Goal: Communication & Community: Answer question/provide support

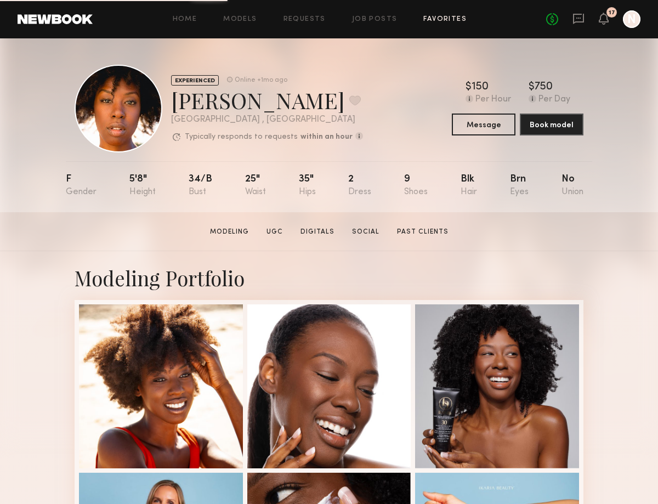
click at [453, 18] on link "Favorites" at bounding box center [444, 19] width 43 height 7
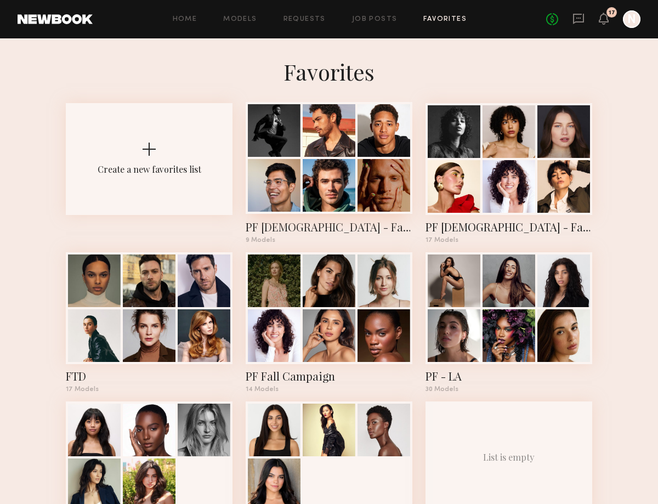
click at [320, 196] on div at bounding box center [329, 185] width 53 height 53
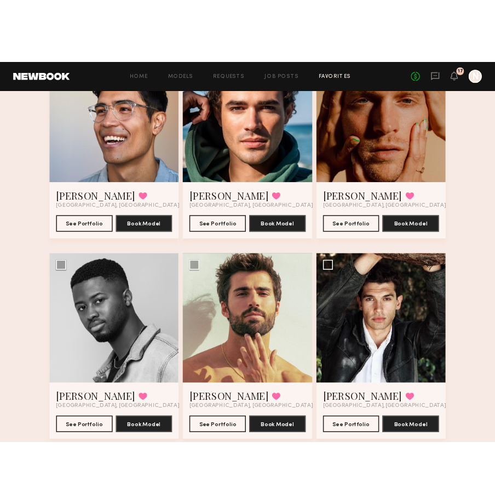
scroll to position [438, 0]
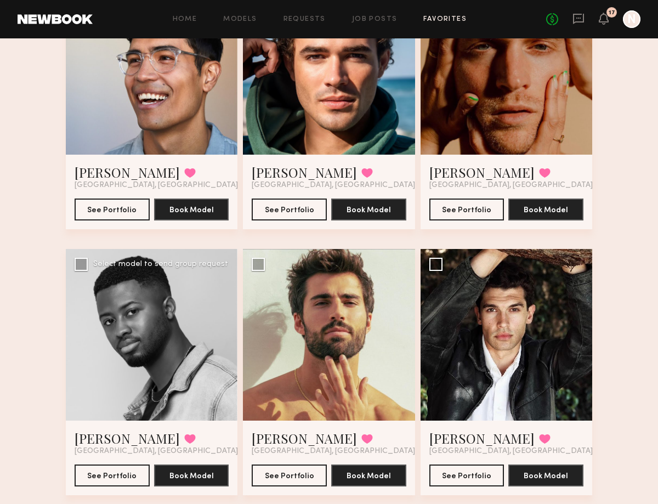
click at [142, 356] on div at bounding box center [152, 335] width 172 height 172
click at [109, 429] on link "[PERSON_NAME]" at bounding box center [127, 438] width 105 height 18
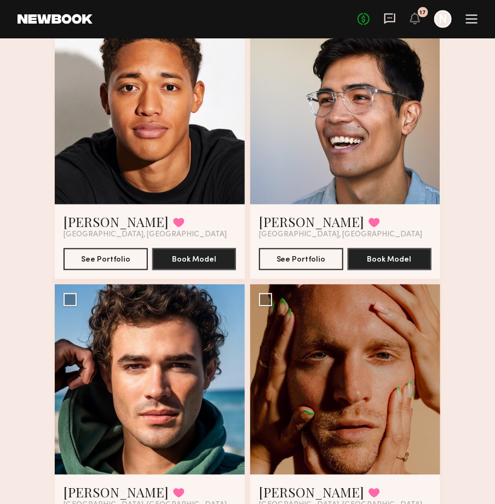
click at [396, 17] on icon at bounding box center [390, 19] width 12 height 12
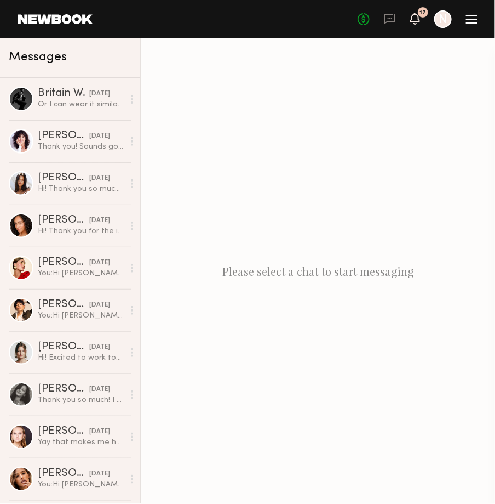
click at [417, 19] on icon at bounding box center [415, 18] width 9 height 8
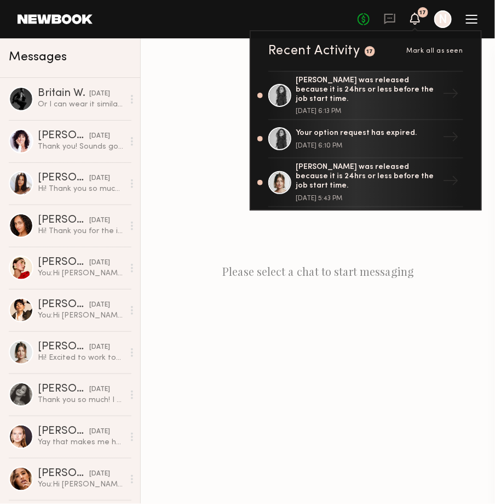
click at [417, 19] on icon at bounding box center [415, 18] width 9 height 8
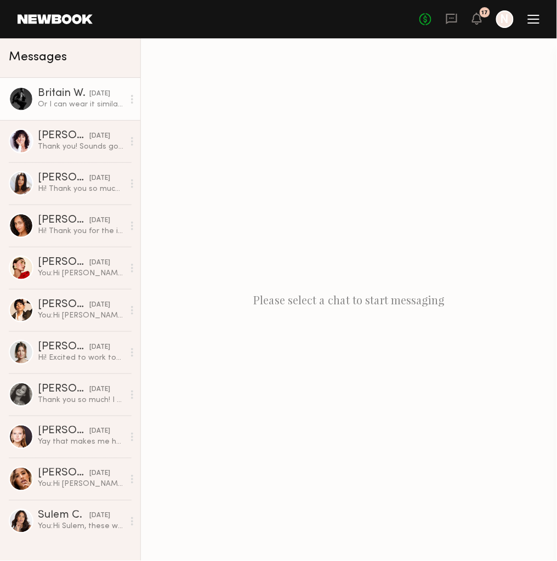
click at [66, 98] on div "Britain W." at bounding box center [64, 93] width 52 height 11
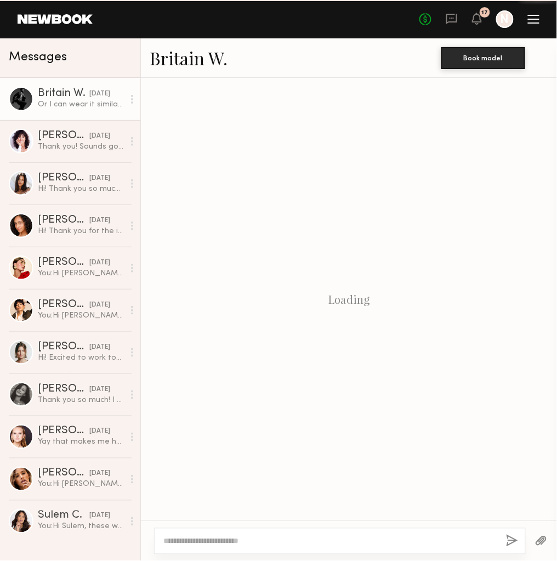
scroll to position [1085, 0]
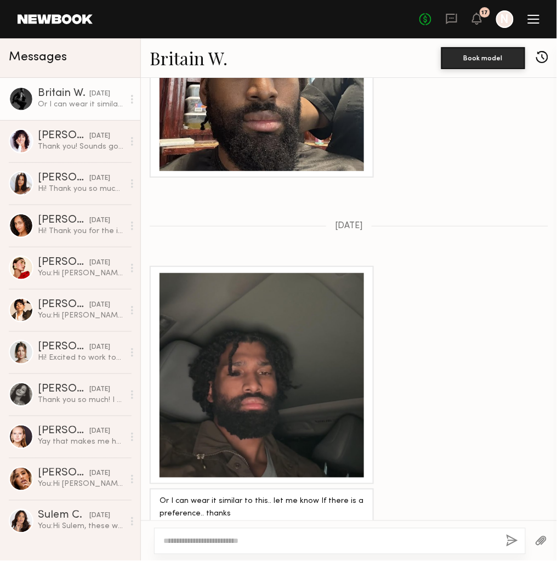
click at [295, 389] on div at bounding box center [261, 375] width 204 height 204
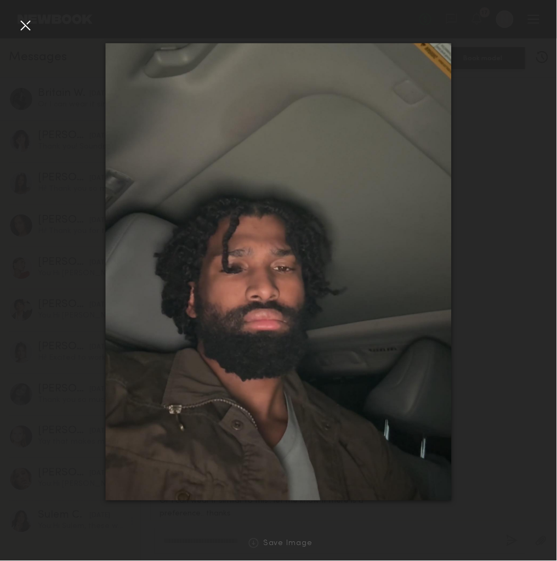
click at [22, 29] on div at bounding box center [25, 25] width 18 height 18
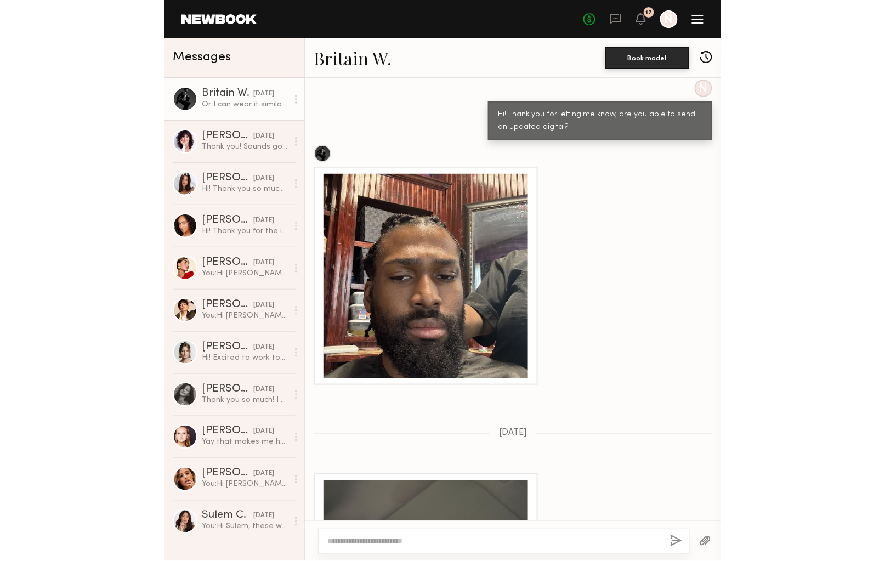
scroll to position [866, 0]
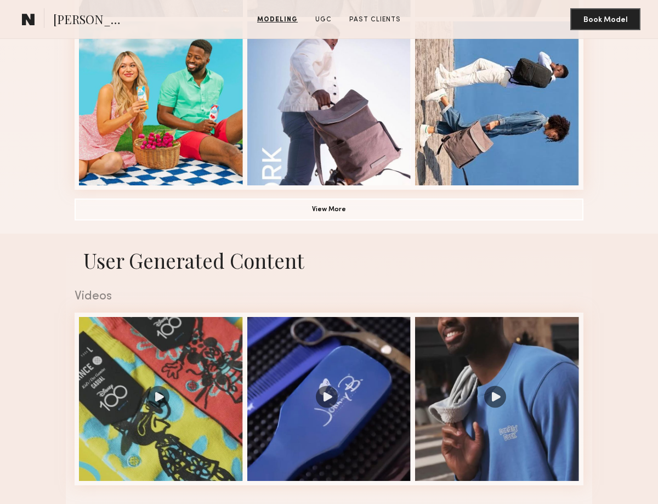
scroll to position [784, 0]
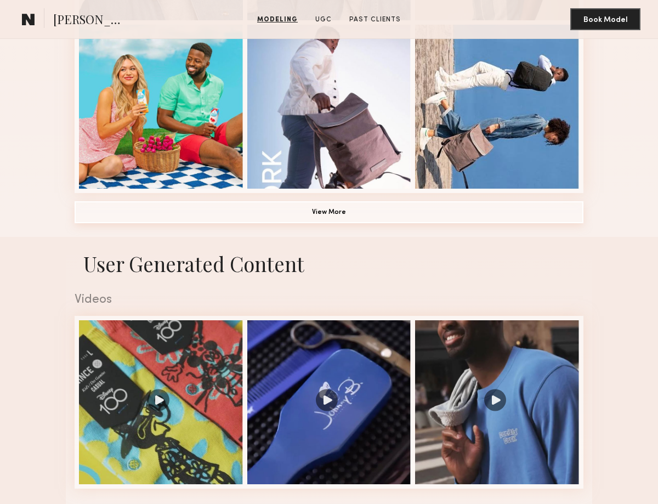
click at [218, 210] on button "View More" at bounding box center [329, 212] width 509 height 22
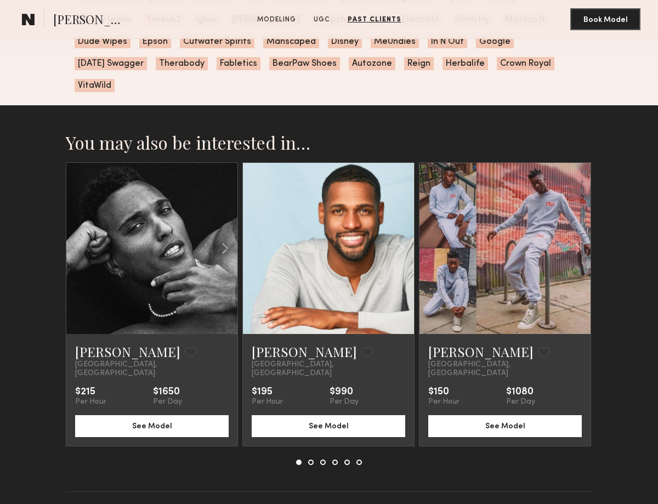
scroll to position [2016, 0]
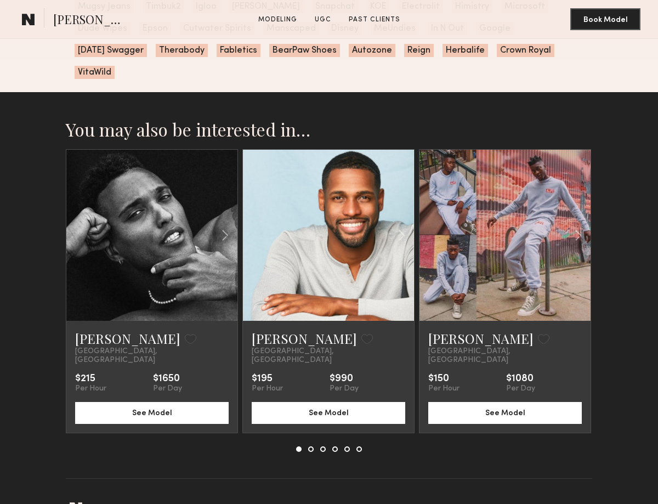
click at [471, 237] on div at bounding box center [504, 235] width 171 height 171
click at [449, 329] on link "André S." at bounding box center [480, 338] width 105 height 18
click at [311, 446] on button at bounding box center [310, 448] width 5 height 5
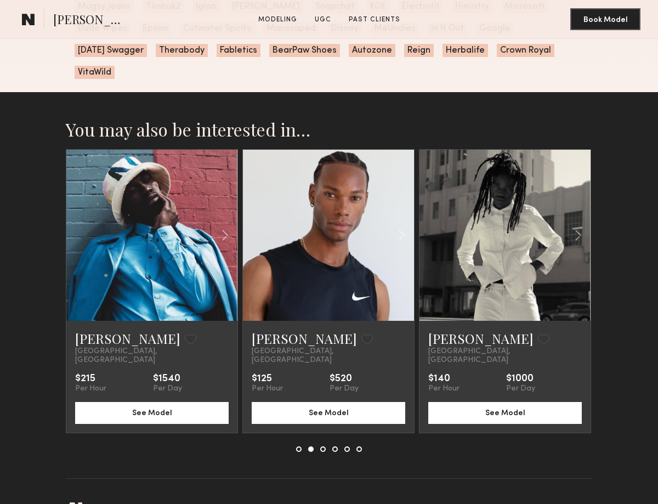
click at [322, 446] on button at bounding box center [322, 448] width 5 height 5
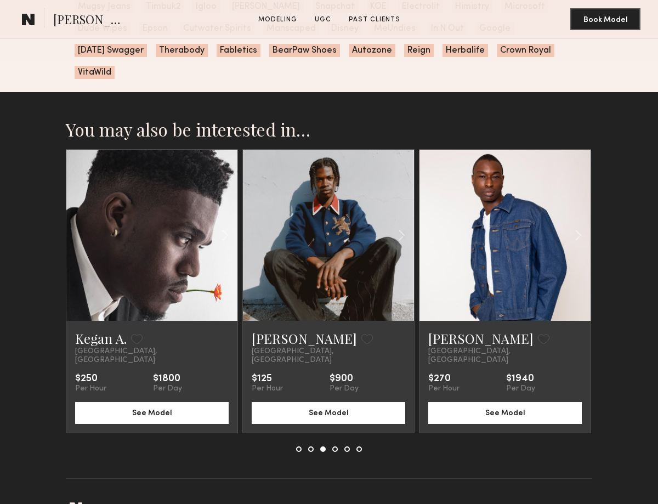
click at [334, 424] on nb-model-recommendations-container "You may also be interested in… Chris W. Favorite Los Angeles, CA $215 Per Hour …" at bounding box center [329, 298] width 526 height 360
click at [334, 446] on button at bounding box center [334, 448] width 5 height 5
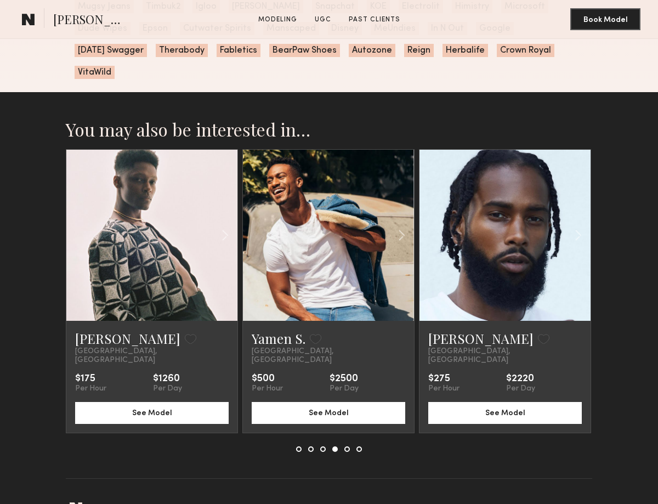
click at [345, 446] on button at bounding box center [346, 448] width 5 height 5
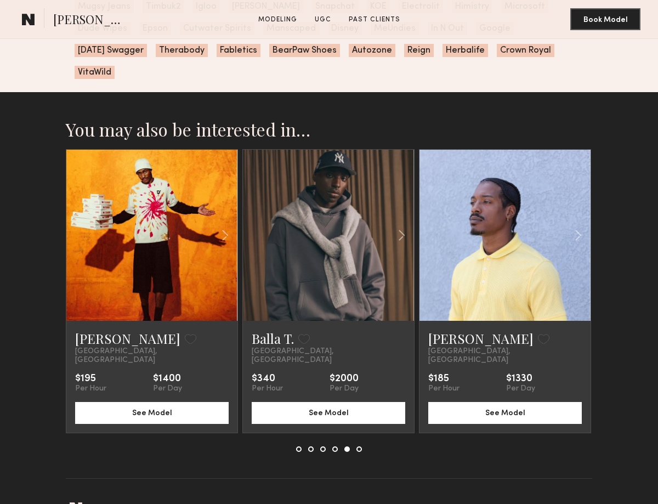
click at [361, 446] on button at bounding box center [358, 448] width 5 height 5
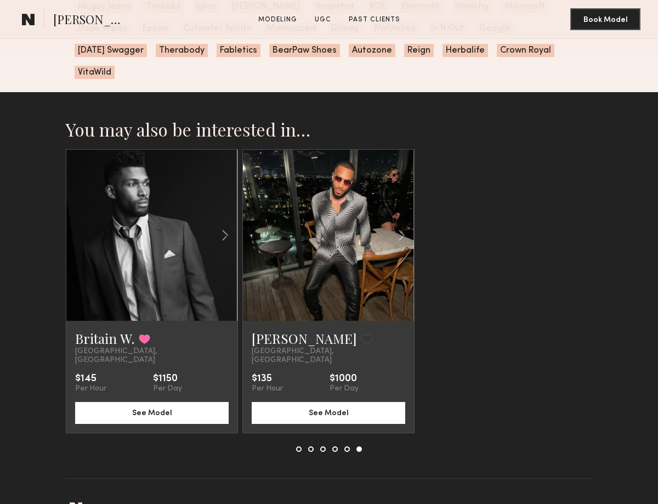
click at [134, 186] on link at bounding box center [152, 235] width 58 height 171
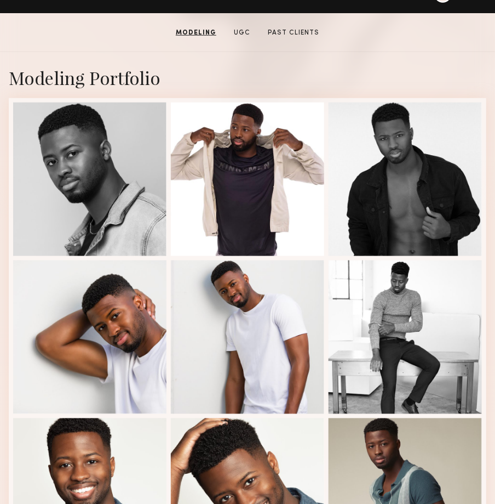
scroll to position [0, 0]
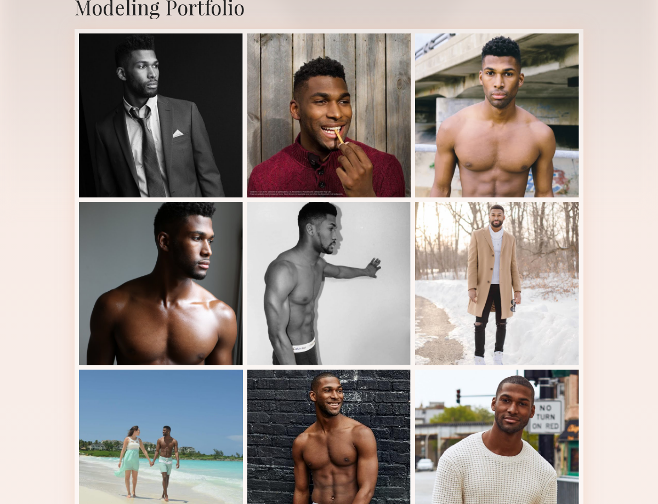
scroll to position [234, 0]
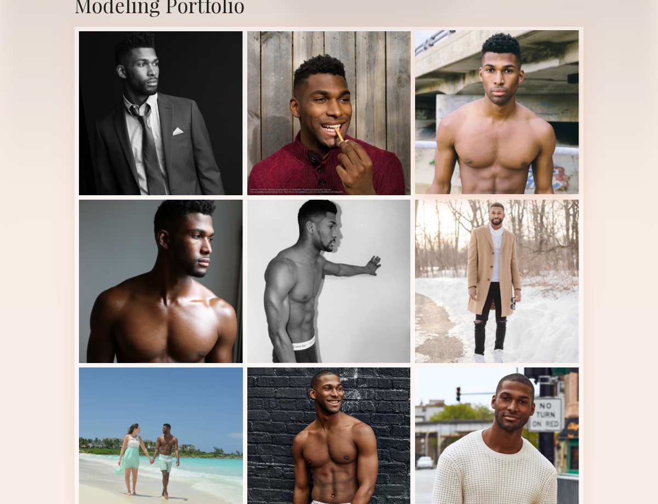
click at [457, 137] on div at bounding box center [497, 112] width 164 height 164
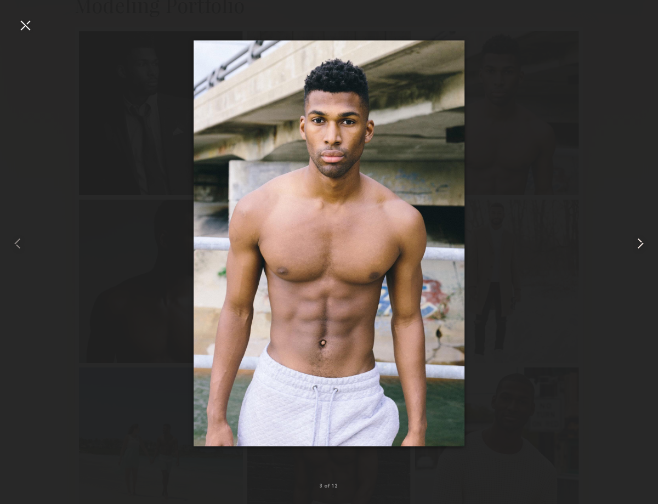
click at [642, 243] on common-icon at bounding box center [640, 244] width 18 height 18
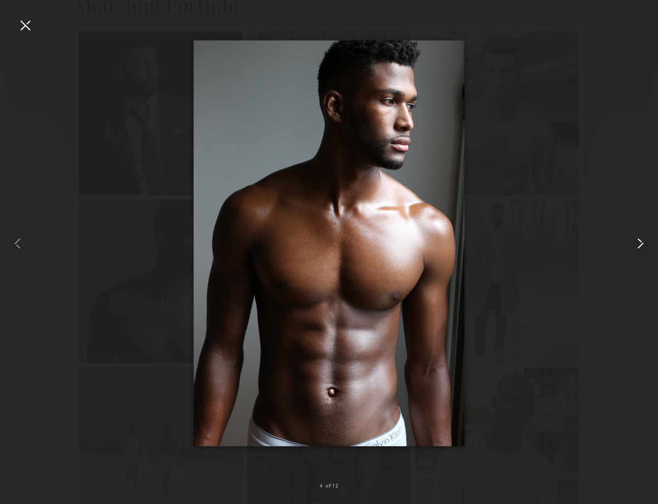
click at [642, 243] on common-icon at bounding box center [640, 244] width 18 height 18
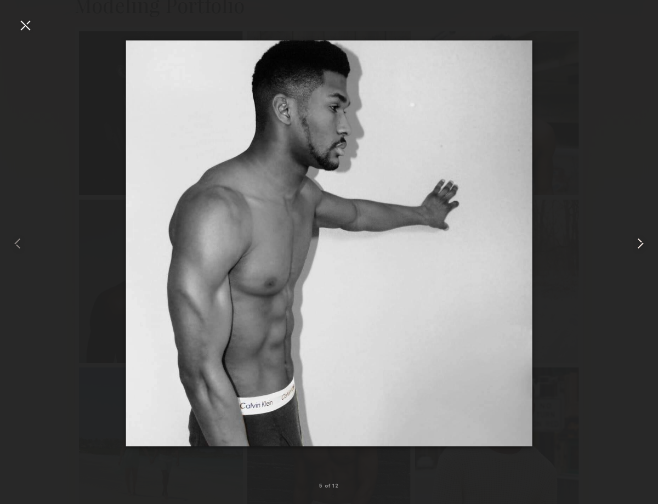
click at [642, 243] on common-icon at bounding box center [640, 244] width 18 height 18
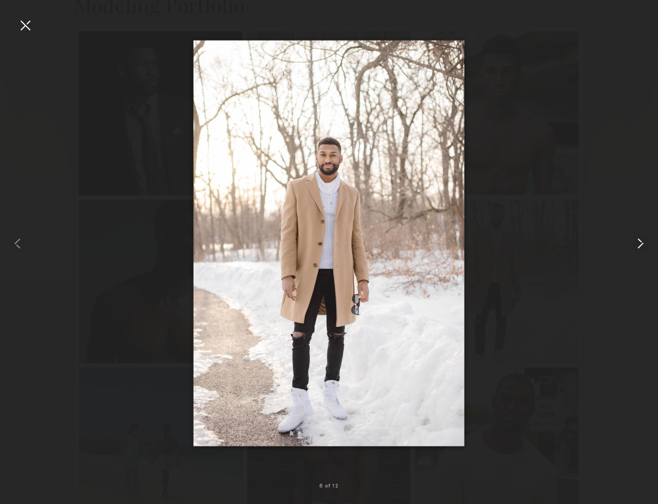
click at [642, 243] on common-icon at bounding box center [640, 244] width 18 height 18
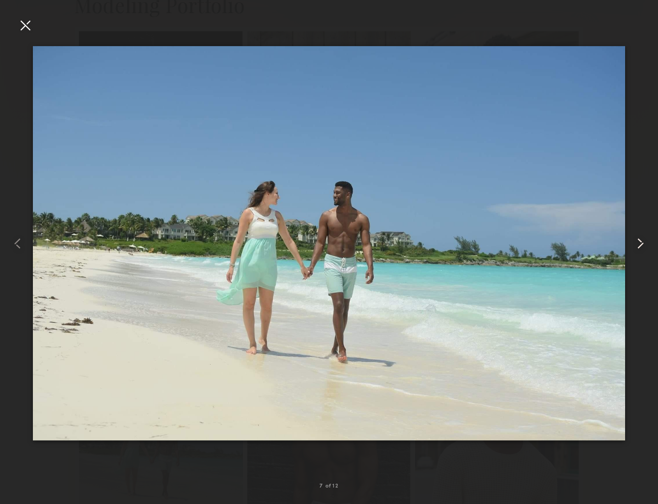
click at [642, 243] on common-icon at bounding box center [640, 244] width 18 height 18
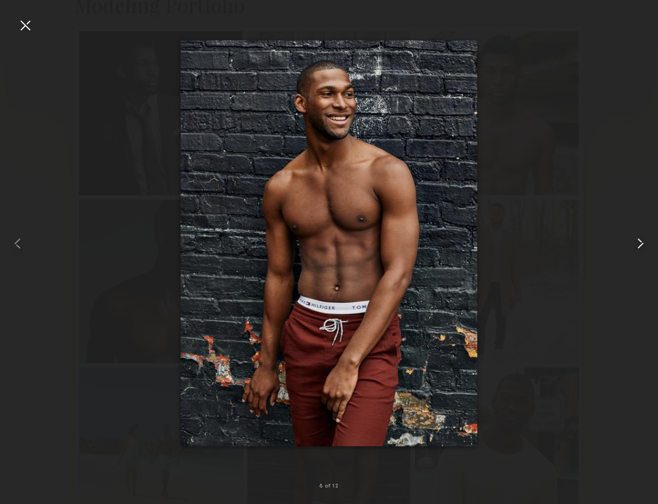
click at [642, 243] on common-icon at bounding box center [640, 244] width 18 height 18
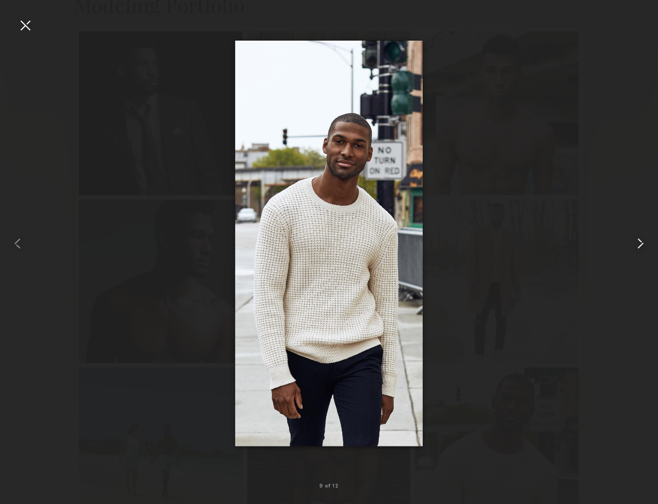
click at [642, 243] on common-icon at bounding box center [640, 244] width 18 height 18
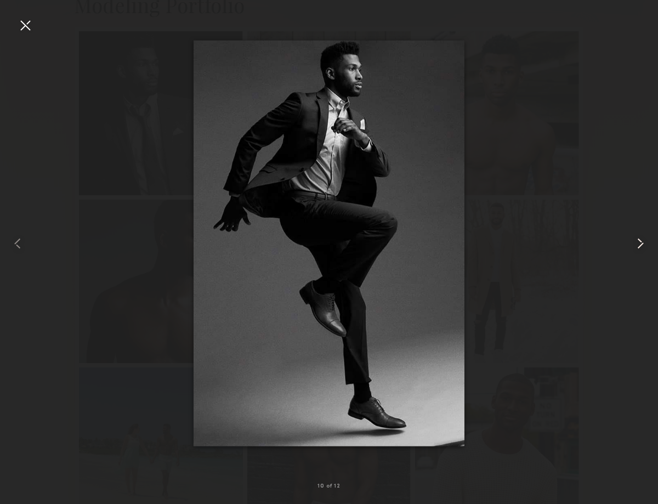
click at [642, 243] on common-icon at bounding box center [640, 244] width 18 height 18
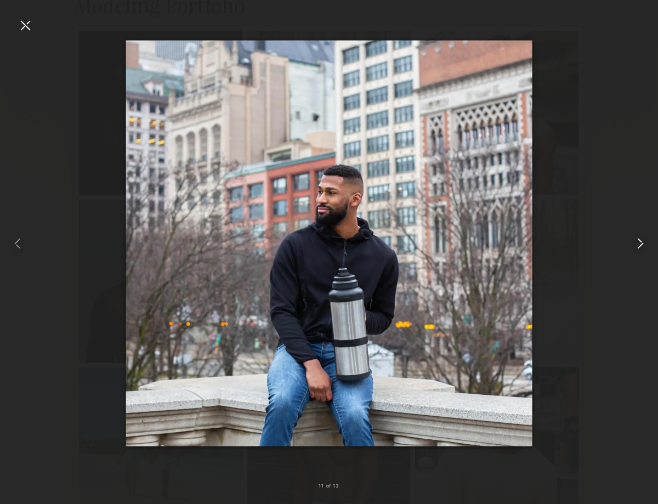
click at [643, 241] on common-icon at bounding box center [640, 244] width 18 height 18
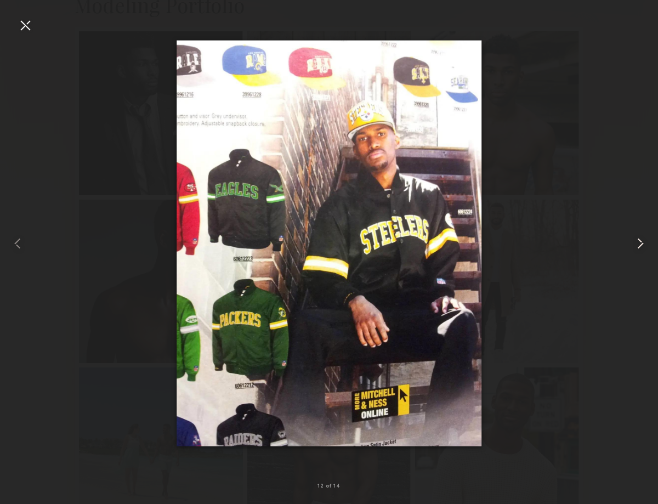
click at [643, 241] on common-icon at bounding box center [640, 244] width 18 height 18
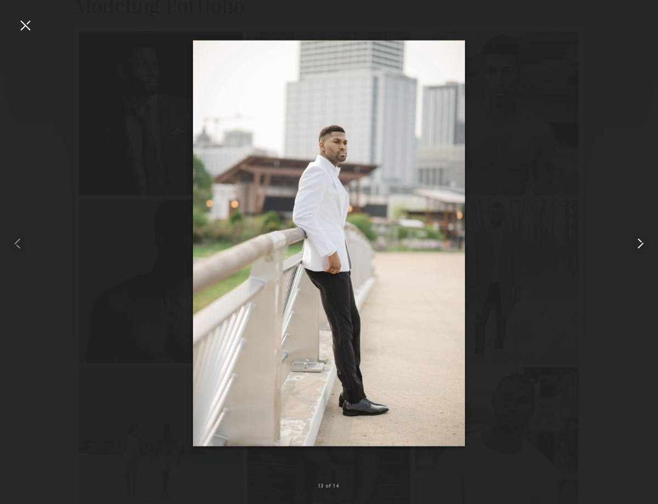
click at [643, 241] on common-icon at bounding box center [640, 244] width 18 height 18
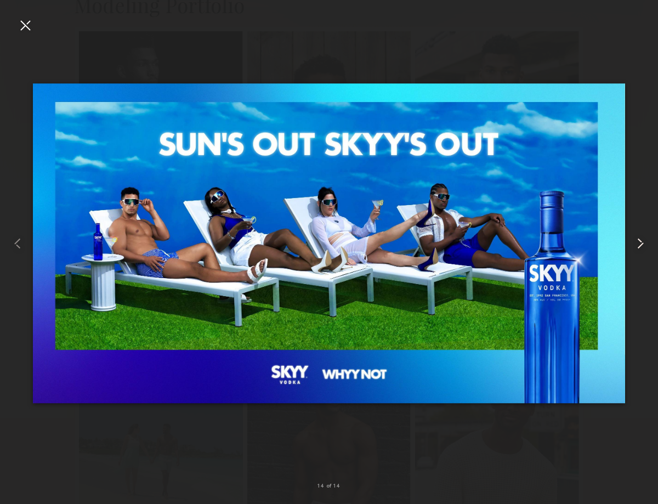
click at [643, 241] on common-icon at bounding box center [640, 244] width 18 height 18
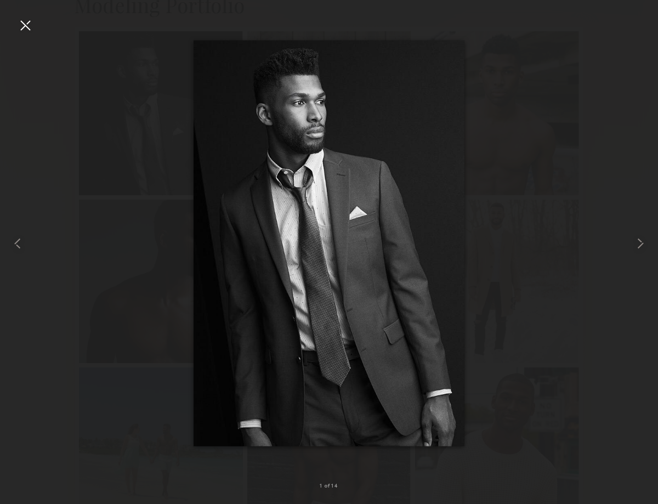
click at [26, 28] on div at bounding box center [25, 25] width 18 height 18
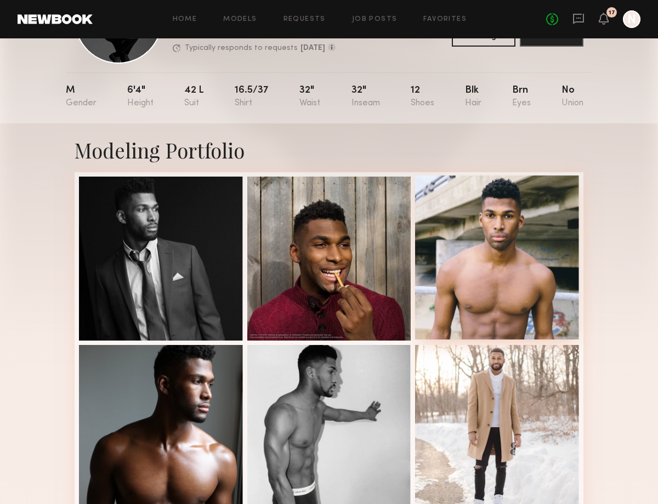
scroll to position [0, 0]
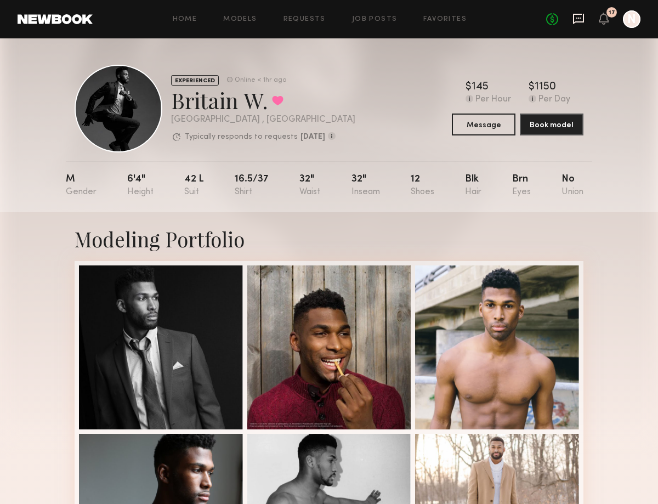
click at [574, 21] on icon at bounding box center [578, 19] width 12 height 12
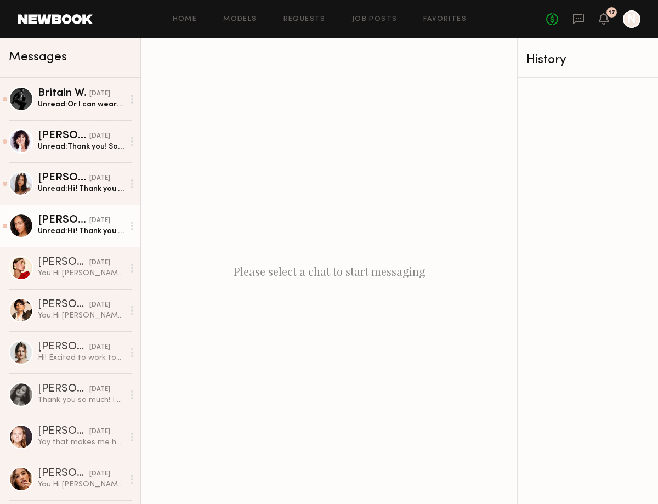
click at [60, 235] on div "Unread: Hi! Thank you for the info. I’m looking forward to it as well. Have a g…" at bounding box center [81, 231] width 86 height 10
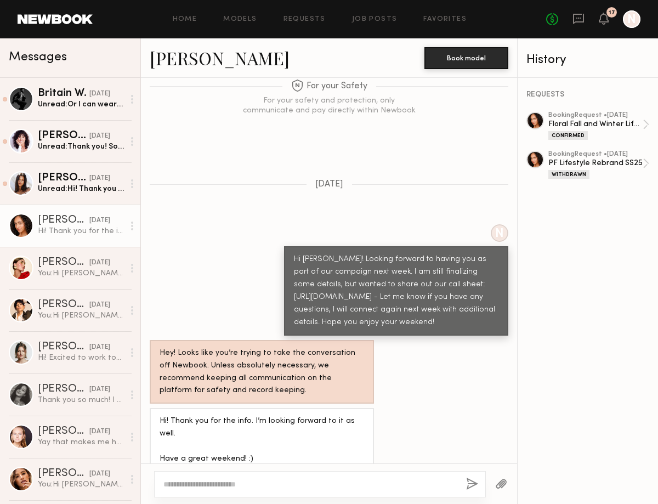
scroll to position [1191, 0]
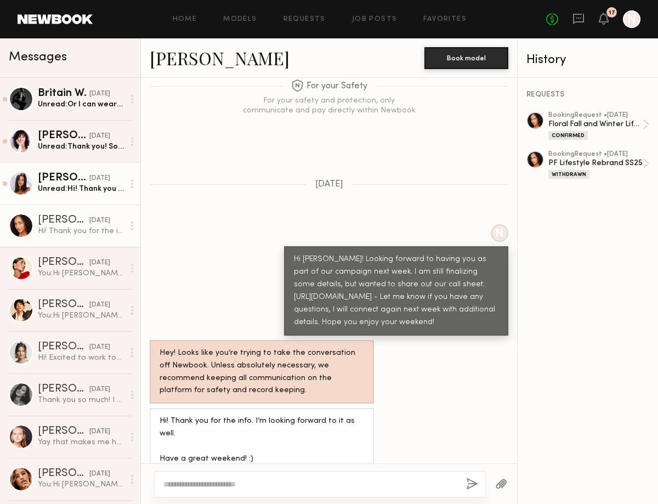
click at [77, 199] on link "Michaela B. 09/05/2025 Unread: Hi! Thank you so much, sounds good 😊 xx" at bounding box center [70, 183] width 140 height 42
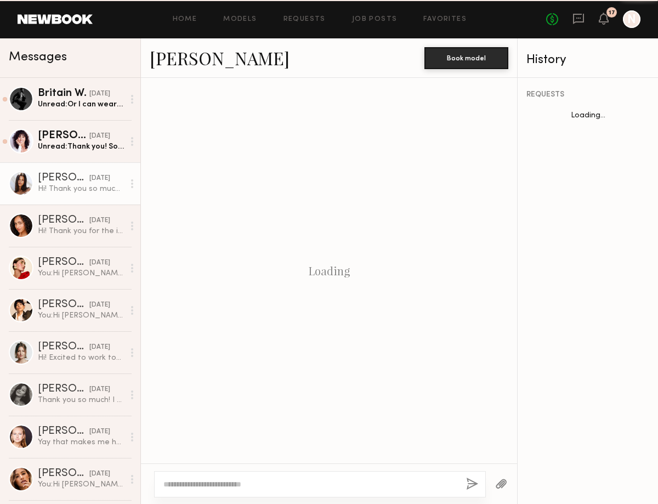
scroll to position [376, 0]
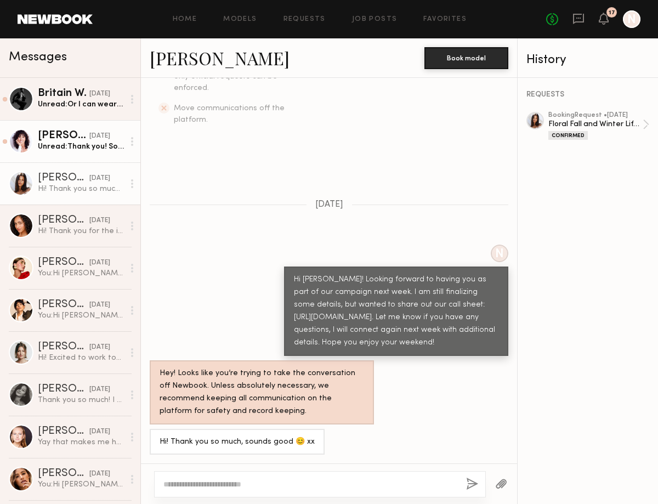
click at [73, 138] on div "[PERSON_NAME]" at bounding box center [64, 135] width 52 height 11
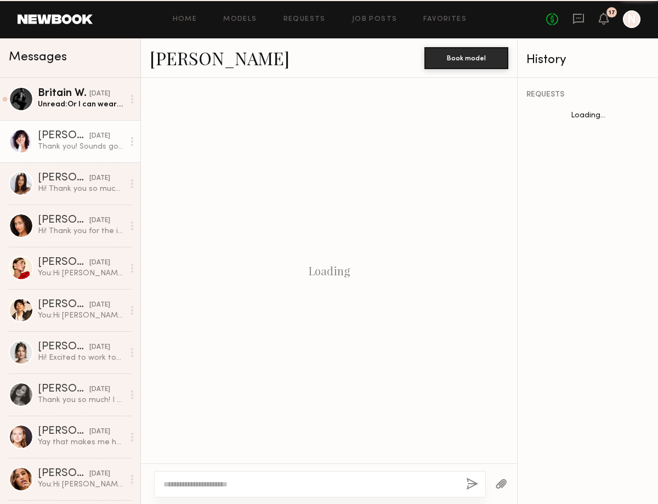
scroll to position [750, 0]
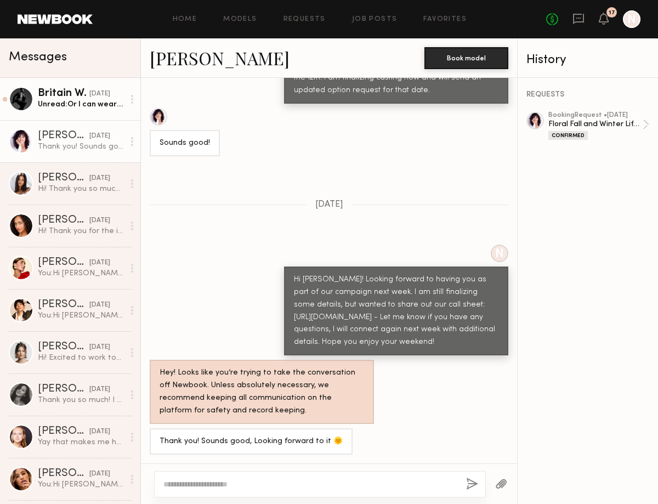
click at [73, 102] on div "Unread: Or I can wear it similar to this.. let me know If there is a preference…" at bounding box center [81, 104] width 86 height 10
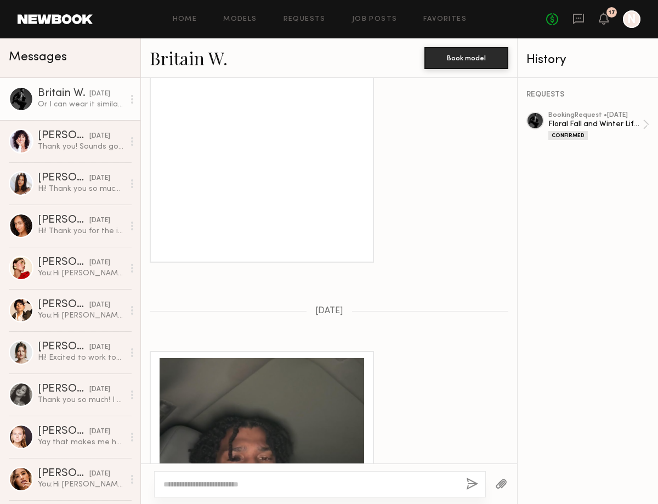
scroll to position [1006, 0]
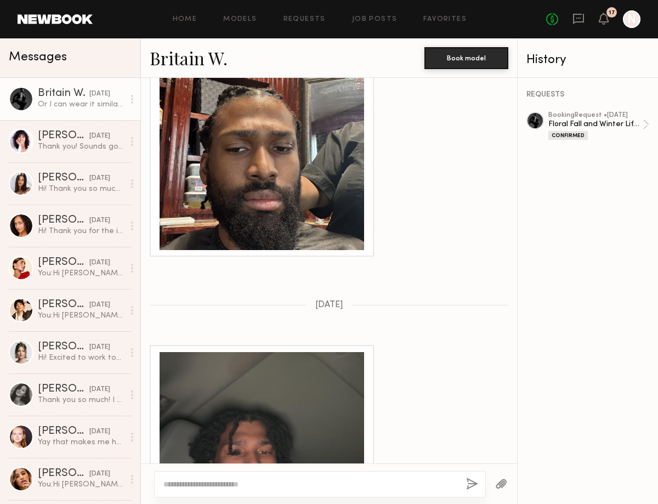
click at [284, 191] on div at bounding box center [261, 147] width 204 height 204
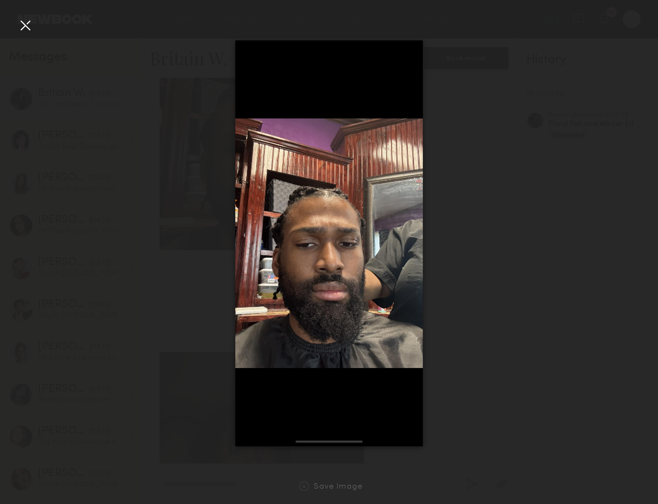
click at [25, 27] on div at bounding box center [25, 25] width 18 height 18
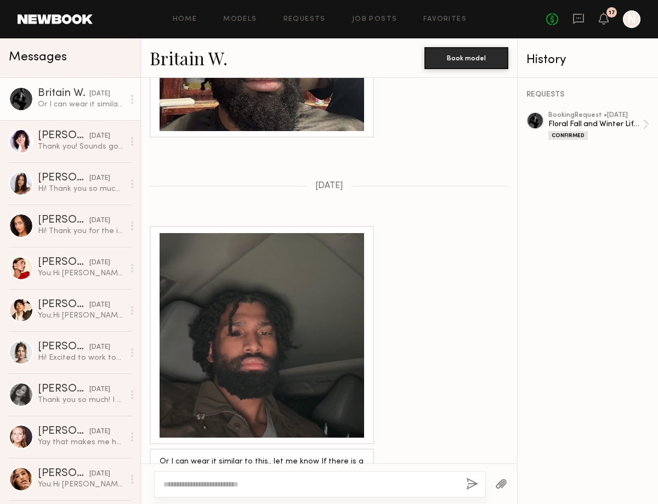
scroll to position [1142, 0]
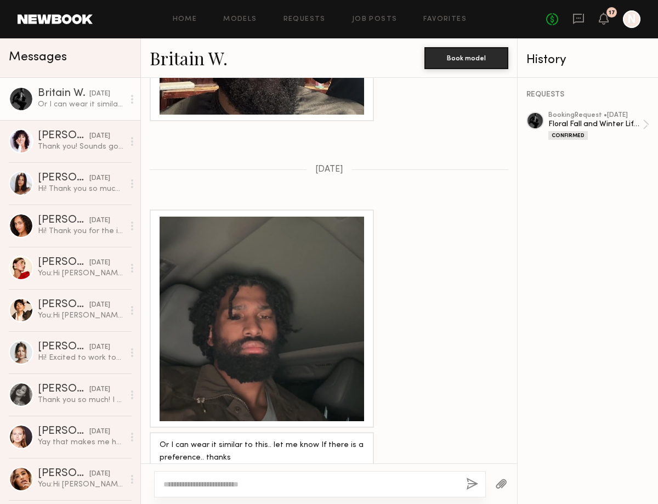
click at [239, 288] on div at bounding box center [261, 318] width 204 height 204
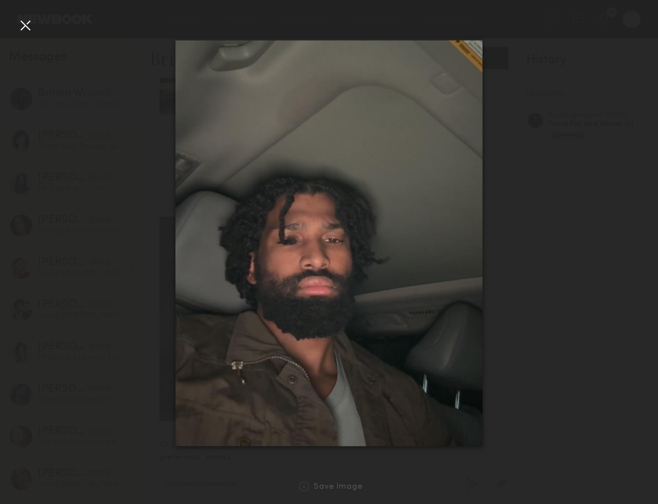
click at [19, 32] on div at bounding box center [25, 25] width 18 height 18
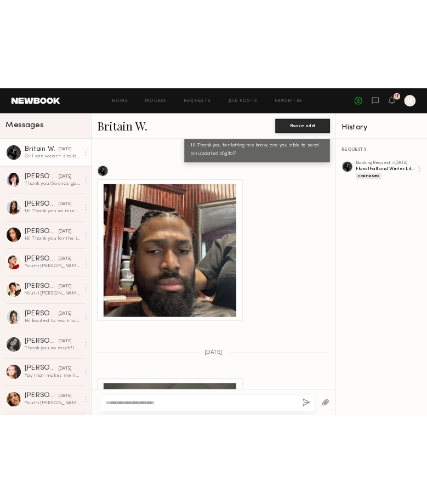
scroll to position [888, 0]
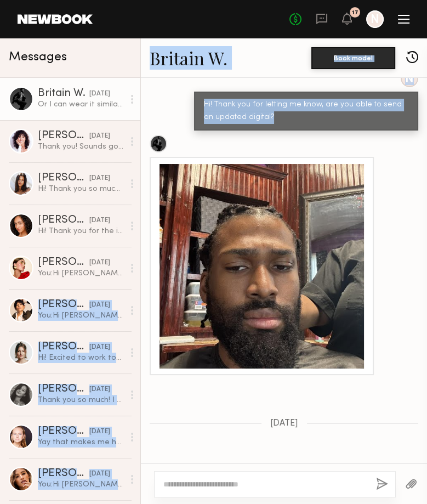
drag, startPoint x: 232, startPoint y: 226, endPoint x: -173, endPoint y: 306, distance: 412.4
click at [0, 306] on html "Home Models Requests Job Posts Favorites Sign Out No fees up to $5,000 17 N Mes…" at bounding box center [213, 252] width 427 height 504
click at [391, 178] on div at bounding box center [284, 255] width 286 height 240
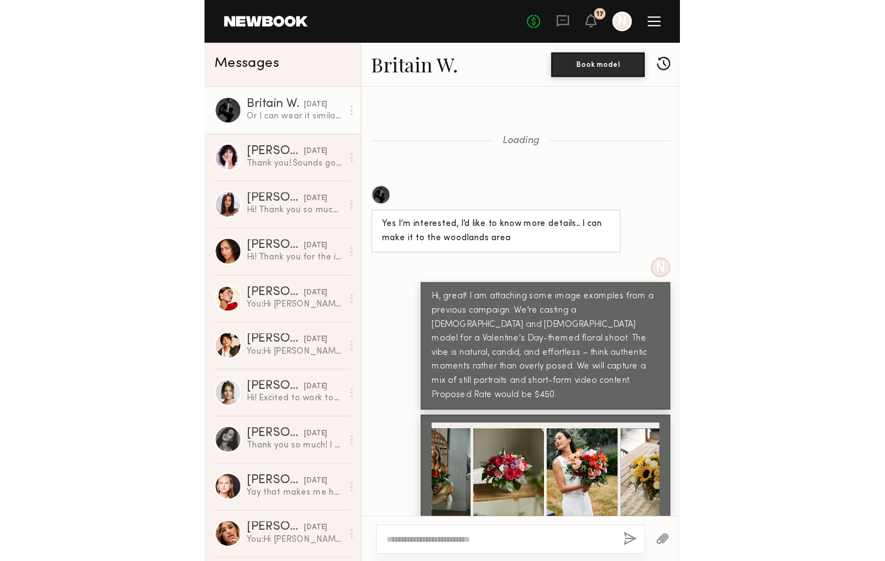
scroll to position [568, 0]
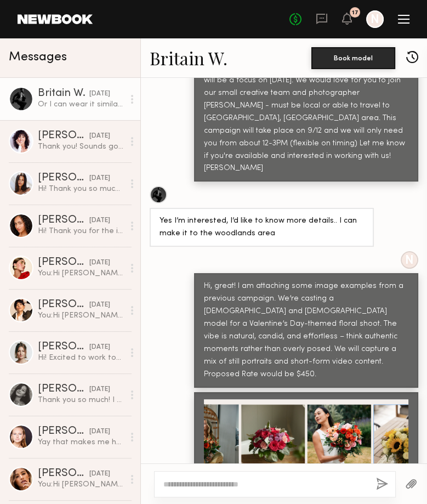
click at [61, 22] on link at bounding box center [55, 19] width 75 height 10
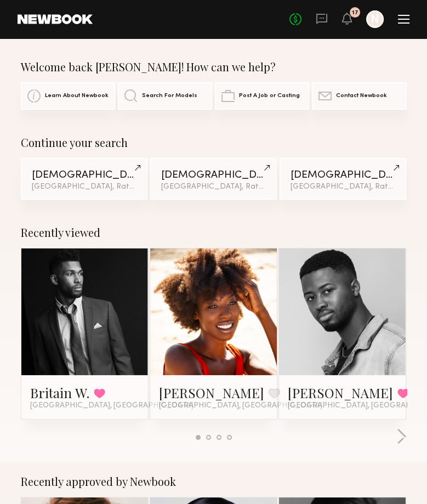
click at [105, 282] on link at bounding box center [84, 311] width 56 height 127
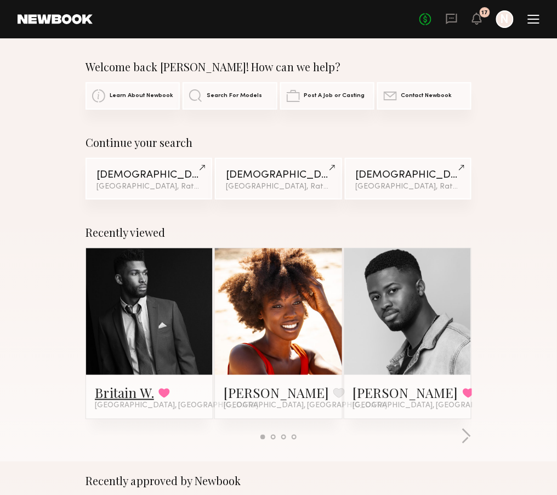
click at [115, 393] on link "Britain W." at bounding box center [124, 393] width 59 height 18
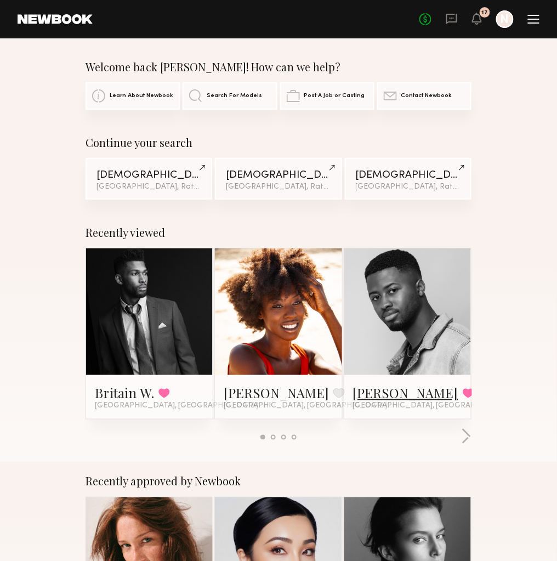
click at [384, 397] on link "Quen M." at bounding box center [405, 393] width 105 height 18
click at [475, 20] on icon at bounding box center [476, 18] width 9 height 8
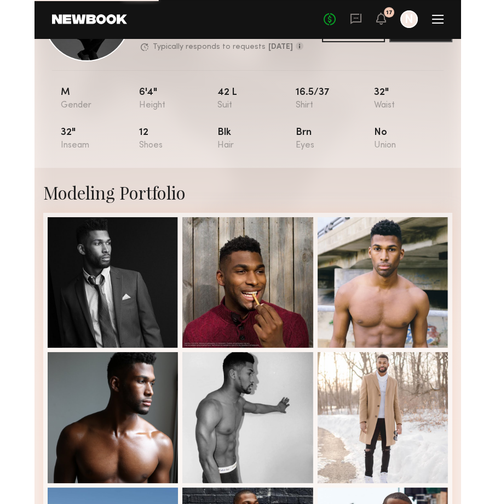
scroll to position [88, 0]
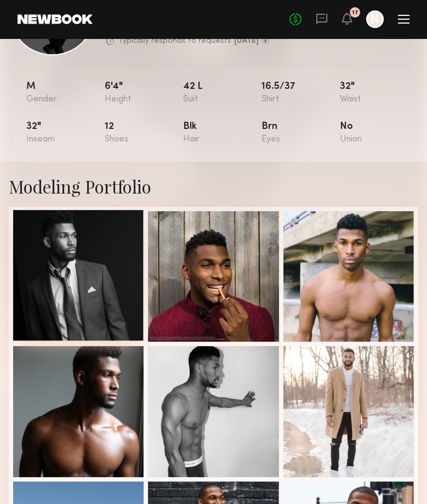
click at [105, 282] on div at bounding box center [78, 275] width 130 height 130
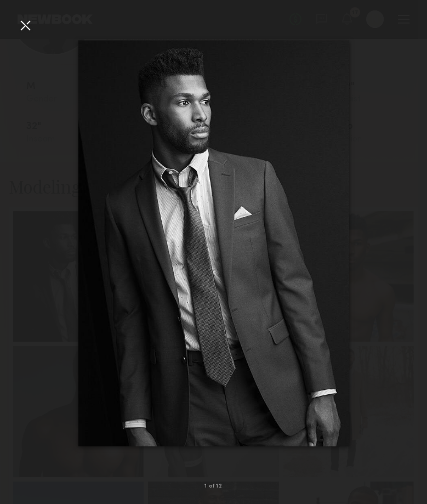
click at [26, 22] on div at bounding box center [25, 25] width 18 height 18
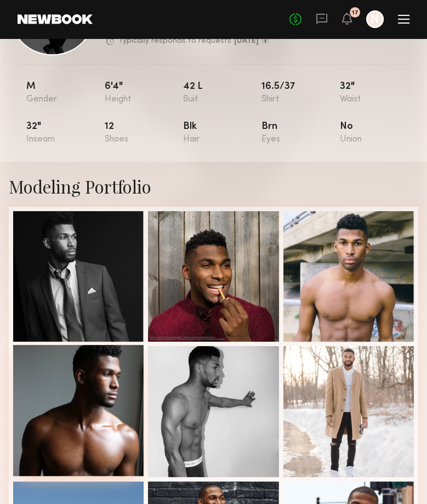
click at [113, 388] on div at bounding box center [78, 410] width 130 height 130
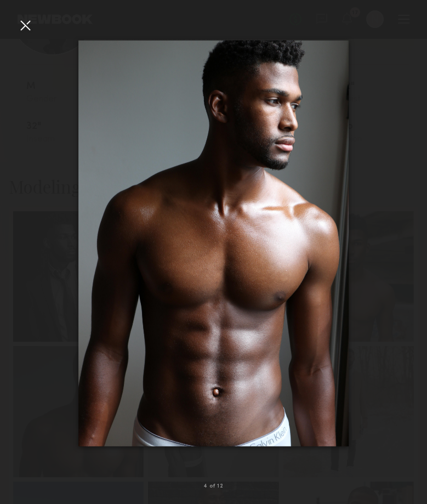
click at [26, 27] on div at bounding box center [25, 25] width 18 height 18
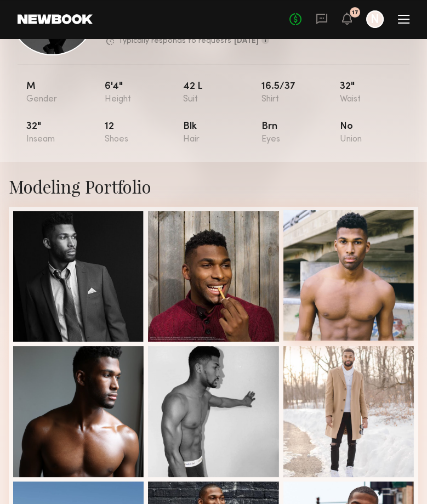
click at [337, 253] on div at bounding box center [348, 275] width 130 height 130
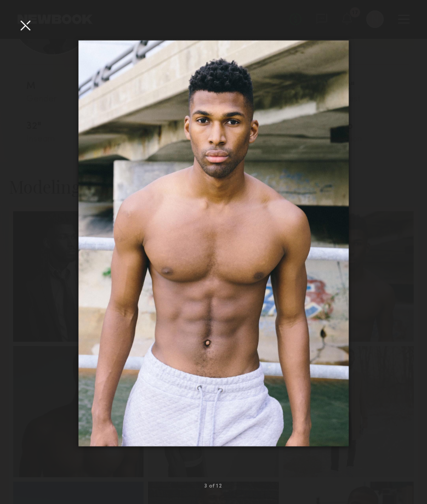
click at [22, 31] on div at bounding box center [25, 25] width 18 height 18
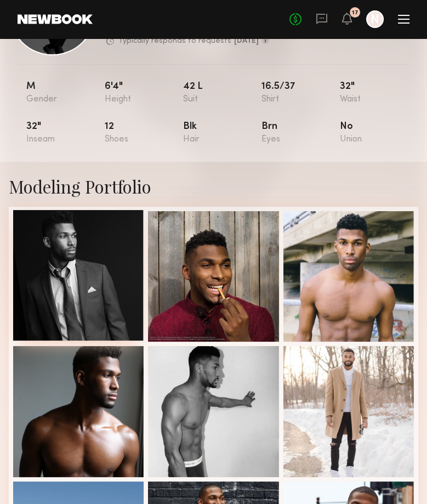
click at [119, 270] on div at bounding box center [78, 275] width 130 height 130
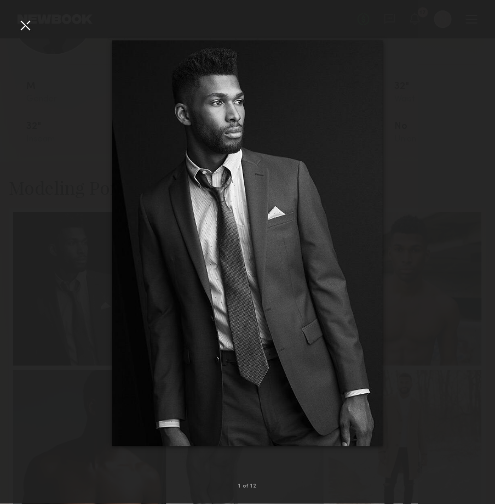
click at [22, 26] on div at bounding box center [25, 25] width 18 height 18
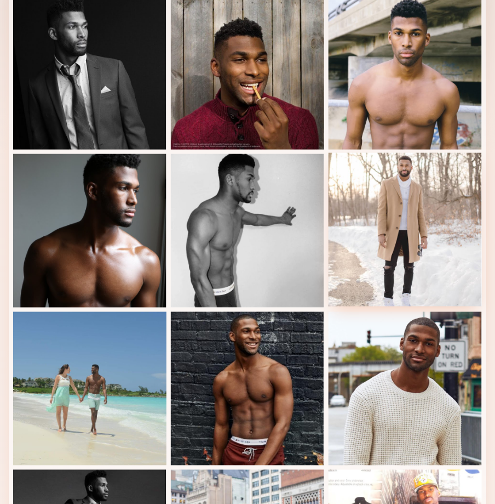
scroll to position [0, 0]
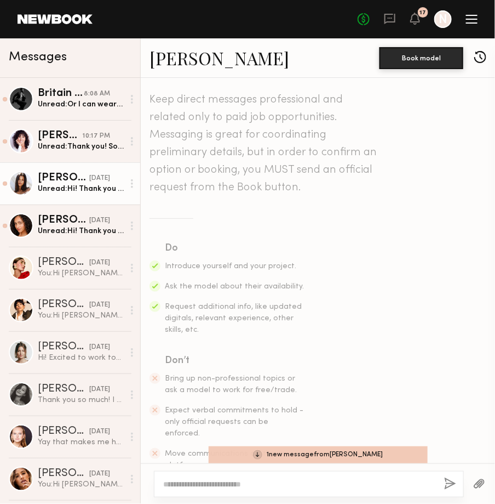
scroll to position [225, 0]
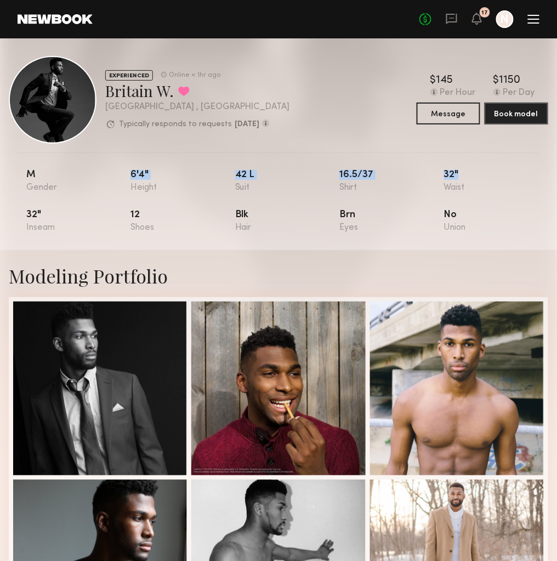
drag, startPoint x: 460, startPoint y: 170, endPoint x: 117, endPoint y: 177, distance: 343.1
click at [117, 177] on nb-model-profile-props "M 6'4" 42 l 16.5/37 32" 32" 12 Blk Brn No" at bounding box center [278, 201] width 557 height 98
copy div "6'4" 42 l 16.5/37 32""
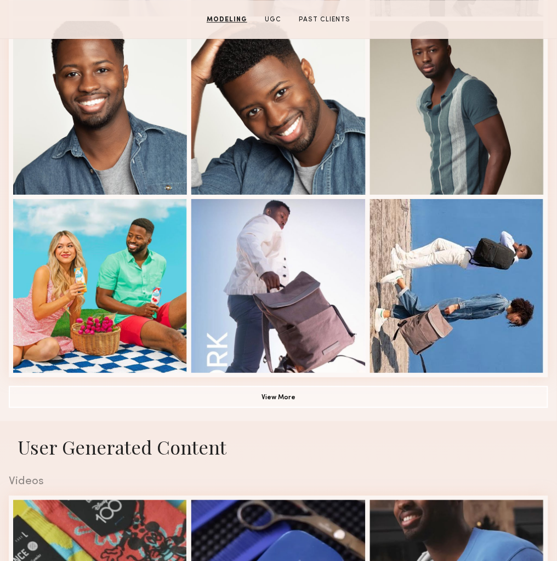
scroll to position [677, 0]
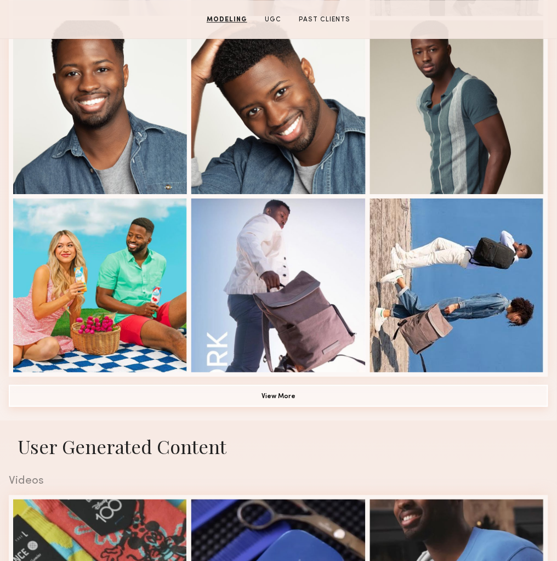
click at [282, 387] on button "View More" at bounding box center [278, 396] width 539 height 22
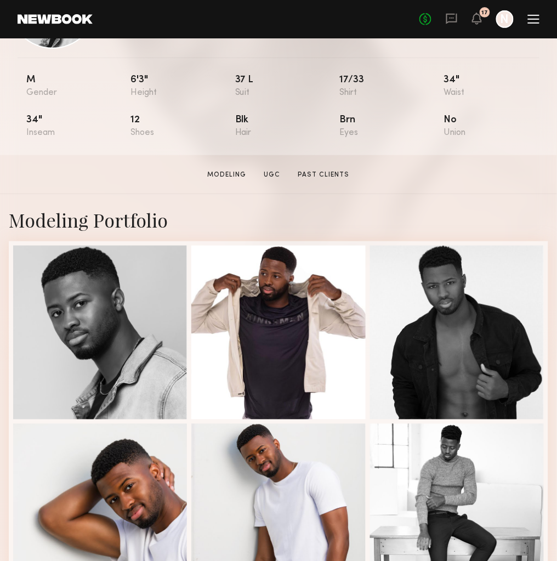
scroll to position [0, 0]
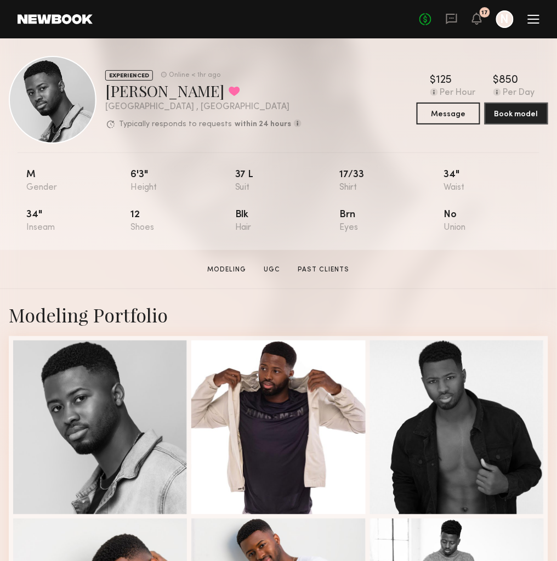
click at [534, 19] on div at bounding box center [534, 19] width 12 height 1
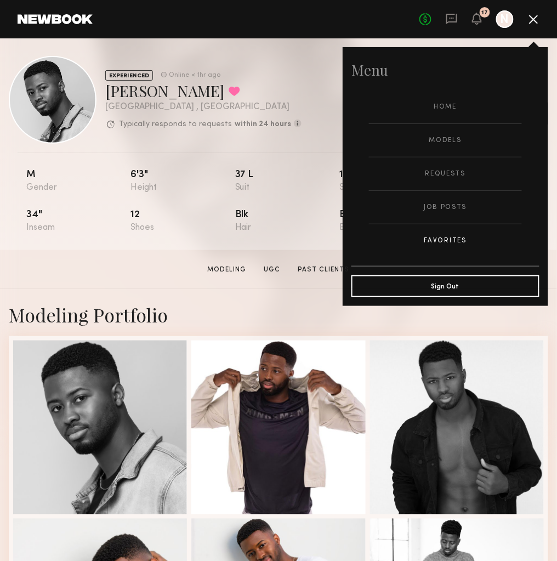
click at [436, 238] on link "Favorites" at bounding box center [445, 240] width 153 height 33
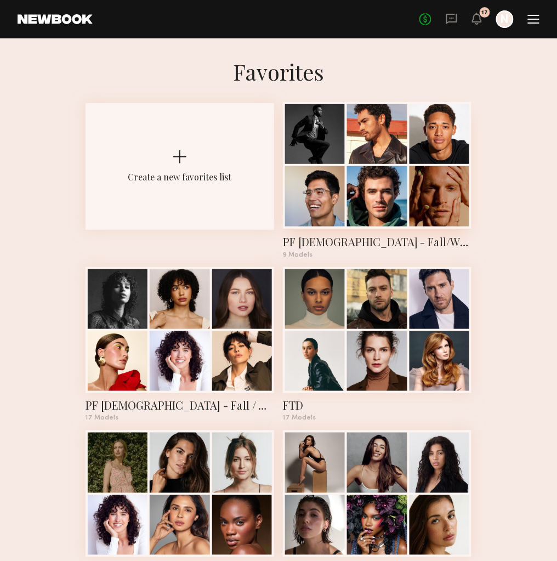
click at [331, 205] on div at bounding box center [315, 196] width 60 height 60
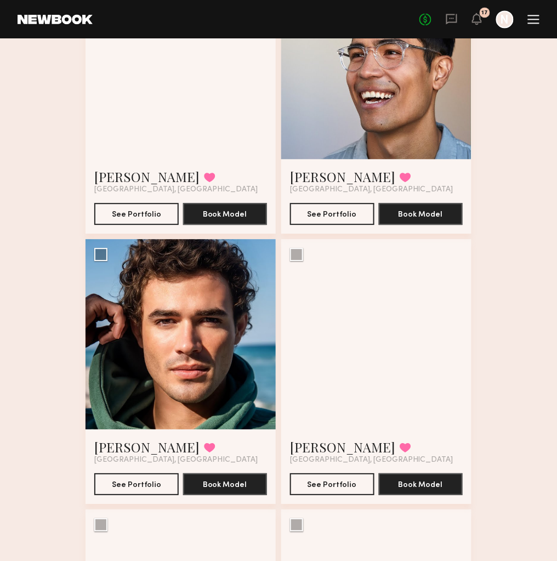
scroll to position [482, 0]
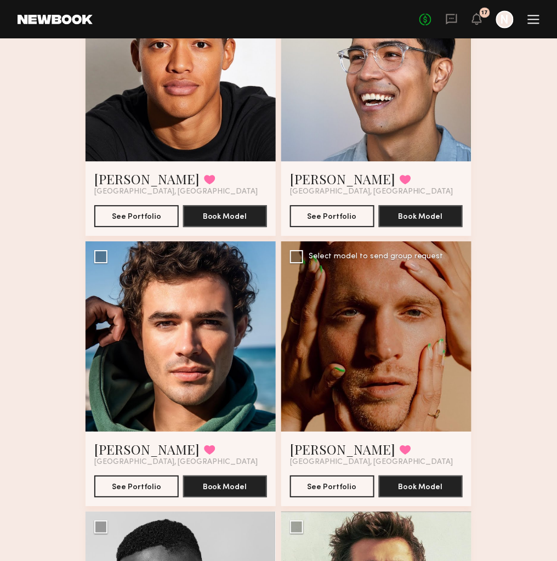
click at [430, 303] on div at bounding box center [376, 336] width 190 height 190
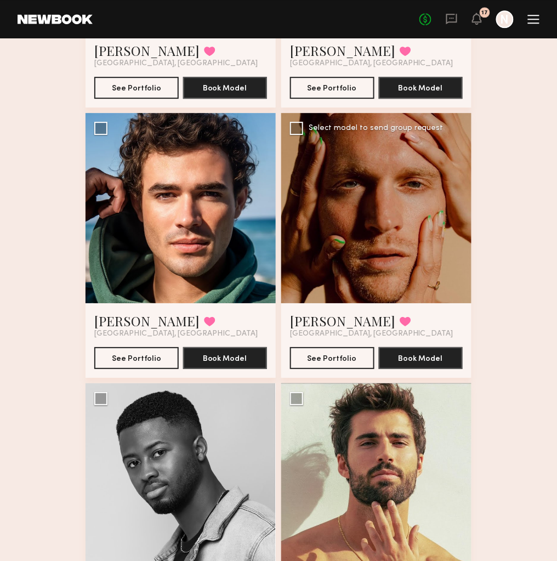
scroll to position [615, 0]
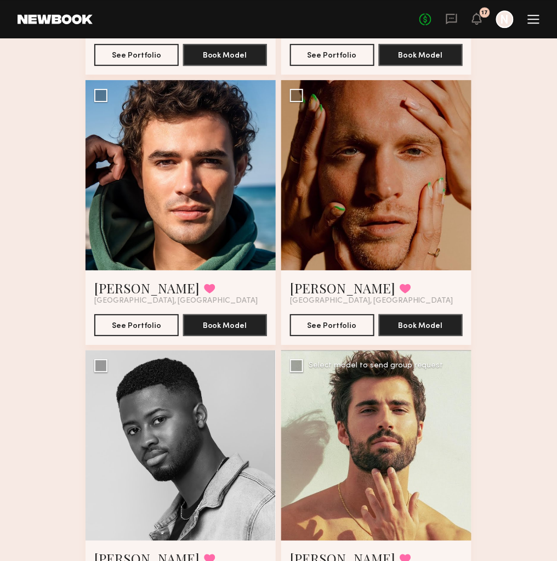
scroll to position [672, 0]
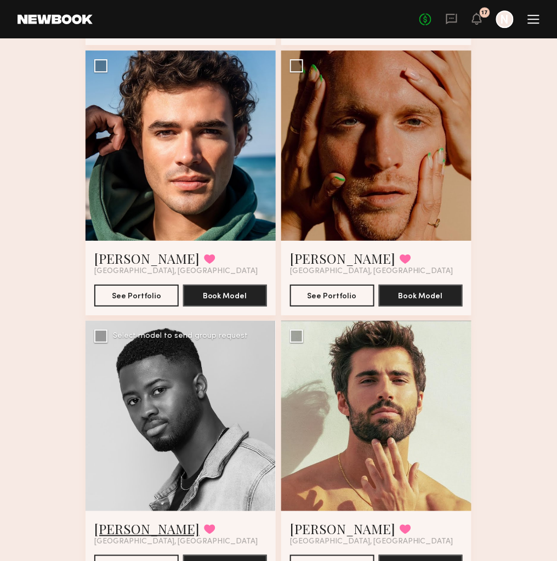
click at [125, 520] on link "Quen M." at bounding box center [146, 529] width 105 height 18
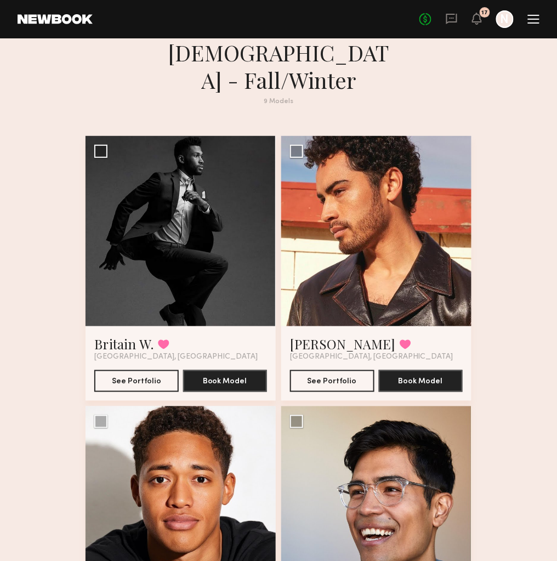
scroll to position [41, 0]
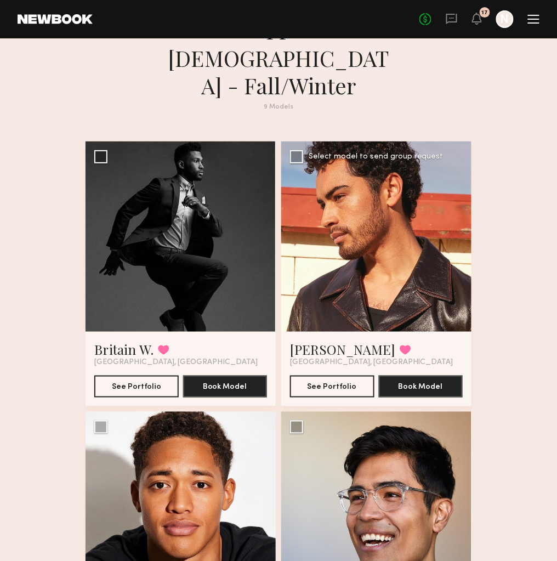
click at [386, 215] on div at bounding box center [376, 236] width 190 height 190
click at [312, 340] on link "[PERSON_NAME]" at bounding box center [342, 349] width 105 height 18
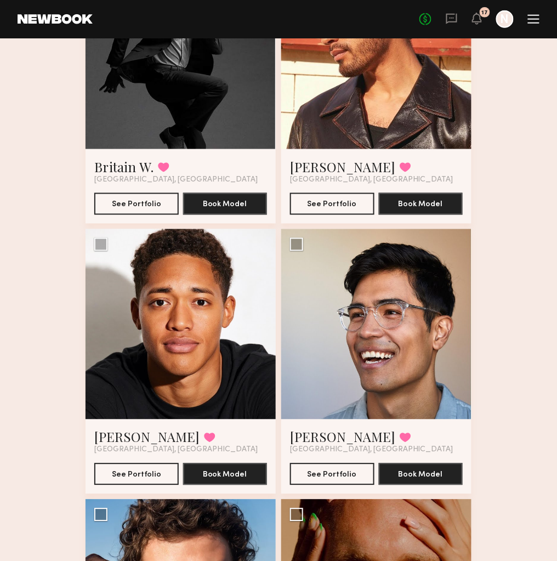
scroll to position [237, 0]
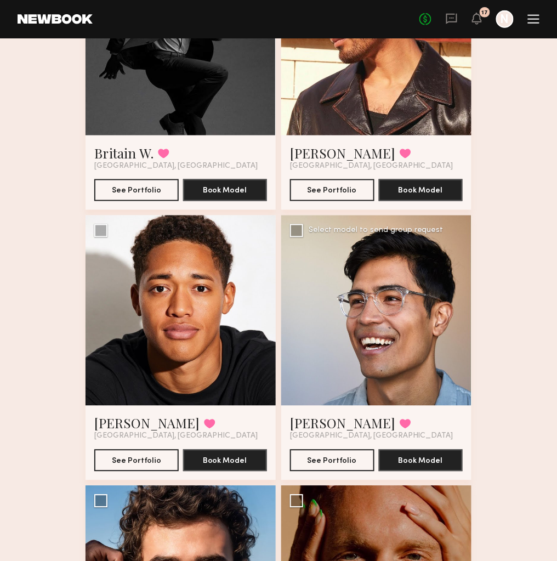
click at [362, 317] on div at bounding box center [376, 310] width 190 height 190
click at [317, 414] on link "Chase M." at bounding box center [342, 423] width 105 height 18
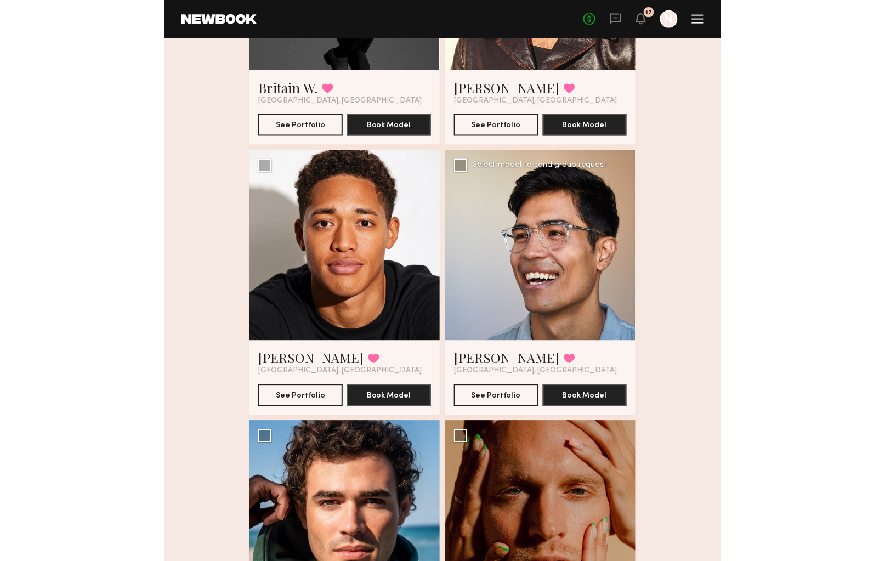
scroll to position [0, 0]
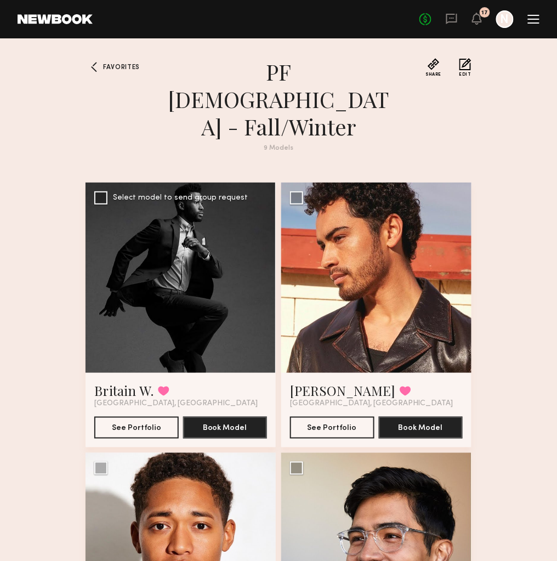
click at [162, 303] on div at bounding box center [180, 278] width 190 height 190
click at [453, 28] on header "Home Models Requests Job Posts Favorites Sign Out No fees up to $5,000 17 N" at bounding box center [278, 19] width 557 height 38
click at [453, 20] on icon at bounding box center [452, 19] width 12 height 12
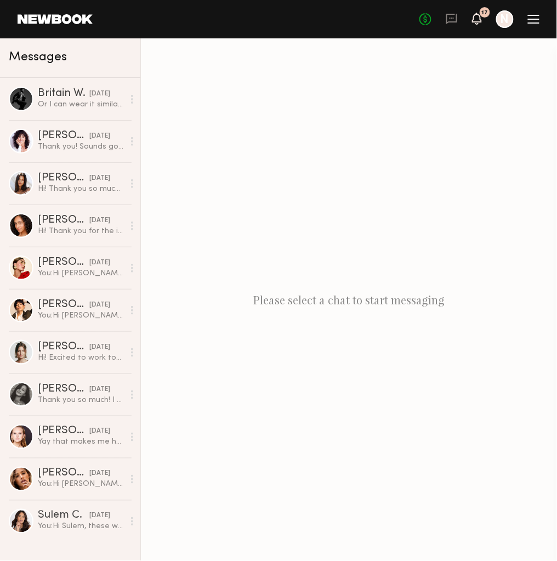
click at [474, 19] on icon at bounding box center [476, 18] width 9 height 8
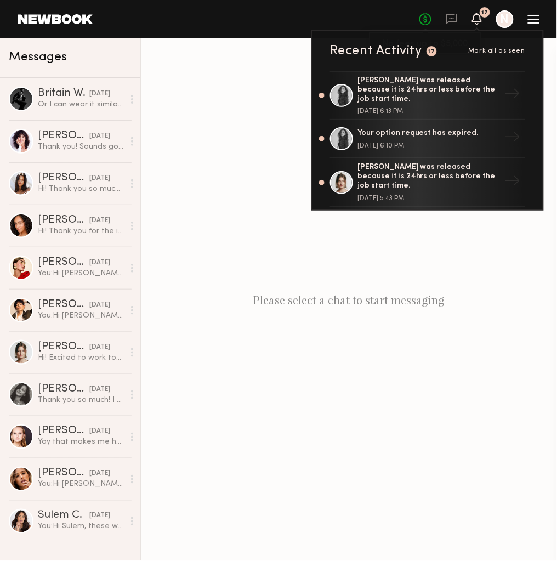
click at [426, 20] on link "No fees up to $5,000" at bounding box center [425, 19] width 12 height 12
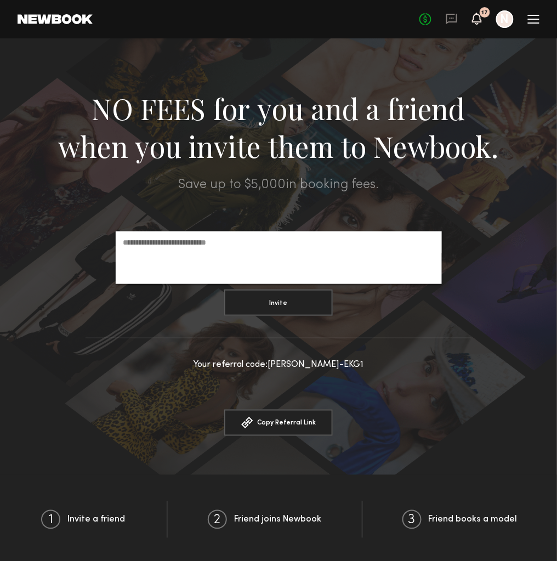
click at [476, 18] on icon at bounding box center [476, 18] width 9 height 8
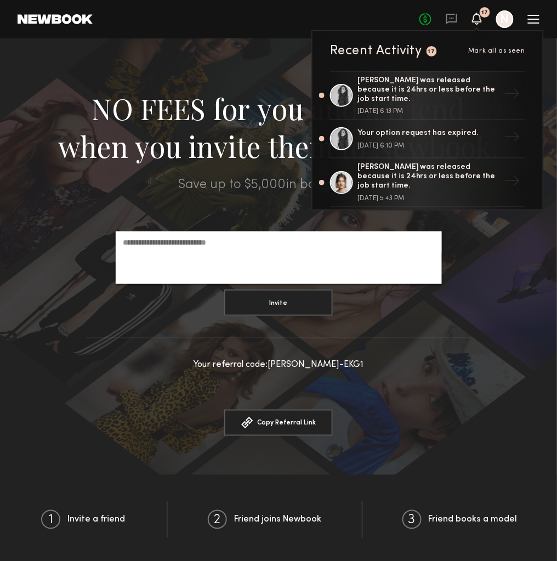
click at [503, 22] on div at bounding box center [505, 19] width 18 height 18
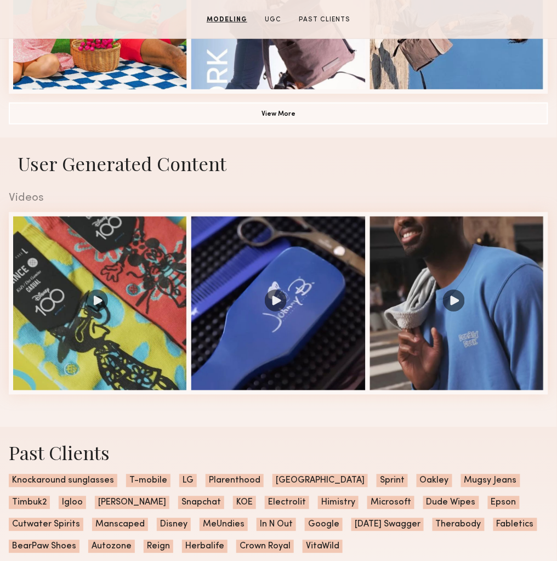
scroll to position [989, 0]
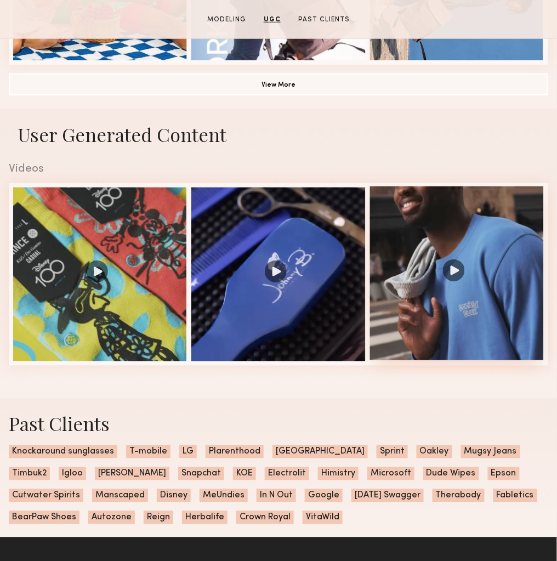
click at [452, 270] on div at bounding box center [457, 273] width 174 height 174
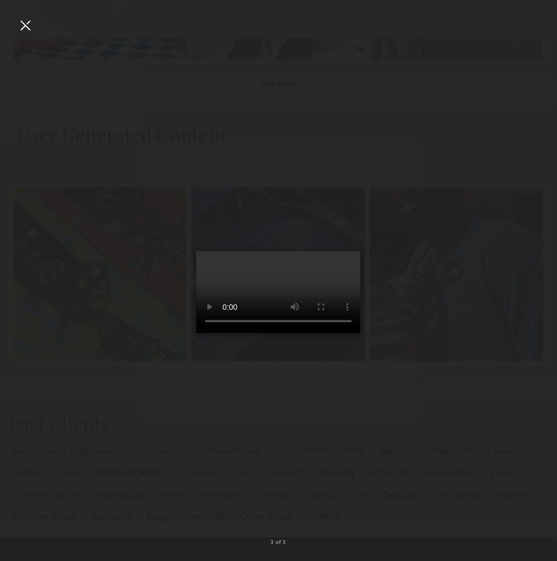
click at [25, 28] on div at bounding box center [25, 25] width 18 height 18
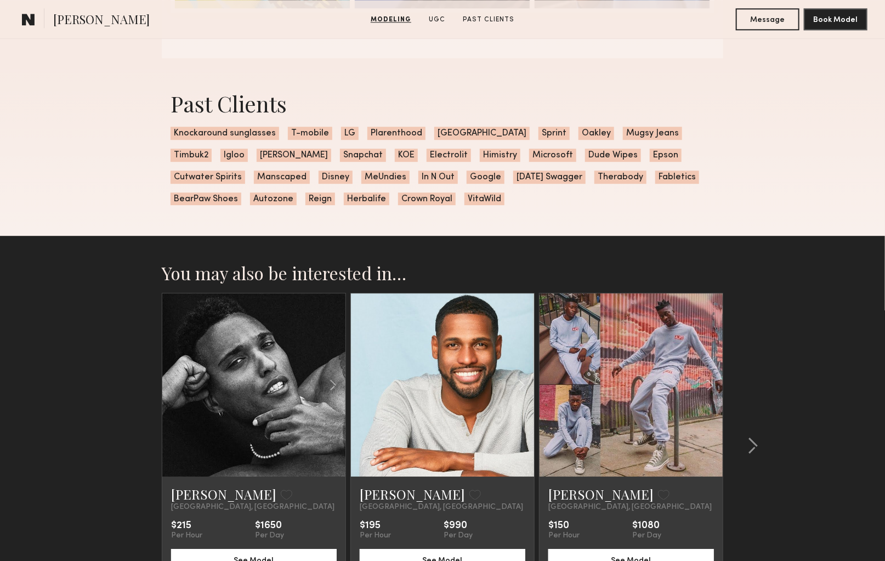
scroll to position [1482, 0]
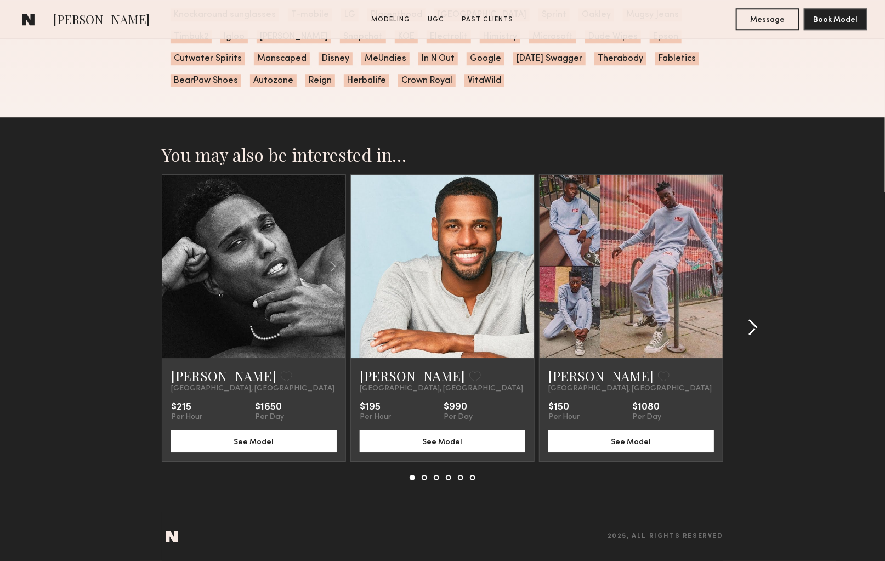
click at [556, 328] on common-icon at bounding box center [752, 327] width 11 height 18
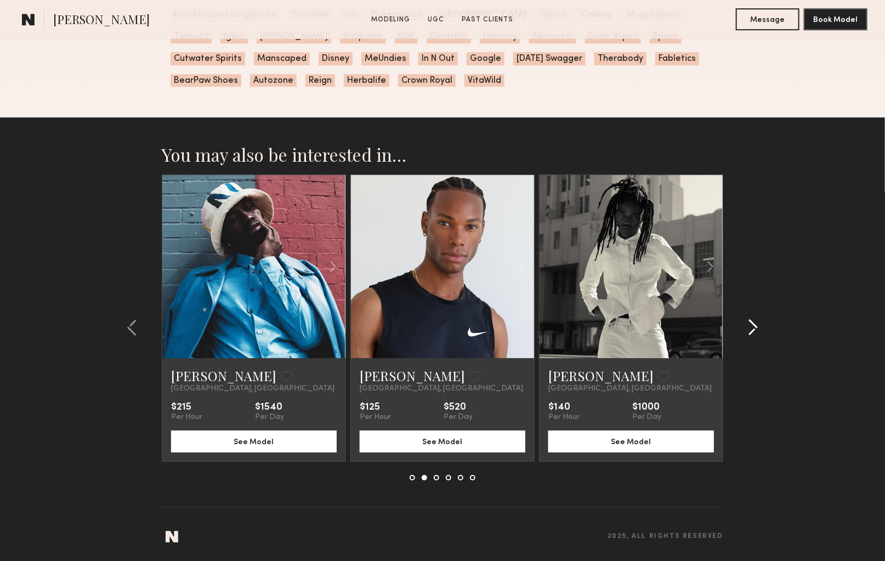
click at [556, 329] on common-icon at bounding box center [752, 327] width 11 height 18
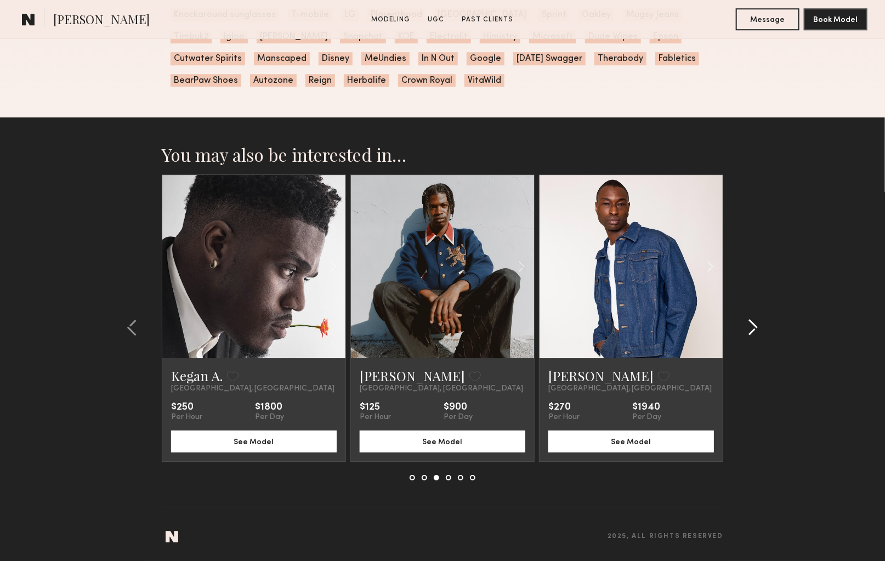
click at [556, 329] on common-icon at bounding box center [752, 327] width 11 height 18
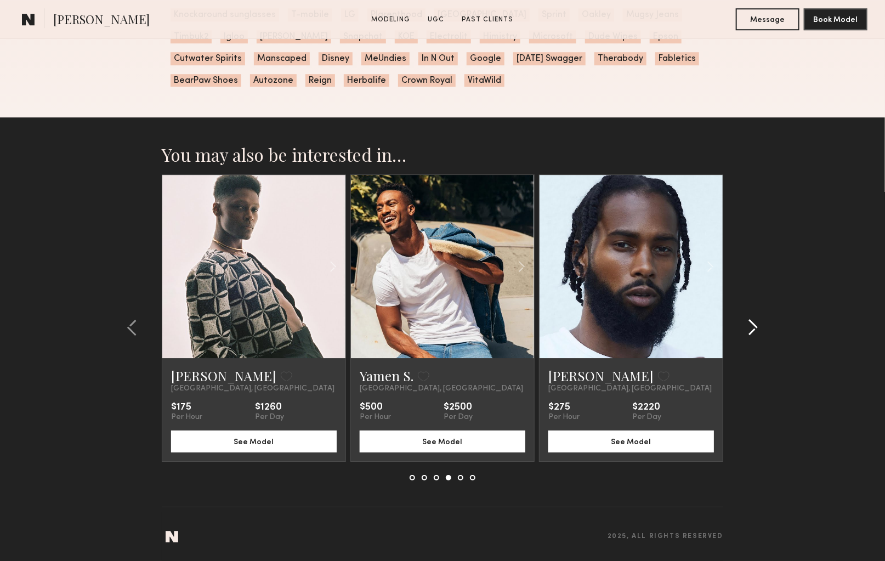
click at [556, 329] on common-icon at bounding box center [752, 327] width 11 height 18
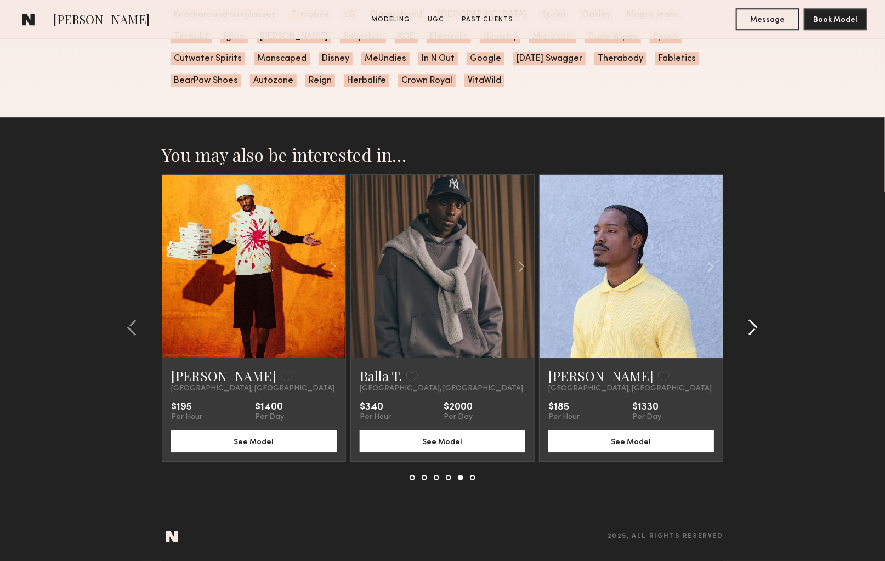
click at [556, 329] on common-icon at bounding box center [752, 327] width 11 height 18
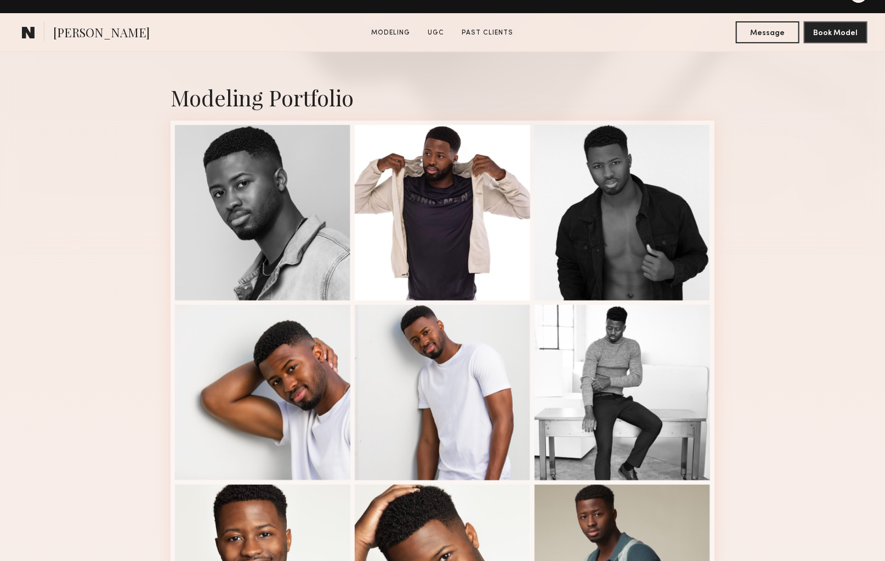
scroll to position [0, 0]
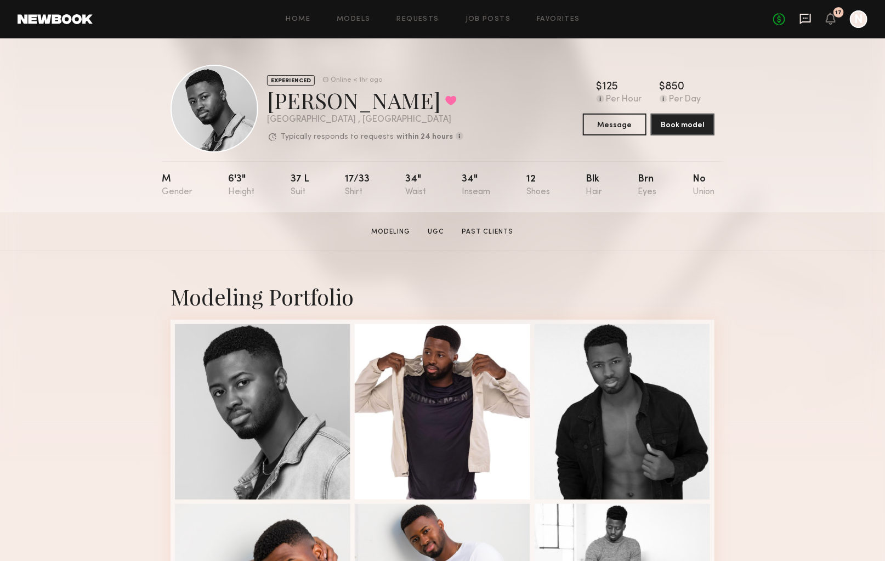
click at [556, 23] on icon at bounding box center [805, 19] width 12 height 12
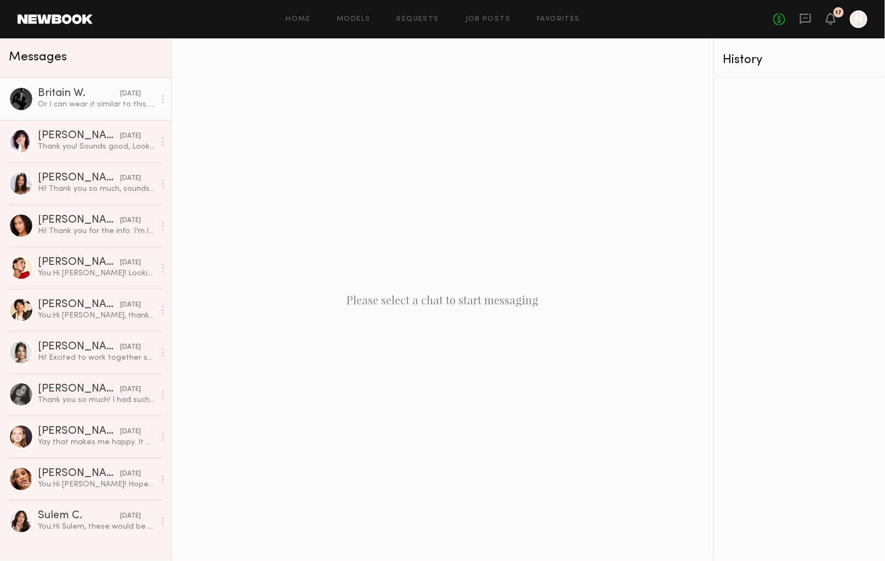
click at [97, 108] on div "Or I can wear it similar to this.. let me know If there is a preference.. thanks" at bounding box center [96, 104] width 117 height 10
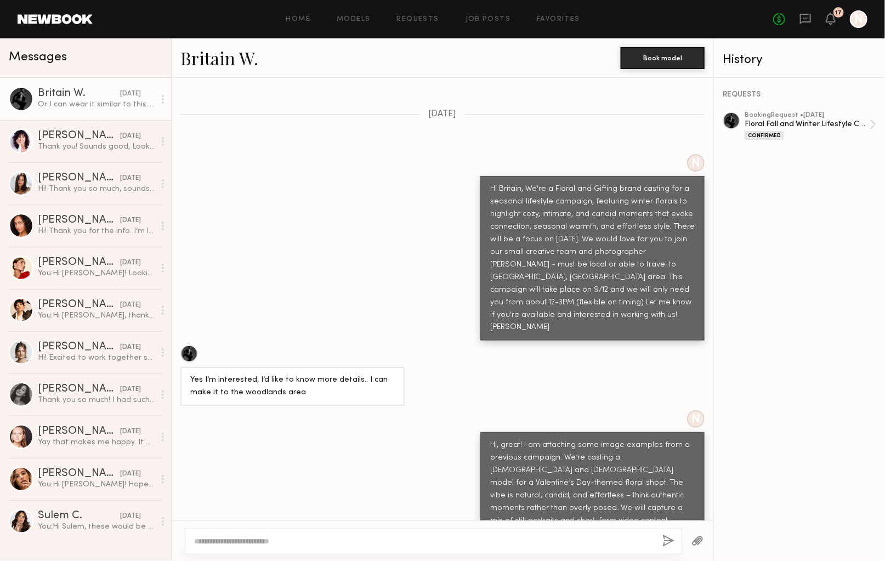
scroll to position [334, 0]
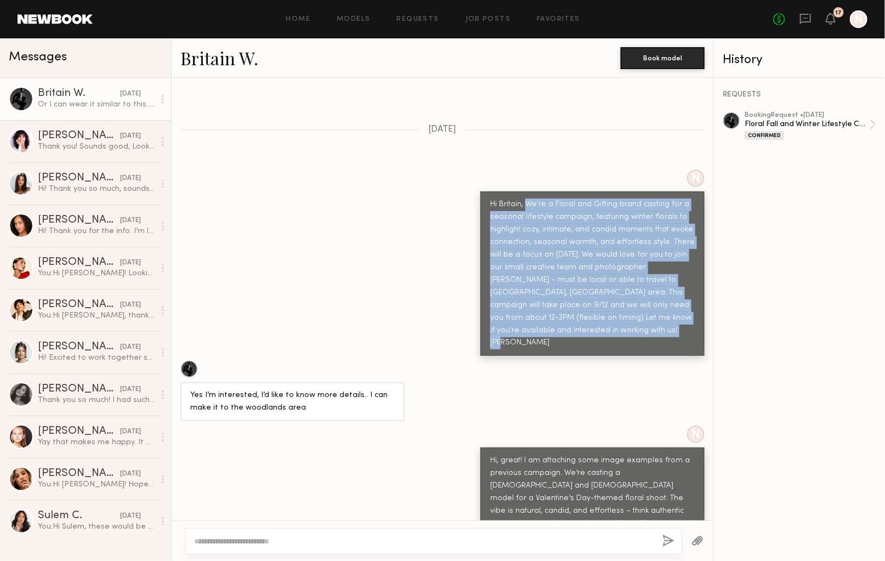
drag, startPoint x: 565, startPoint y: 317, endPoint x: 528, endPoint y: 188, distance: 134.5
click at [528, 198] on div "Hi Britain, We're a Floral and Gifting brand casting for a seasonal lifestyle c…" at bounding box center [592, 273] width 204 height 151
copy div "We're a Floral and Gifting brand casting for a seasonal lifestyle campaign, fea…"
click at [556, 20] on link "Favorites" at bounding box center [558, 19] width 43 height 7
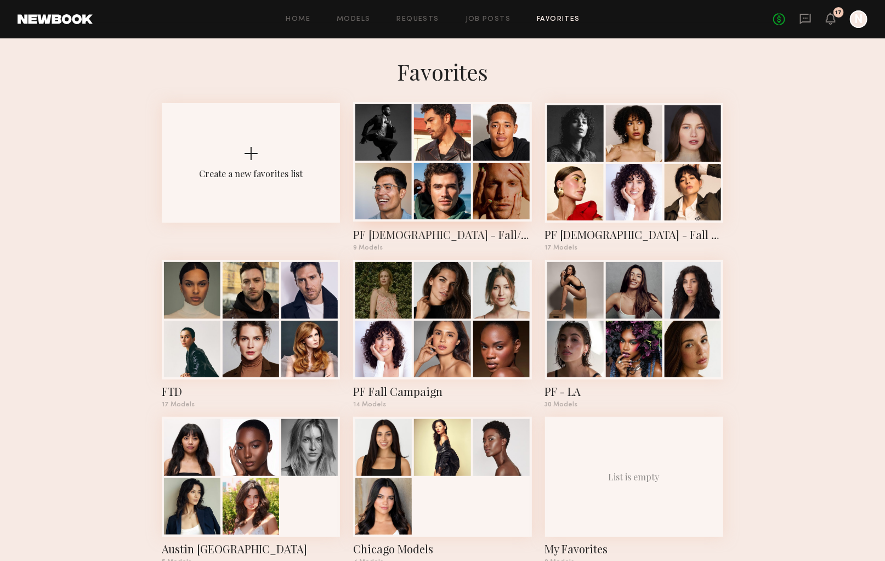
click at [464, 195] on div at bounding box center [442, 191] width 56 height 56
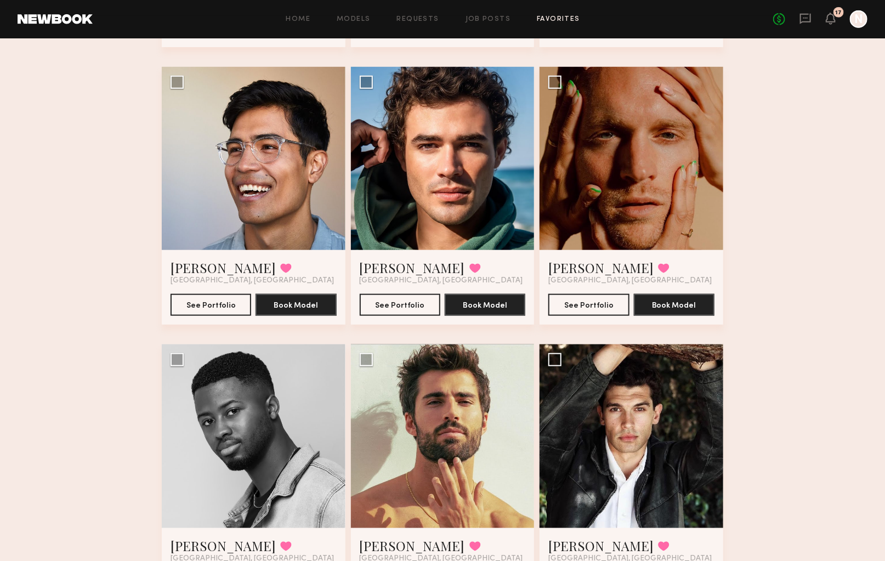
scroll to position [417, 0]
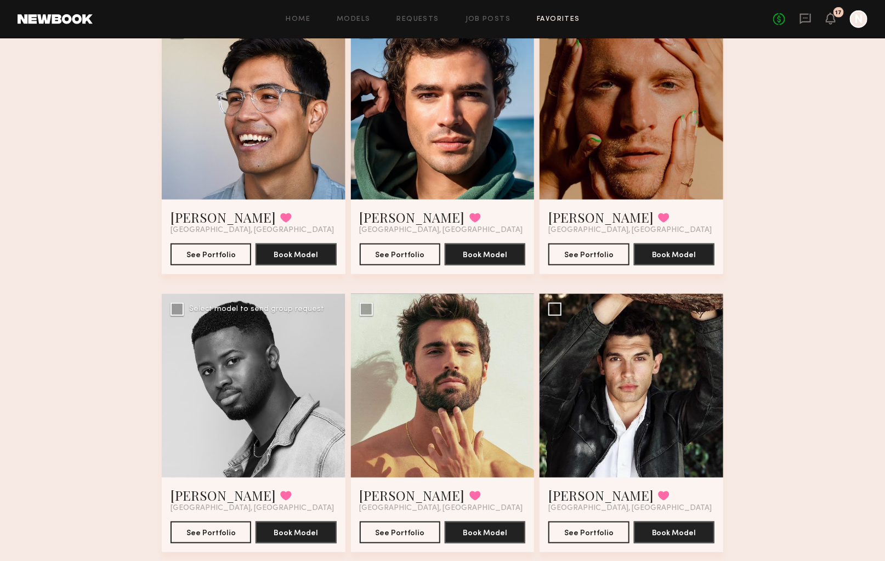
click at [267, 374] on div at bounding box center [254, 386] width 184 height 184
click at [197, 486] on link "[PERSON_NAME]" at bounding box center [222, 495] width 105 height 18
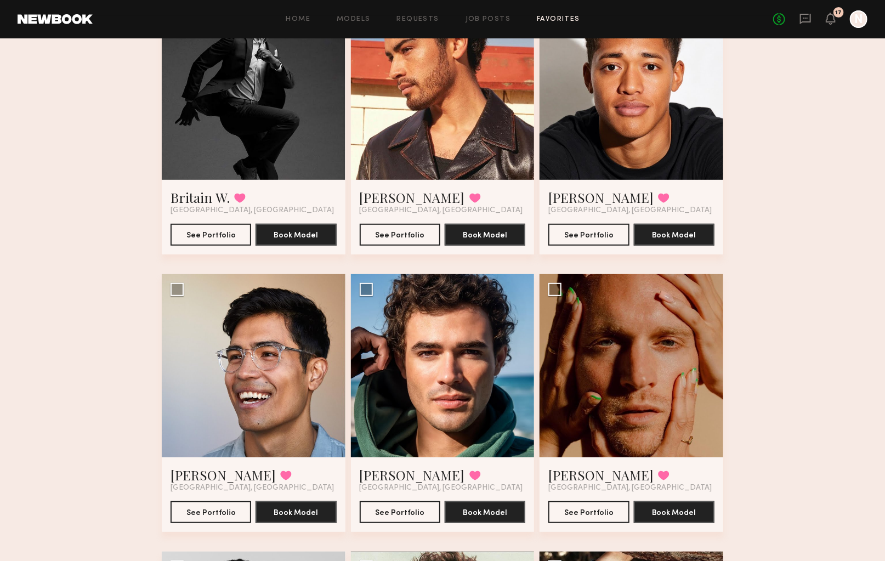
scroll to position [0, 0]
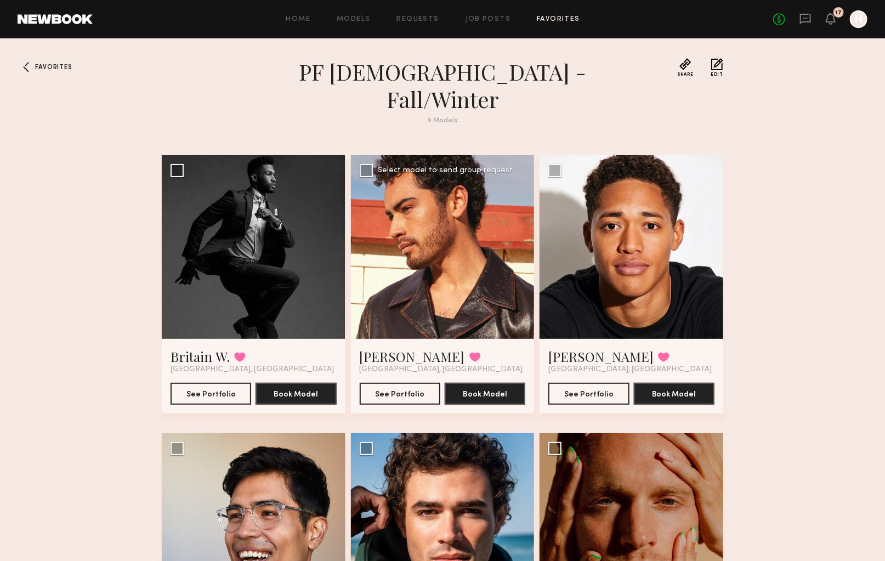
click at [415, 274] on div at bounding box center [443, 247] width 184 height 184
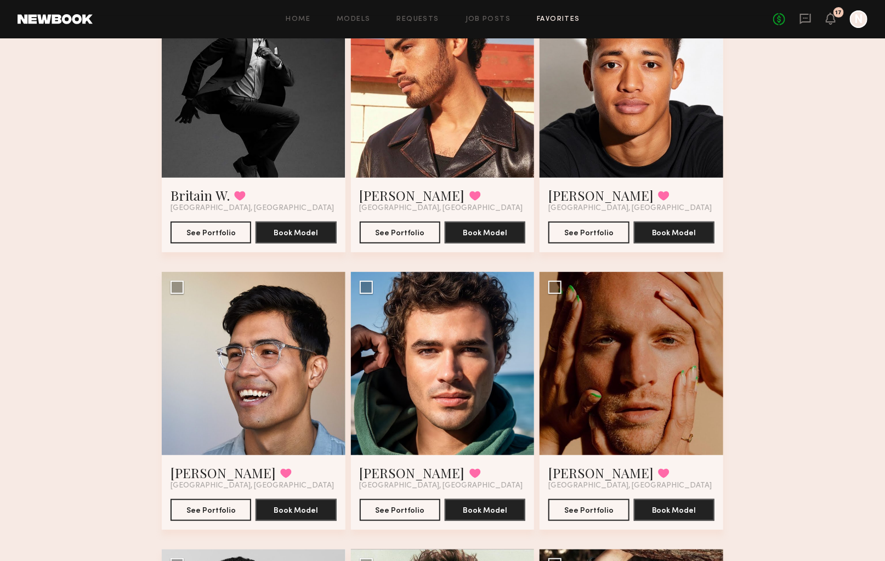
scroll to position [162, 0]
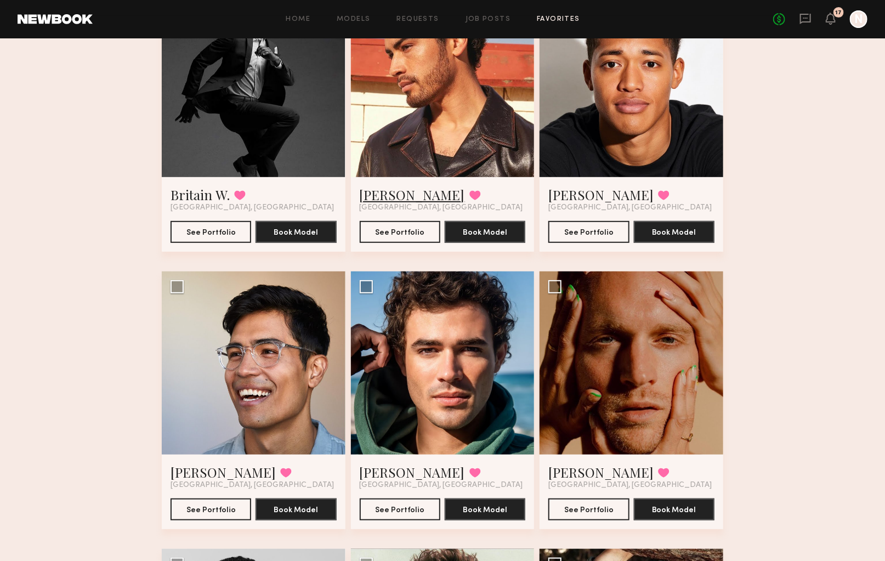
click at [391, 186] on link "Jacob R." at bounding box center [412, 195] width 105 height 18
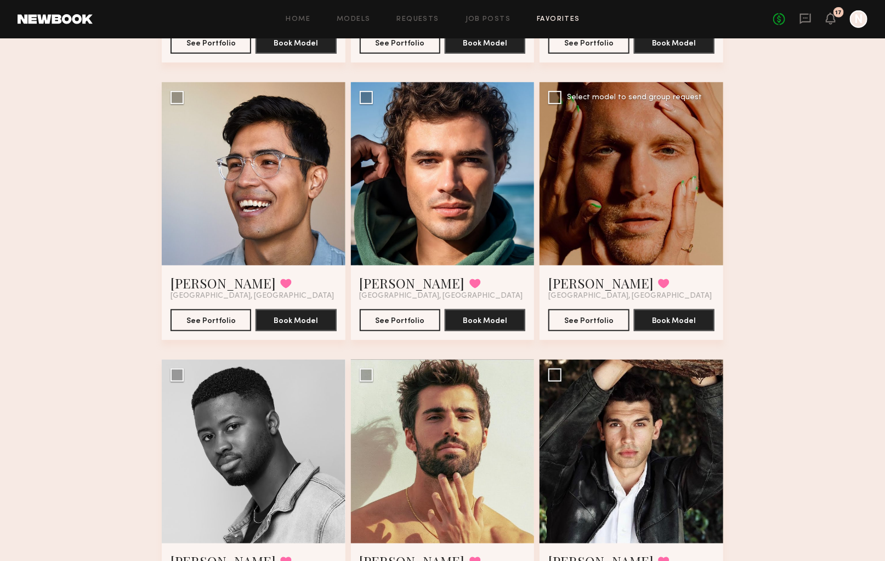
scroll to position [417, 0]
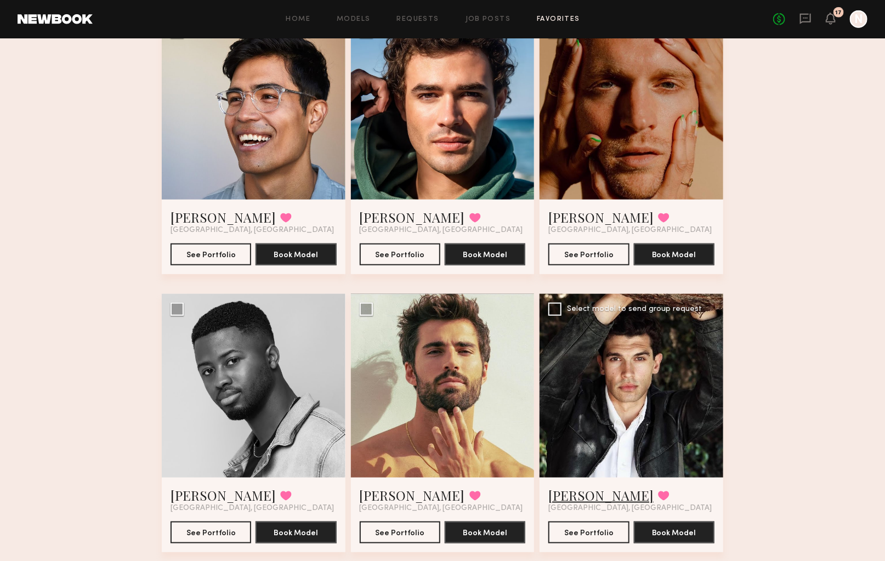
click at [556, 486] on link "Chris O." at bounding box center [600, 495] width 105 height 18
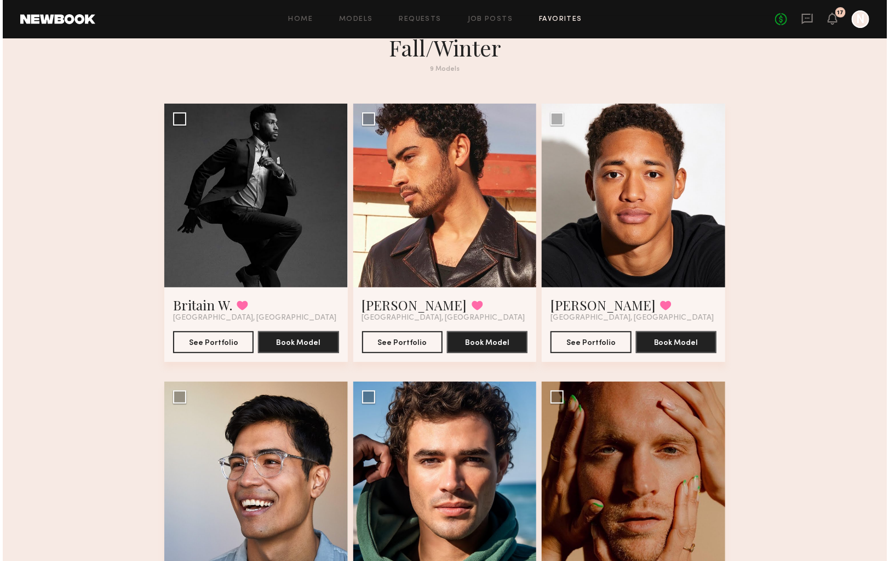
scroll to position [15, 0]
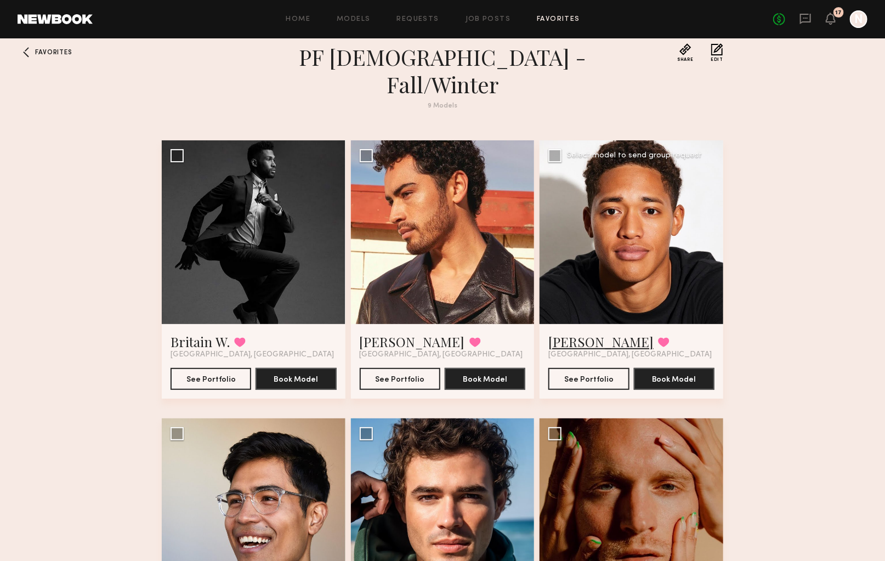
click at [556, 333] on link "Myles C." at bounding box center [600, 342] width 105 height 18
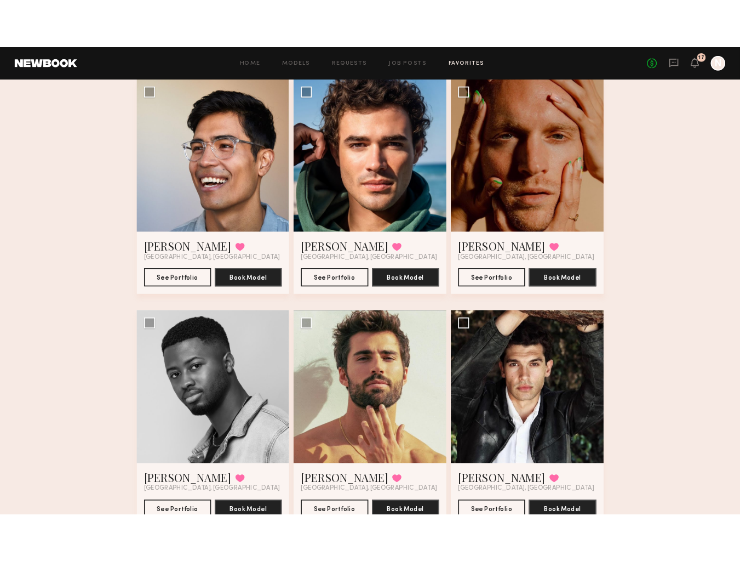
scroll to position [417, 0]
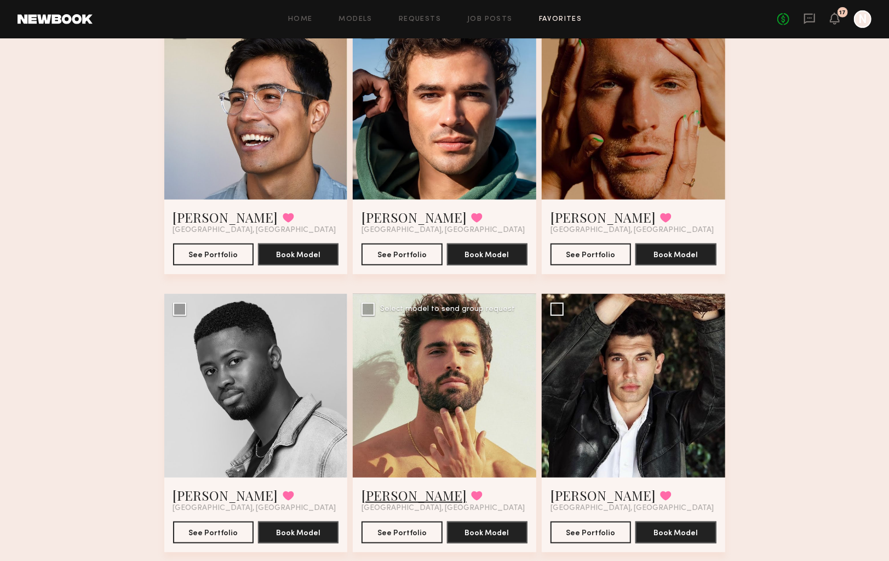
click at [408, 486] on link "Alessandro M." at bounding box center [414, 495] width 105 height 18
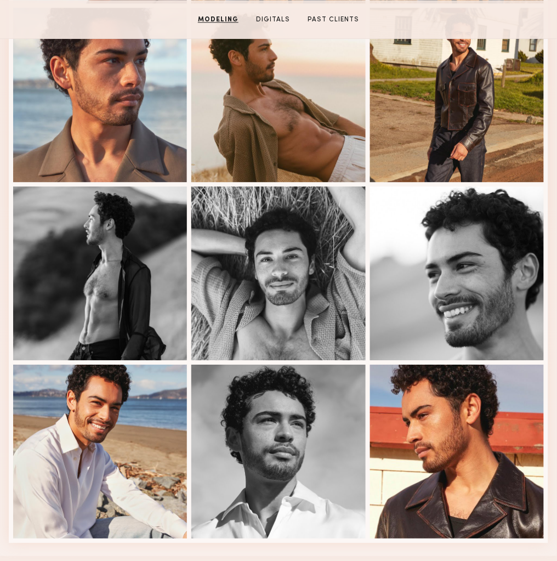
scroll to position [894, 0]
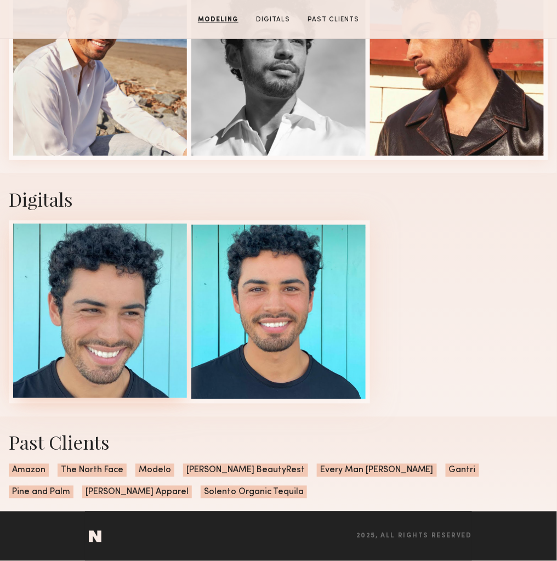
click at [127, 341] on div at bounding box center [100, 311] width 174 height 174
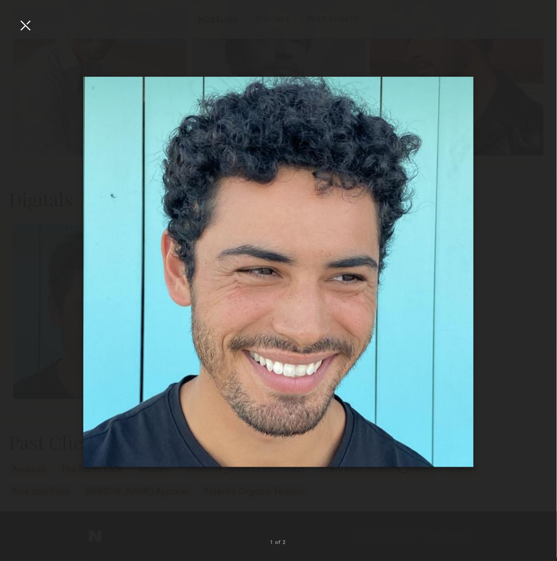
click at [24, 32] on div at bounding box center [25, 25] width 18 height 18
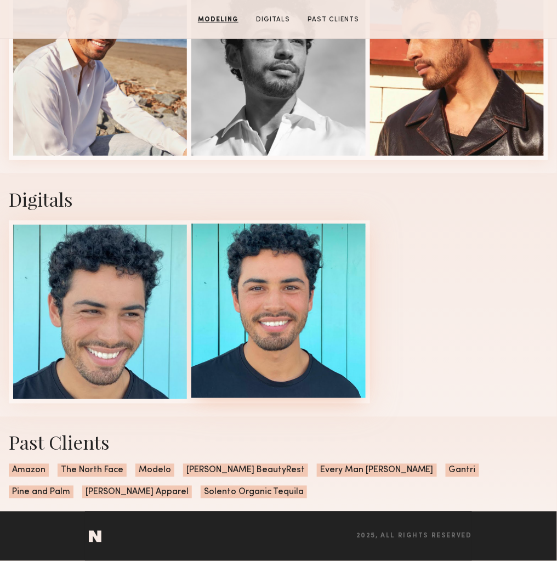
click at [268, 298] on div at bounding box center [278, 311] width 174 height 174
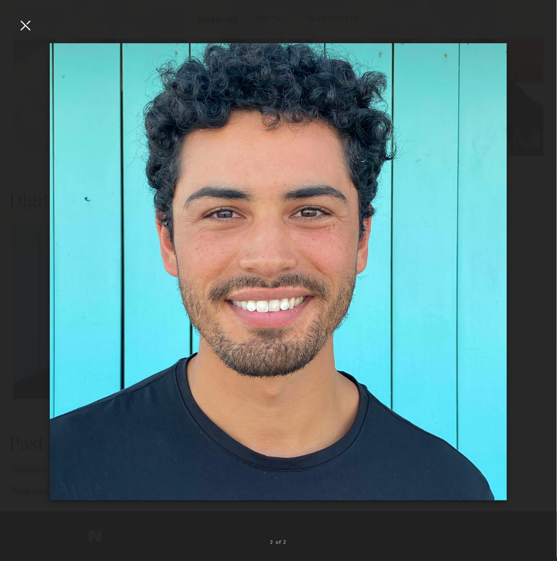
click at [22, 22] on div at bounding box center [25, 25] width 18 height 18
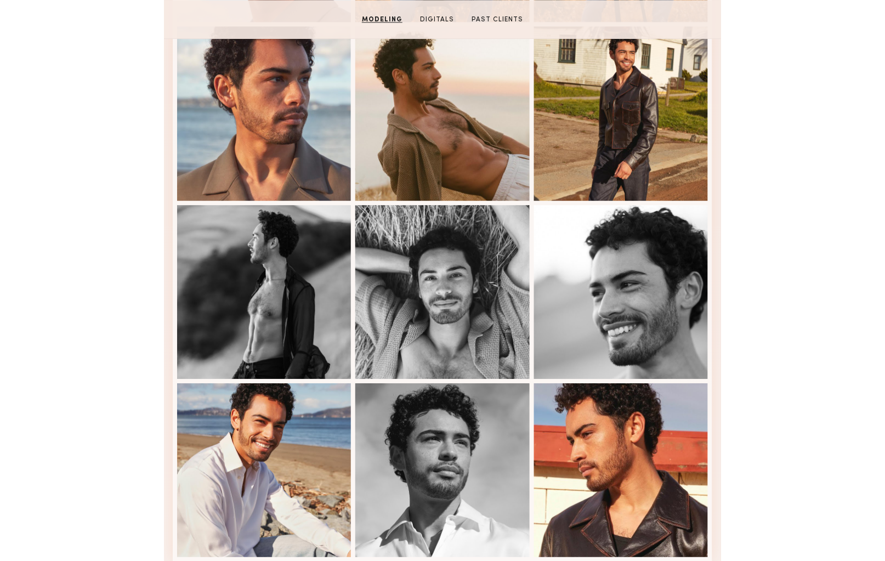
scroll to position [0, 0]
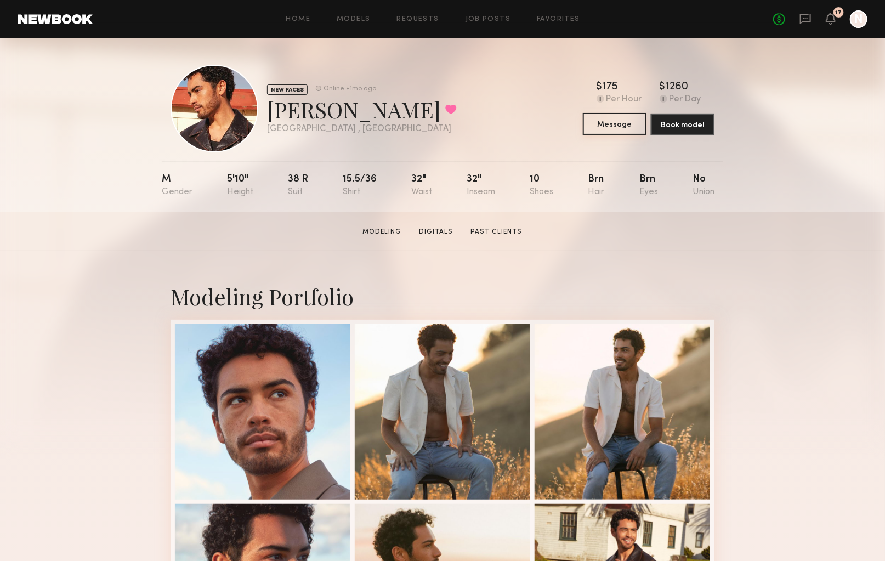
click at [556, 128] on button "Message" at bounding box center [615, 124] width 64 height 22
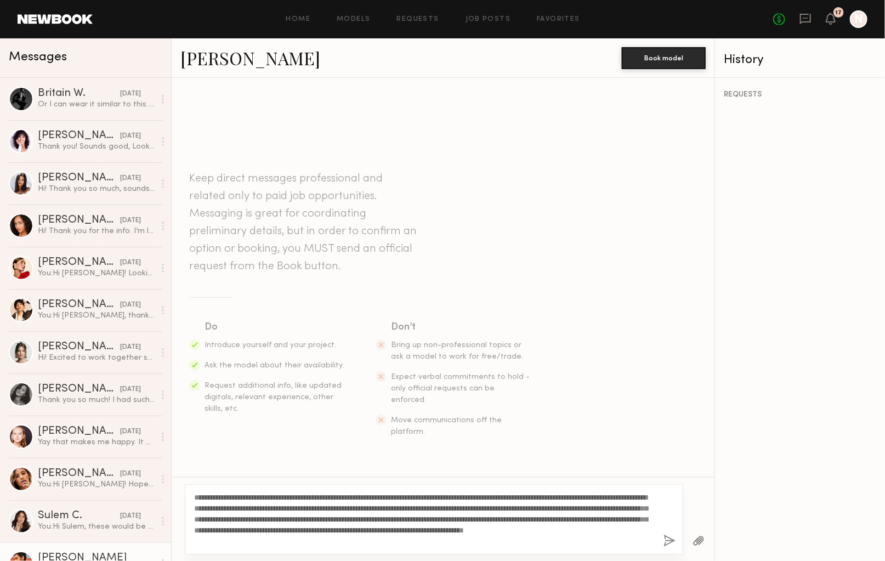
click at [551, 529] on textarea "**********" at bounding box center [424, 519] width 460 height 55
click at [220, 541] on textarea "**********" at bounding box center [424, 519] width 460 height 55
click at [326, 531] on textarea "**********" at bounding box center [424, 519] width 460 height 55
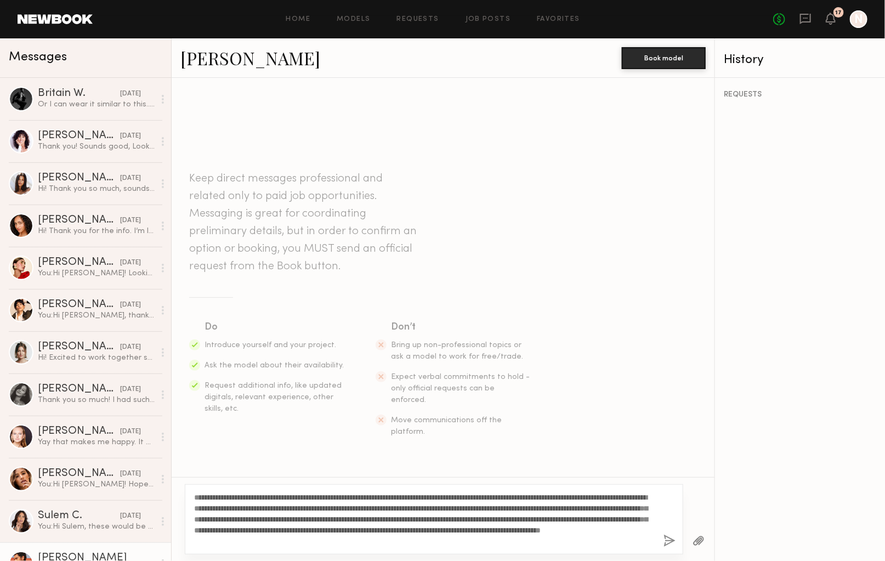
click at [340, 525] on textarea "**********" at bounding box center [424, 519] width 460 height 55
drag, startPoint x: 562, startPoint y: 538, endPoint x: 232, endPoint y: 499, distance: 332.8
click at [232, 499] on textarea "**********" at bounding box center [424, 519] width 460 height 55
type textarea "**********"
click at [556, 538] on button "button" at bounding box center [669, 541] width 12 height 14
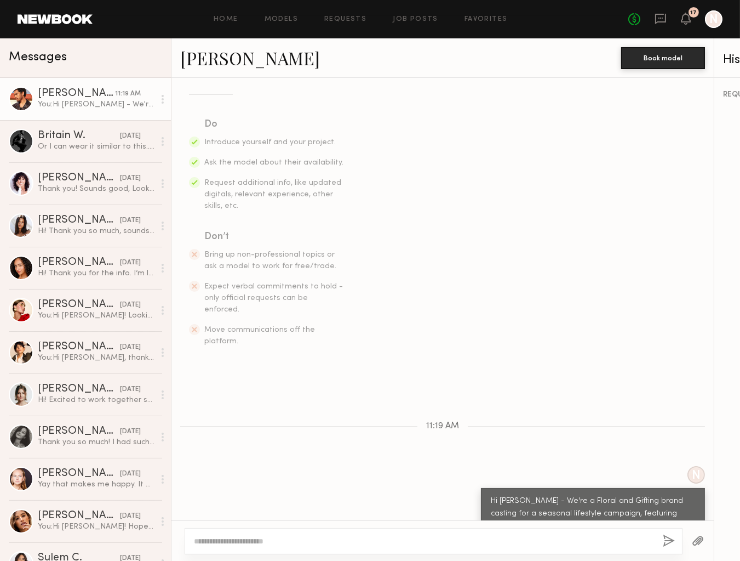
scroll to position [193, 0]
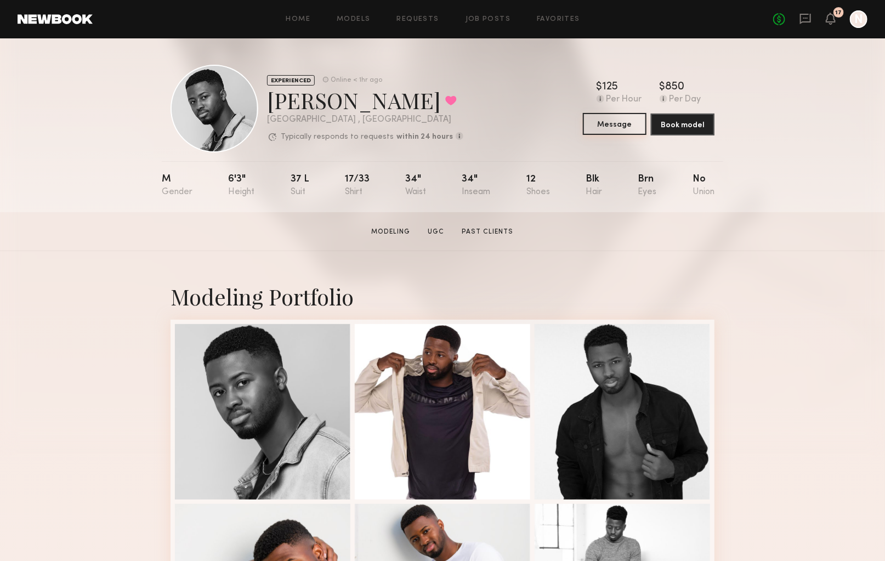
click at [616, 123] on button "Message" at bounding box center [615, 124] width 64 height 22
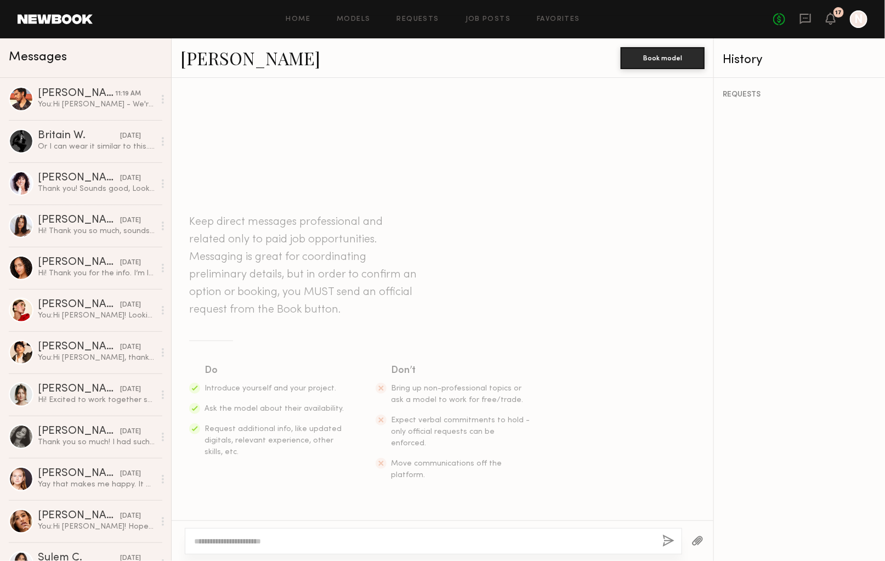
click at [263, 540] on textarea at bounding box center [423, 540] width 459 height 11
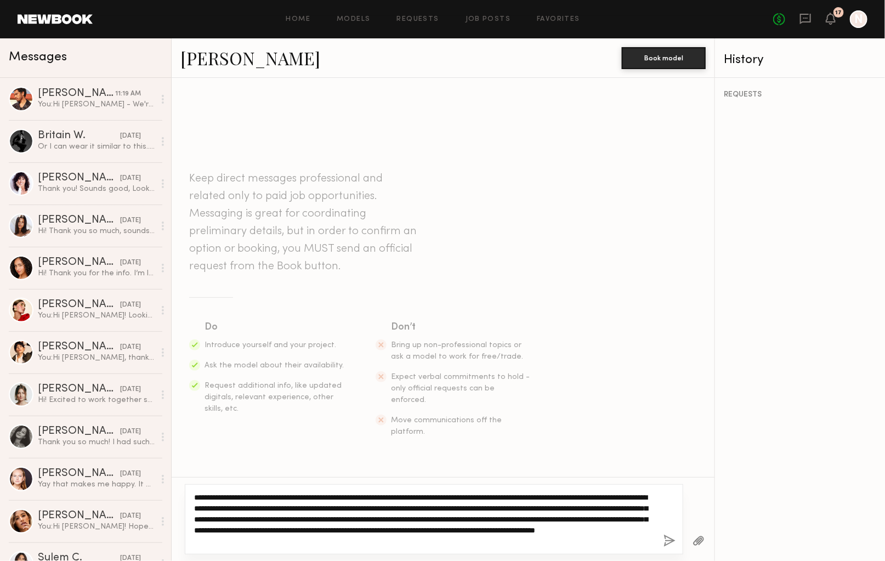
drag, startPoint x: 289, startPoint y: 540, endPoint x: 276, endPoint y: 540, distance: 13.2
click at [276, 540] on textarea "**********" at bounding box center [424, 519] width 460 height 55
drag, startPoint x: 518, startPoint y: 540, endPoint x: 292, endPoint y: 543, distance: 225.8
click at [292, 543] on textarea "**********" at bounding box center [424, 519] width 460 height 55
click at [365, 532] on textarea "**********" at bounding box center [424, 519] width 460 height 55
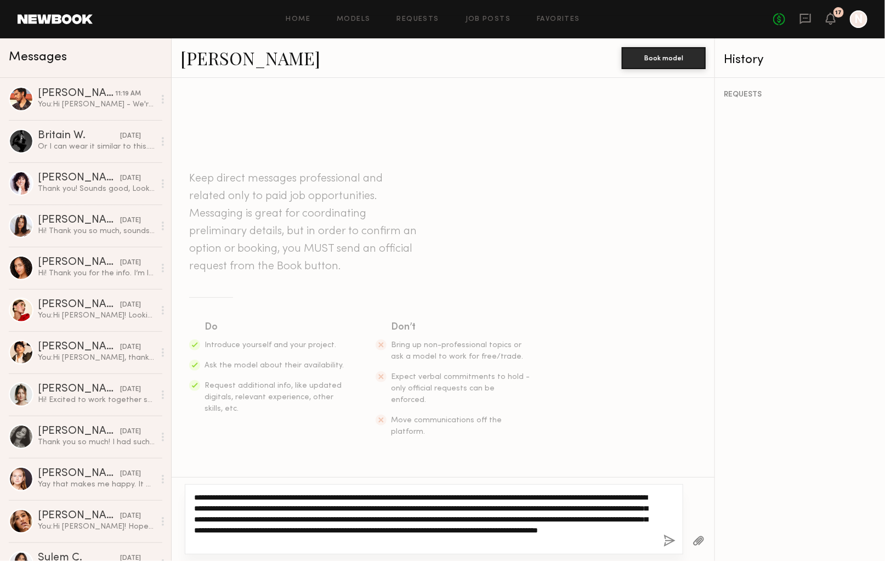
type textarea "**********"
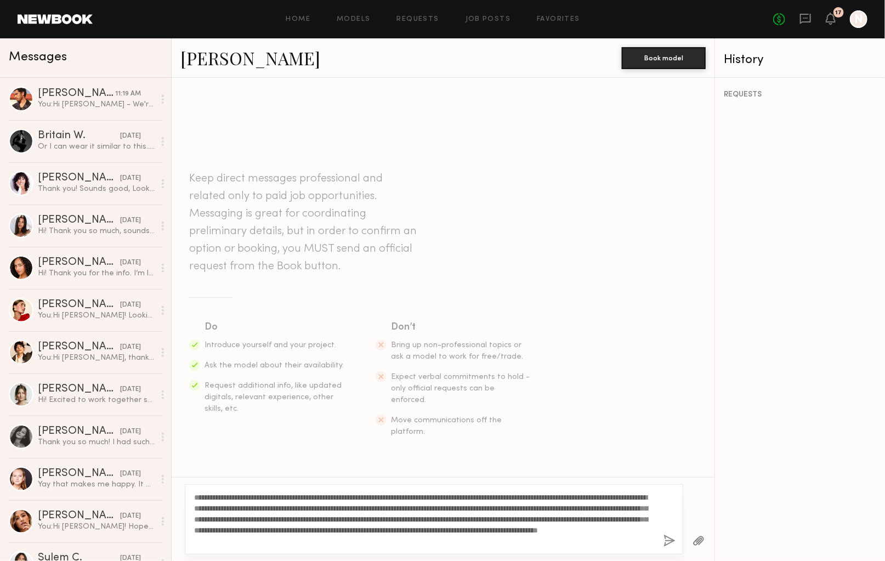
click at [671, 544] on button "button" at bounding box center [669, 541] width 12 height 14
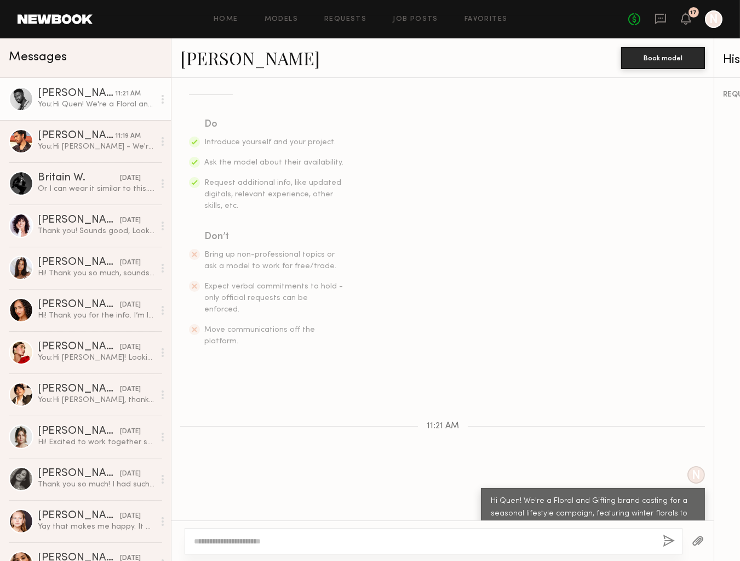
scroll to position [193, 0]
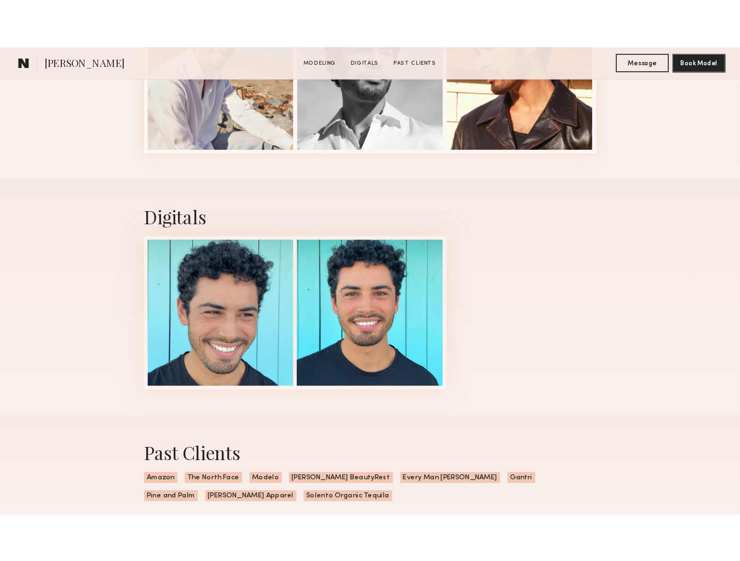
scroll to position [981, 0]
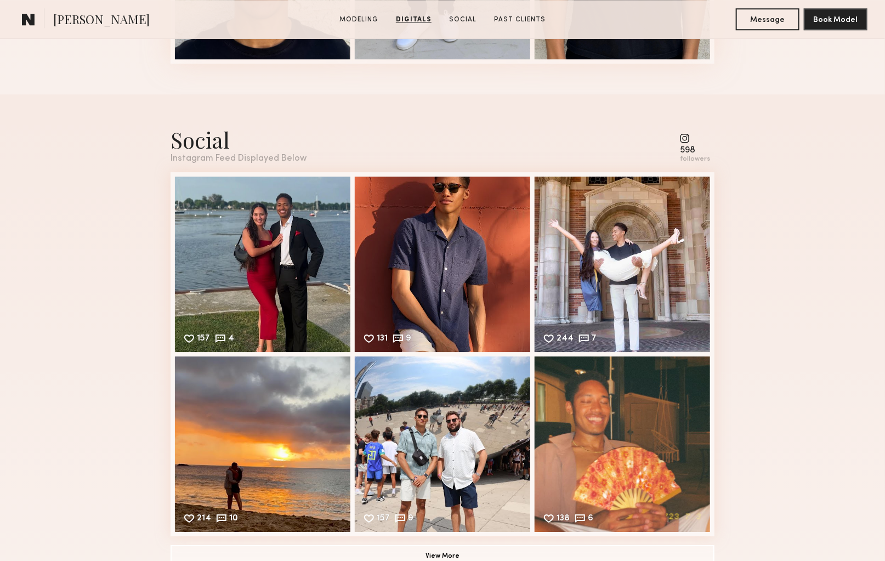
scroll to position [1475, 0]
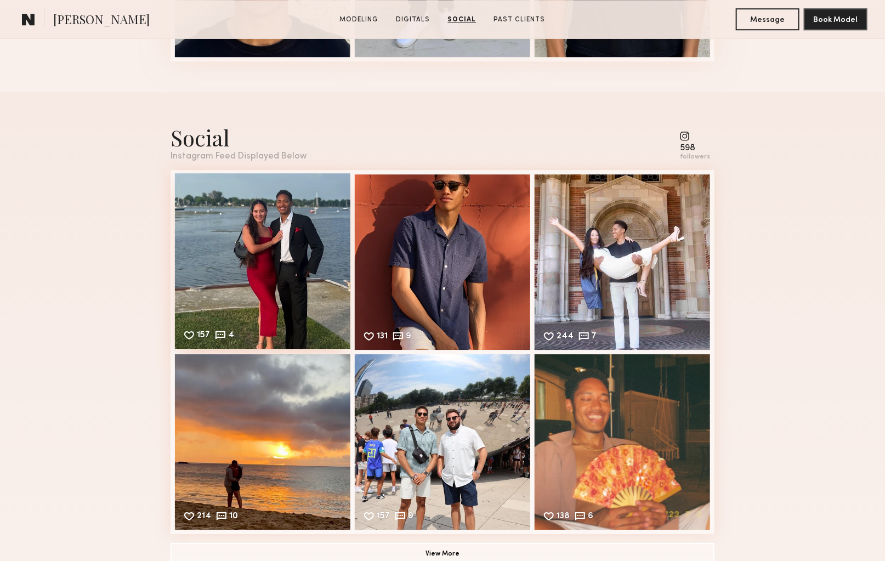
click at [313, 267] on div "157 4 Likes & comments displayed to show model’s engagement" at bounding box center [262, 260] width 175 height 175
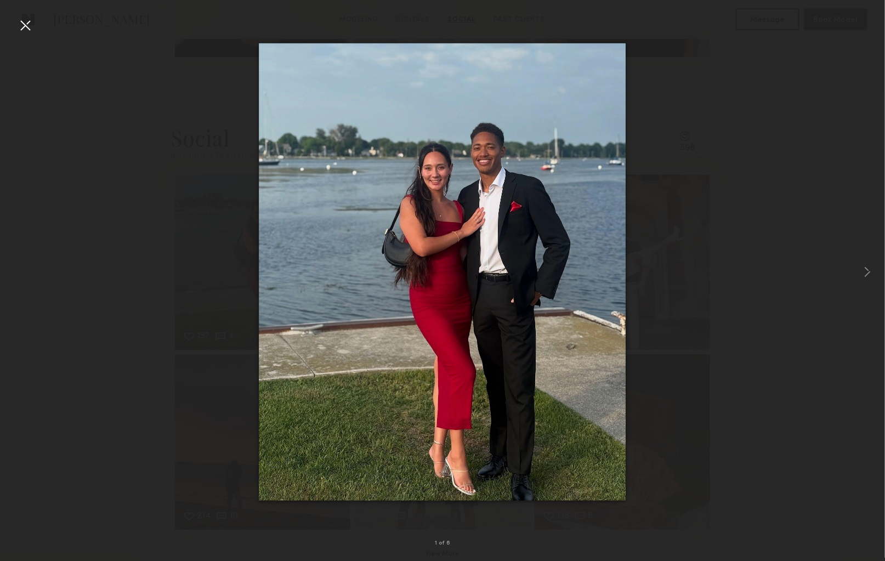
click at [28, 26] on div at bounding box center [25, 25] width 18 height 18
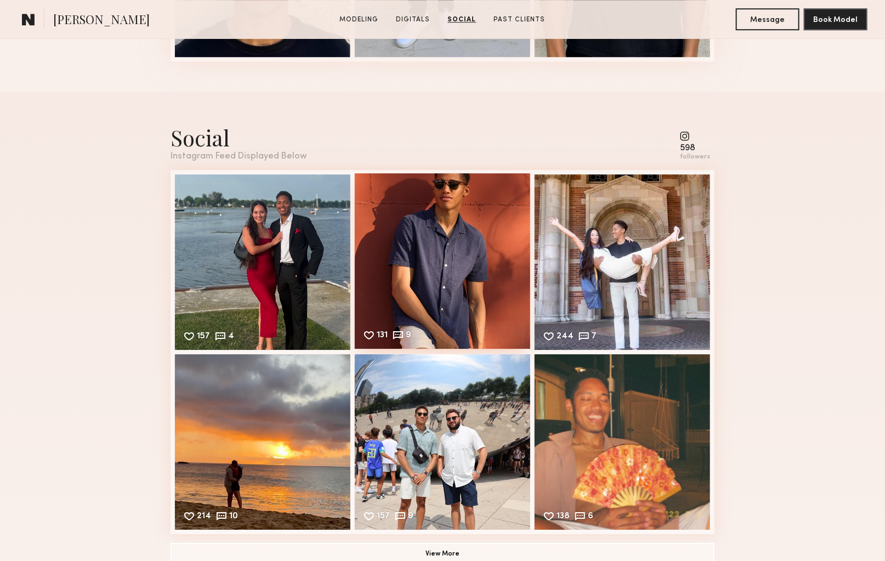
click at [408, 273] on div "131 9 Likes & comments displayed to show model’s engagement" at bounding box center [442, 260] width 175 height 175
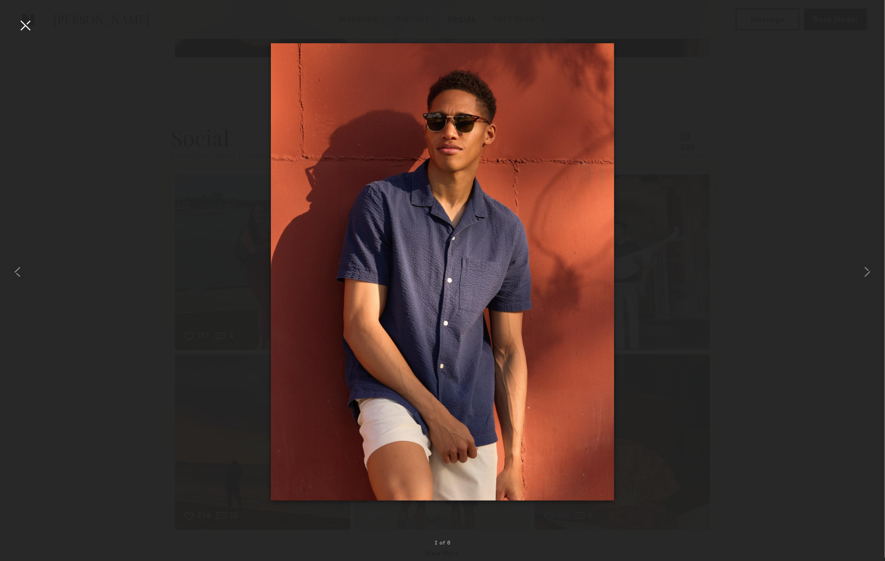
click at [25, 27] on div at bounding box center [25, 25] width 18 height 18
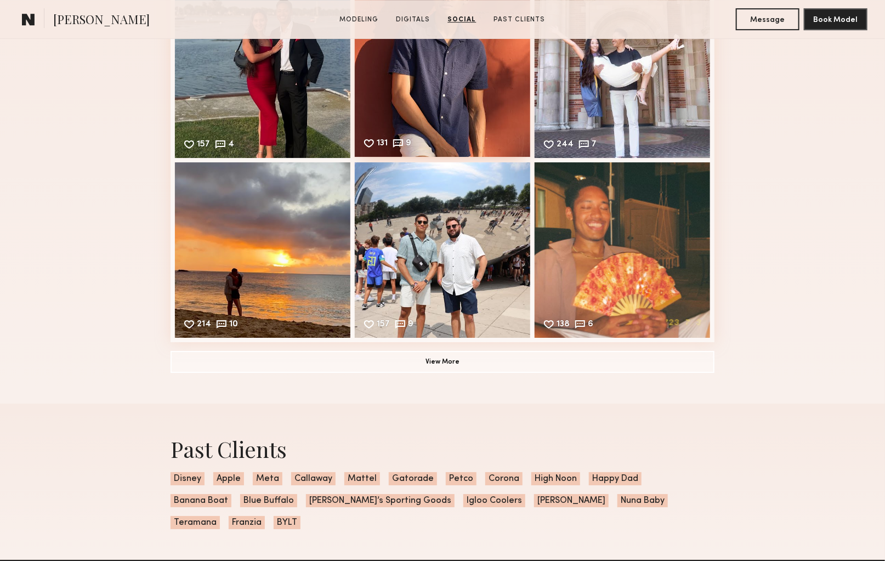
scroll to position [1680, 0]
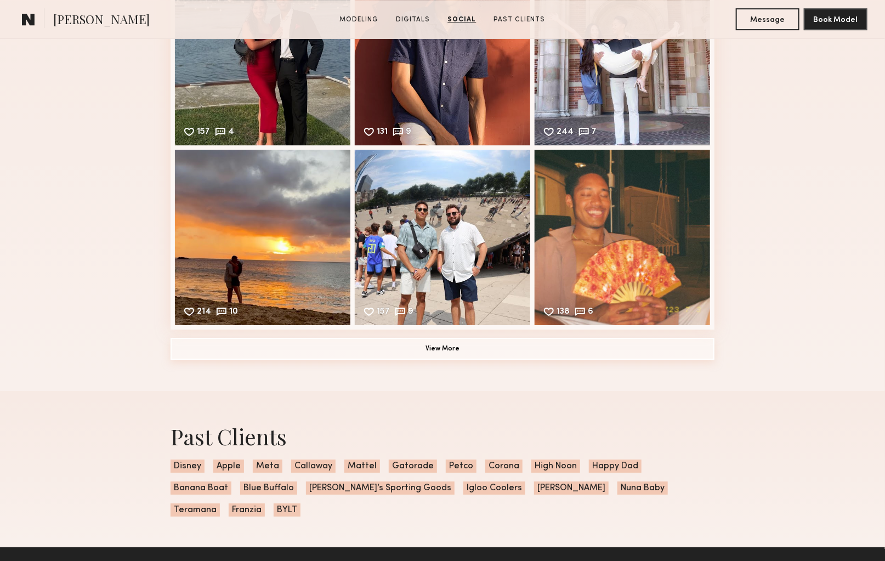
click at [454, 349] on button "View More" at bounding box center [442, 349] width 544 height 22
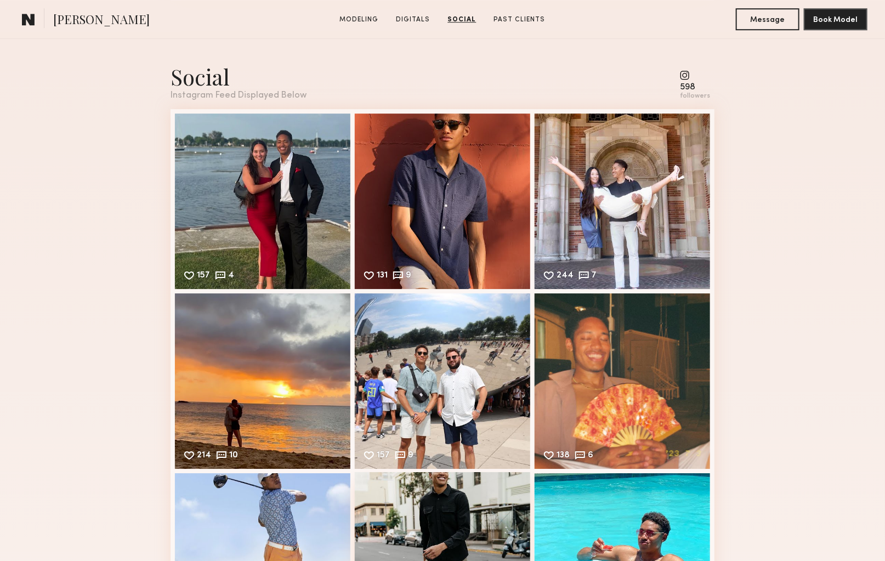
scroll to position [1528, 0]
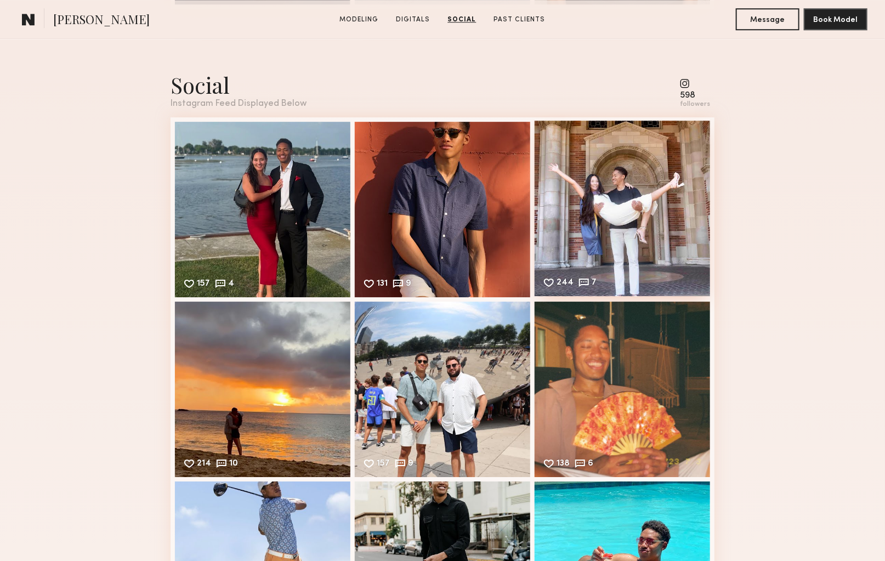
click at [641, 198] on div "244 7 Likes & comments displayed to show model’s engagement" at bounding box center [621, 208] width 175 height 175
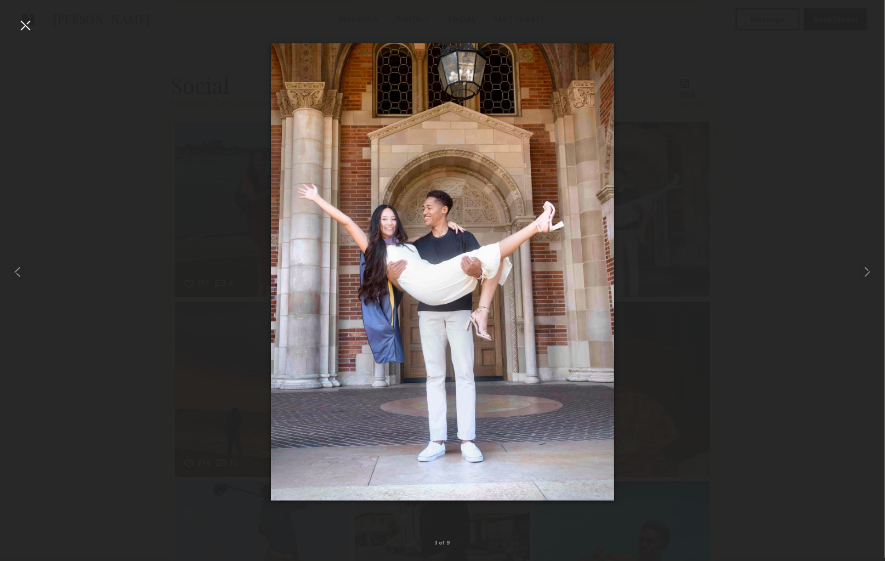
click at [26, 27] on div at bounding box center [25, 25] width 18 height 18
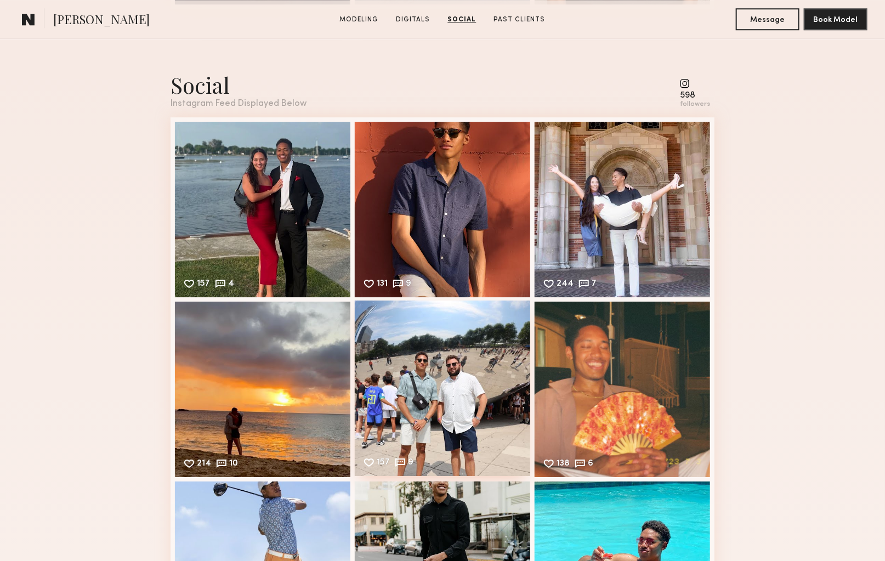
click at [453, 382] on div "157 9 Likes & comments displayed to show model’s engagement" at bounding box center [442, 387] width 175 height 175
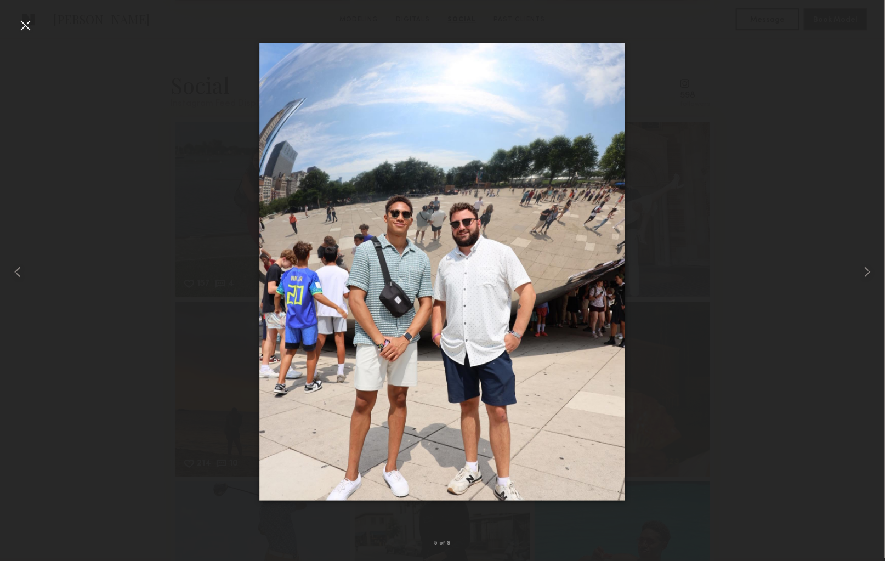
click at [26, 26] on div at bounding box center [25, 25] width 18 height 18
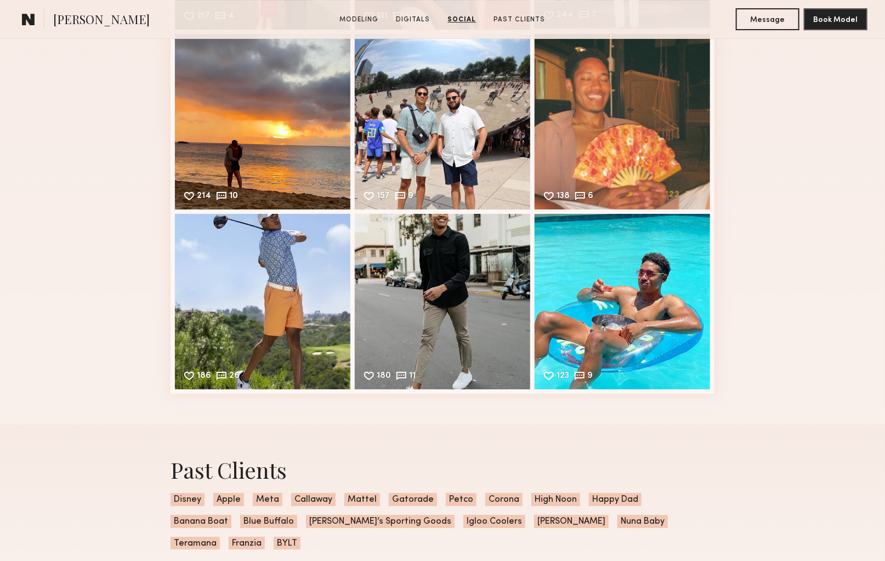
scroll to position [1794, 0]
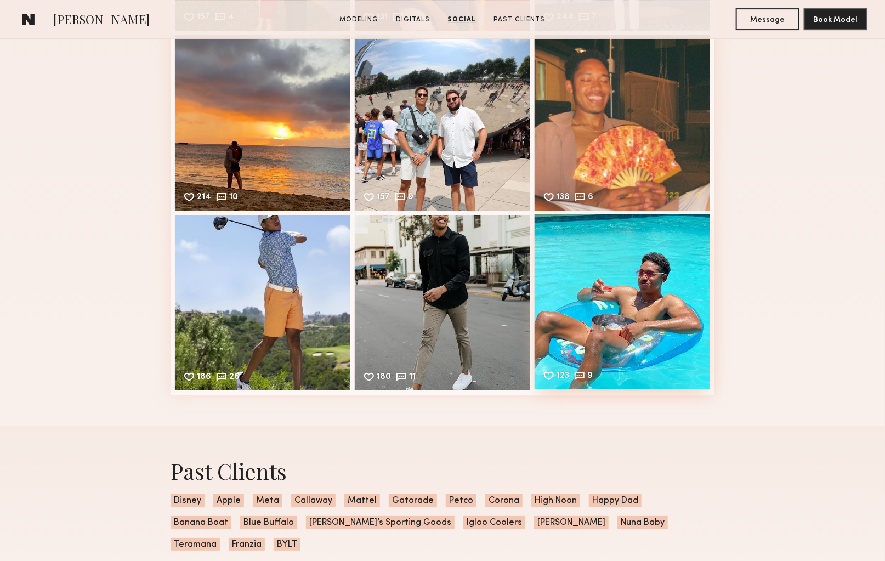
click at [624, 294] on div "123 9 Likes & comments displayed to show model’s engagement" at bounding box center [621, 301] width 175 height 175
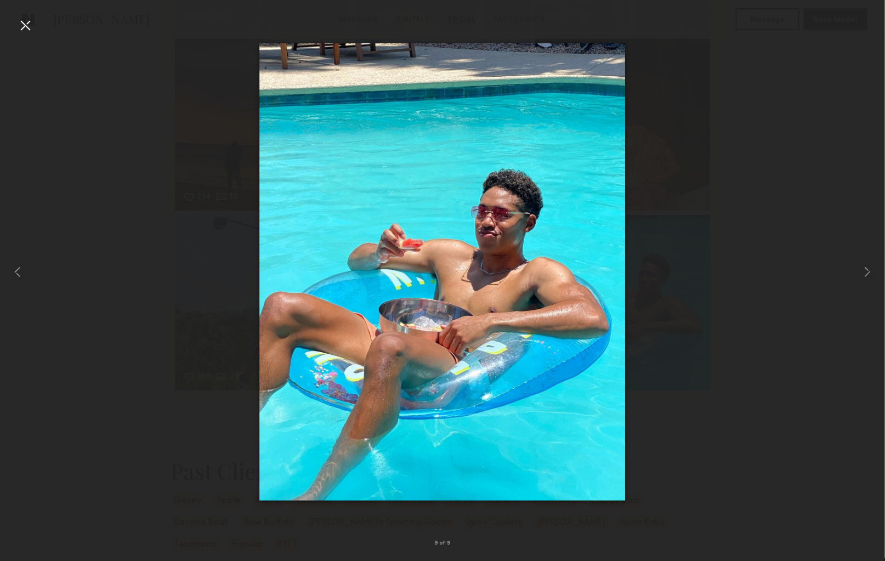
click at [28, 21] on div at bounding box center [25, 25] width 18 height 18
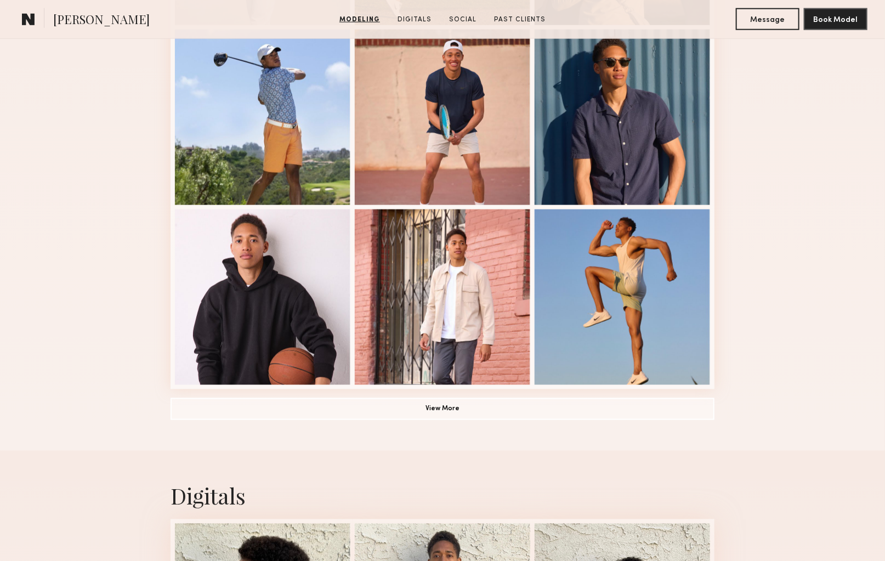
scroll to position [670, 0]
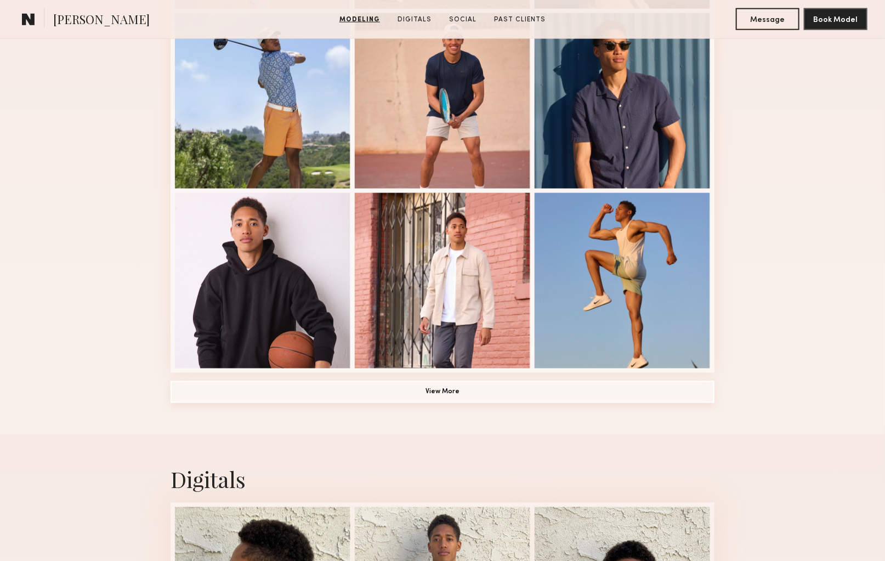
click at [457, 391] on button "View More" at bounding box center [442, 392] width 544 height 22
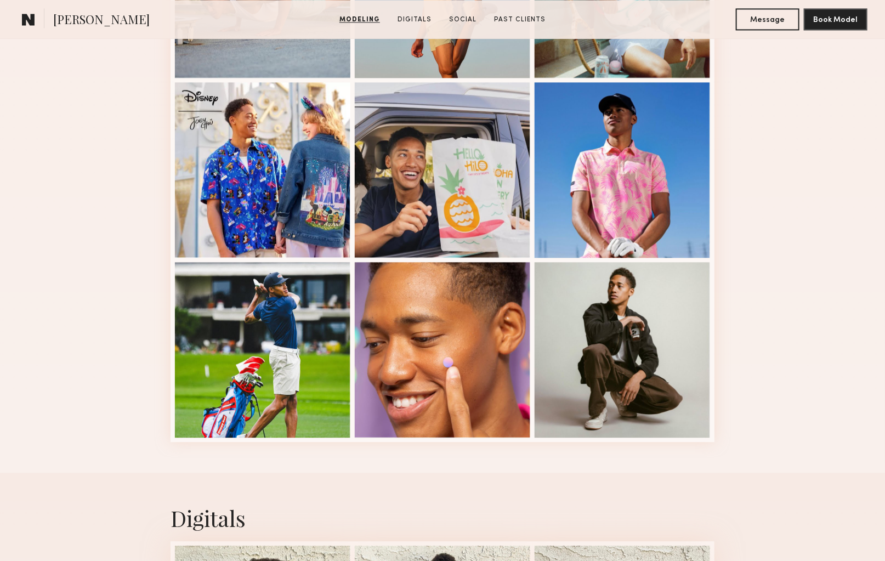
scroll to position [1139, 0]
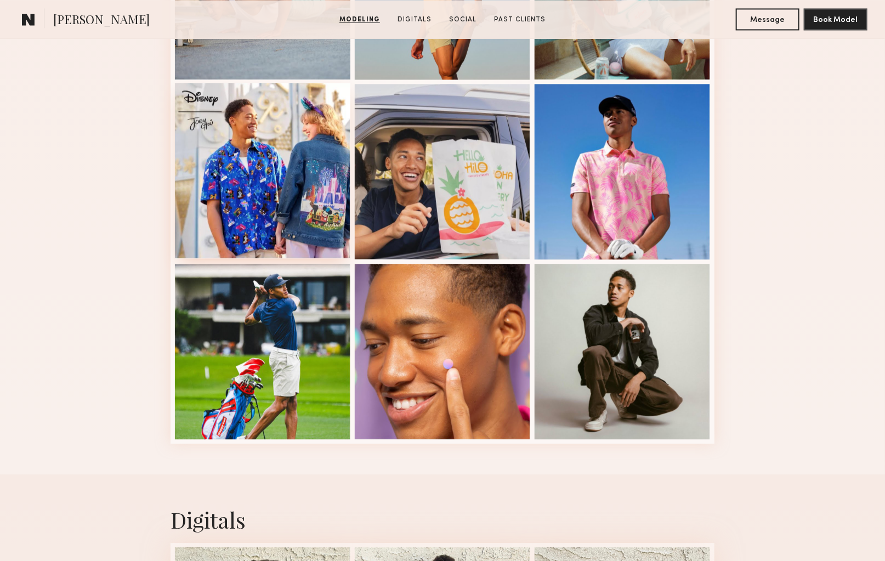
click at [294, 181] on div at bounding box center [262, 170] width 175 height 175
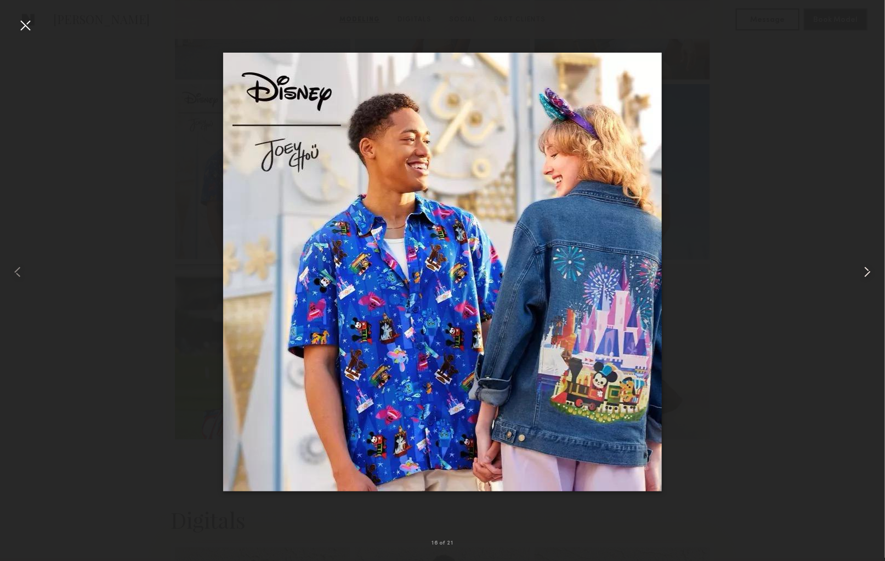
click at [869, 270] on common-icon at bounding box center [867, 272] width 18 height 18
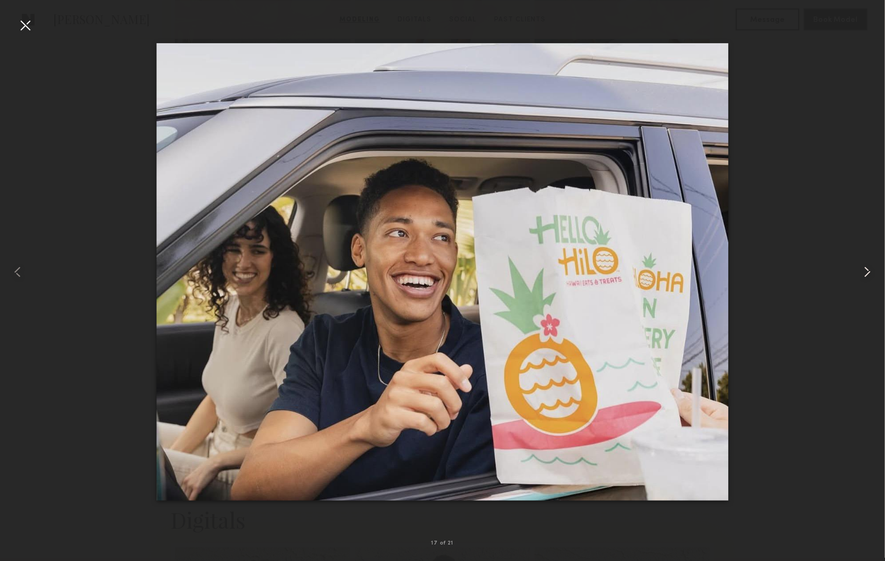
click at [869, 270] on common-icon at bounding box center [867, 272] width 18 height 18
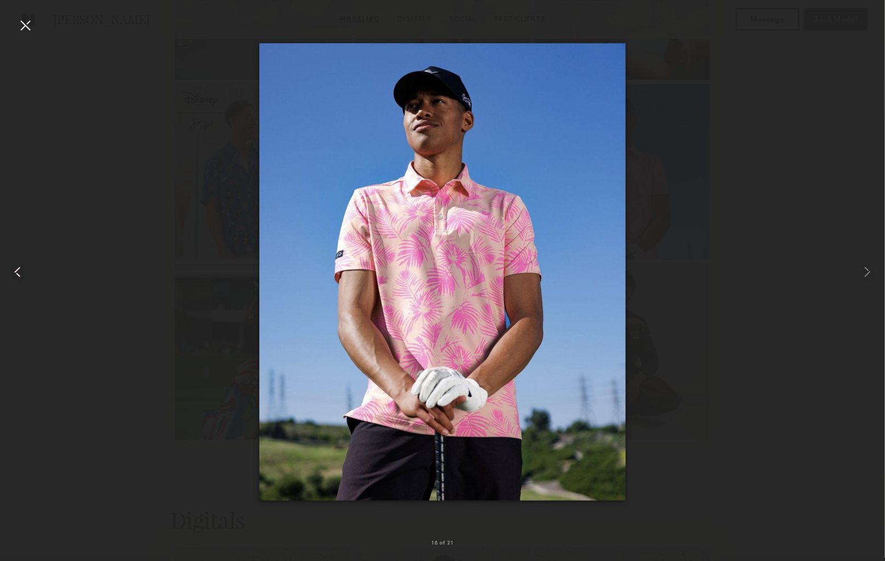
click at [16, 270] on common-icon at bounding box center [18, 272] width 18 height 18
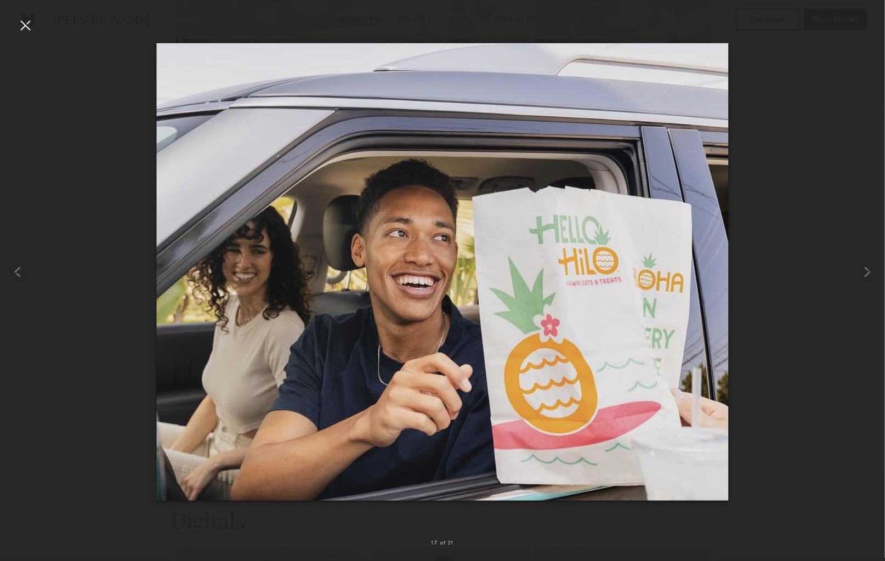
click at [27, 24] on div at bounding box center [25, 25] width 18 height 18
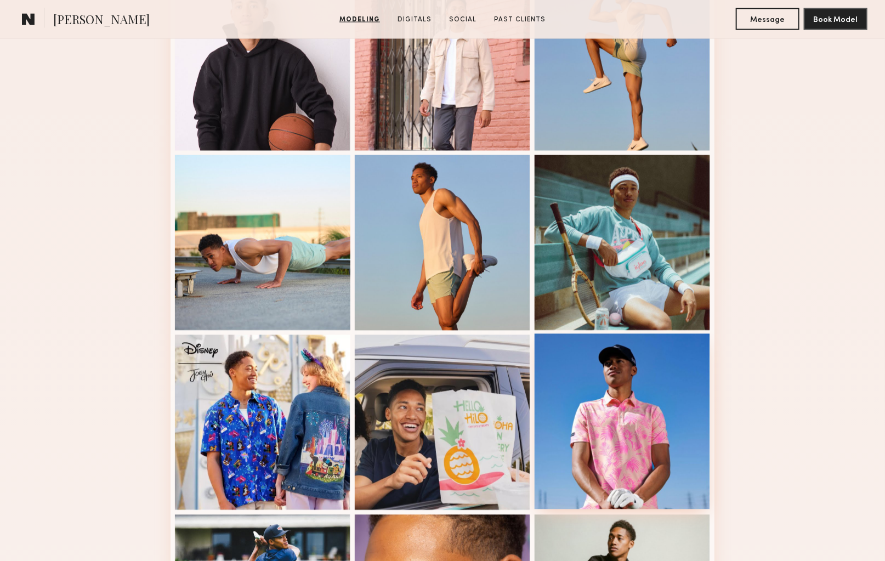
scroll to position [802, 0]
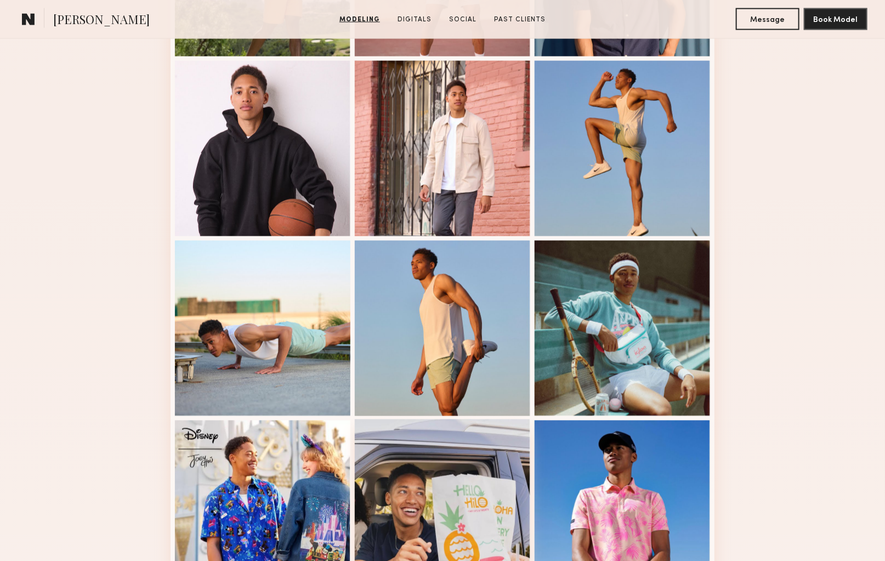
click at [439, 501] on div at bounding box center [442, 506] width 175 height 175
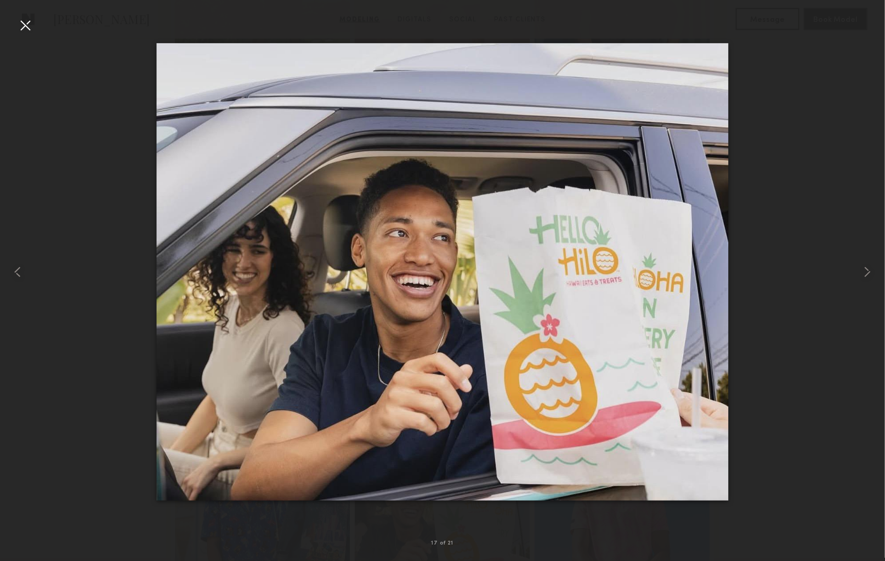
click at [29, 29] on div at bounding box center [25, 25] width 18 height 18
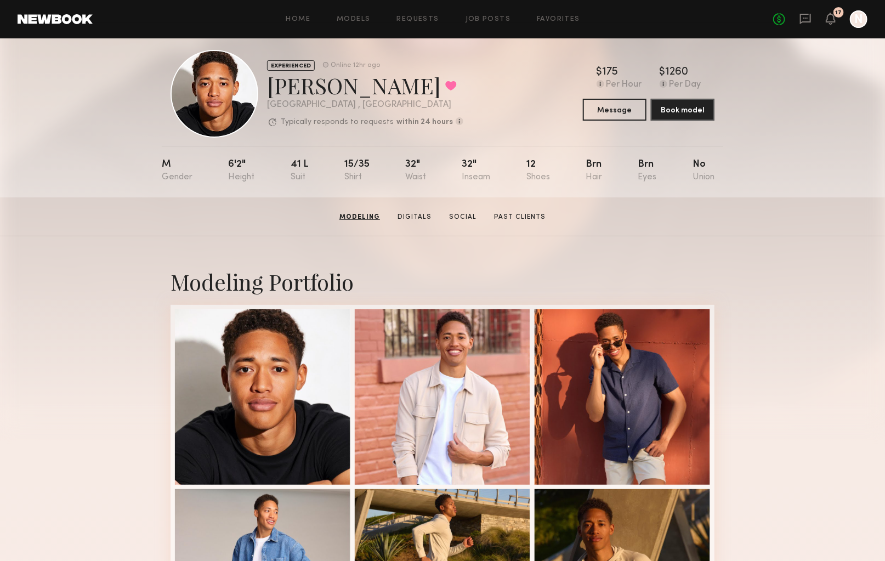
scroll to position [0, 0]
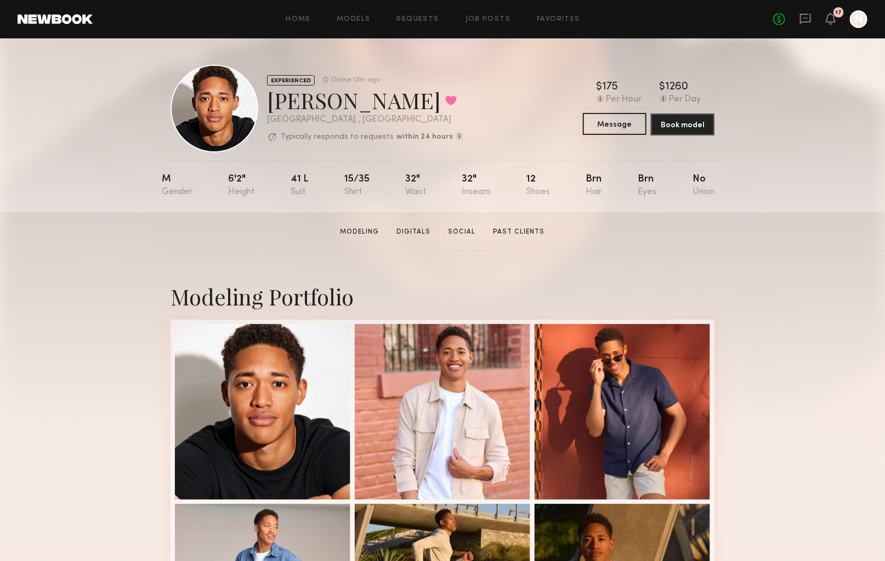
click at [618, 124] on button "Message" at bounding box center [615, 124] width 64 height 22
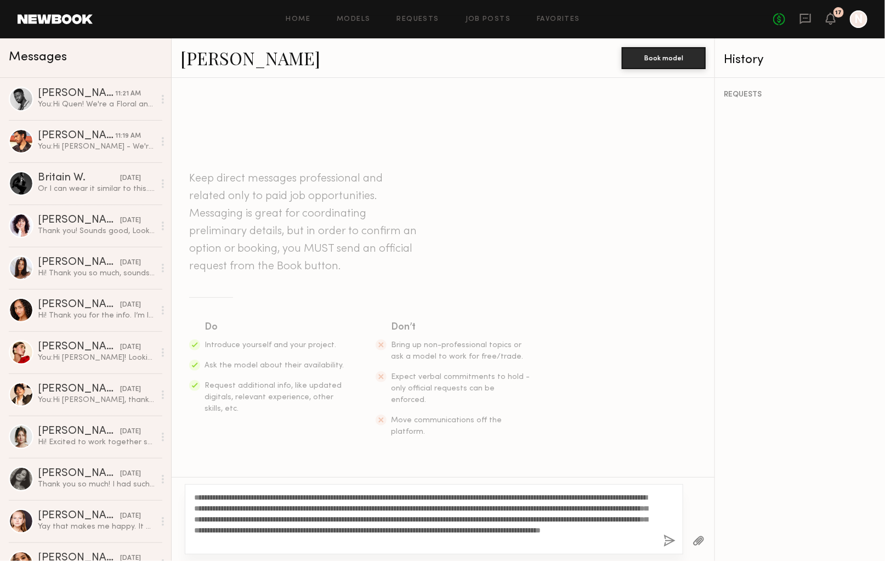
type textarea "**********"
click at [669, 539] on button "button" at bounding box center [669, 541] width 12 height 14
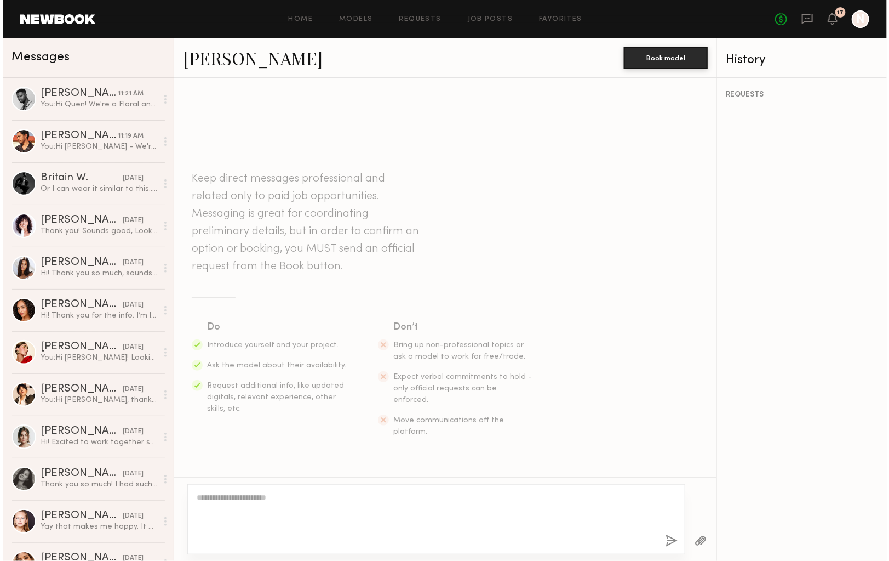
scroll to position [150, 0]
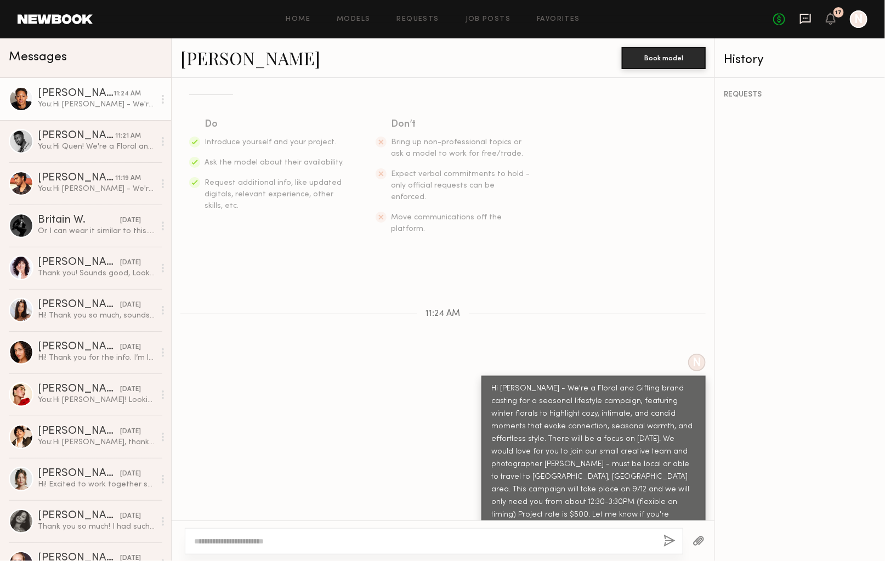
click at [805, 23] on icon at bounding box center [805, 19] width 12 height 12
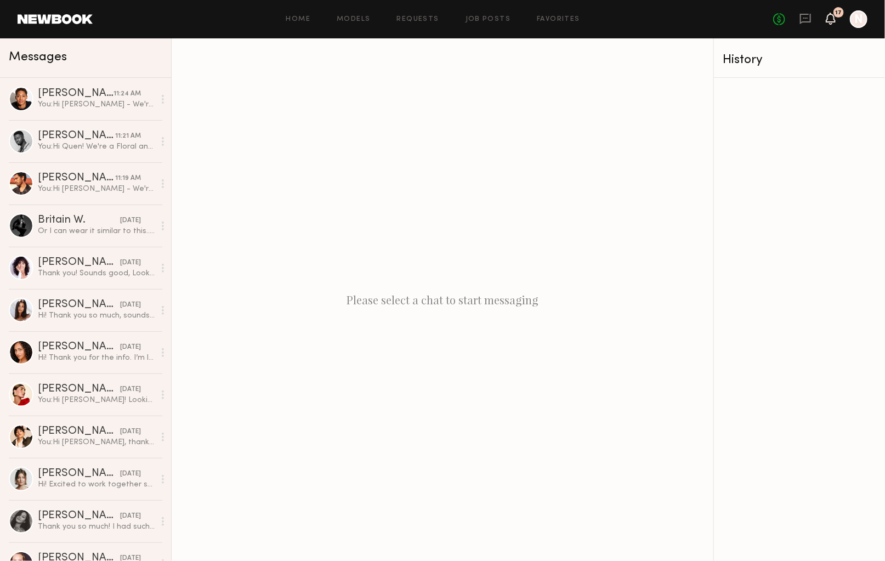
click at [831, 24] on icon at bounding box center [830, 24] width 3 height 2
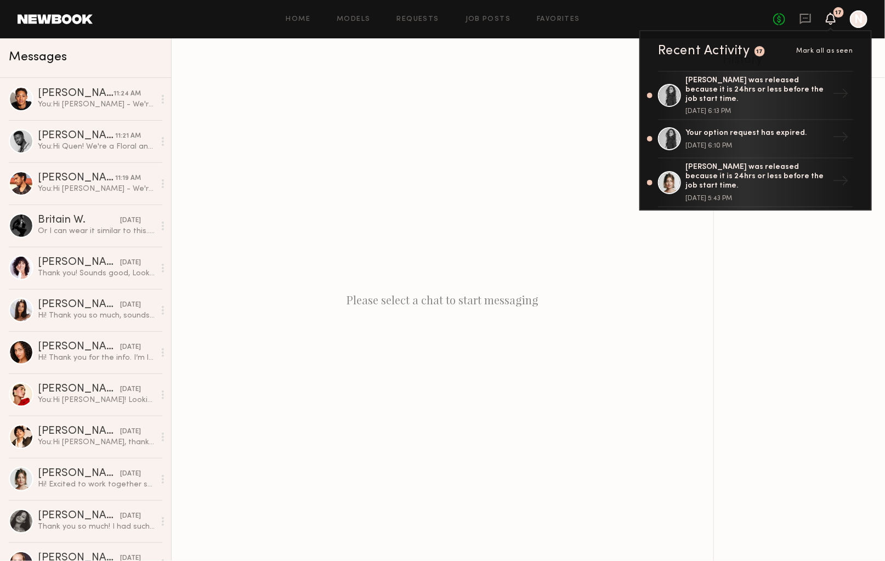
click at [831, 24] on icon at bounding box center [830, 24] width 3 height 2
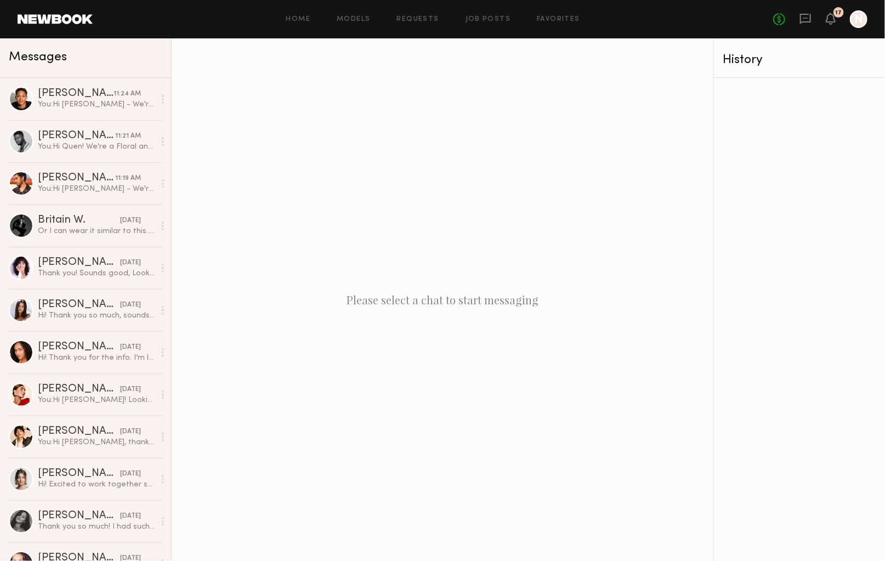
click at [56, 19] on link at bounding box center [55, 19] width 75 height 10
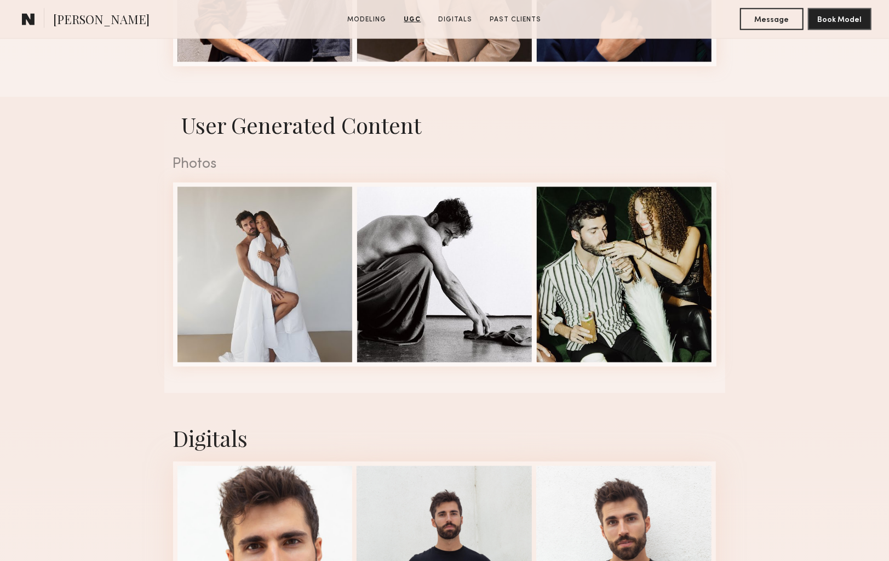
scroll to position [972, 0]
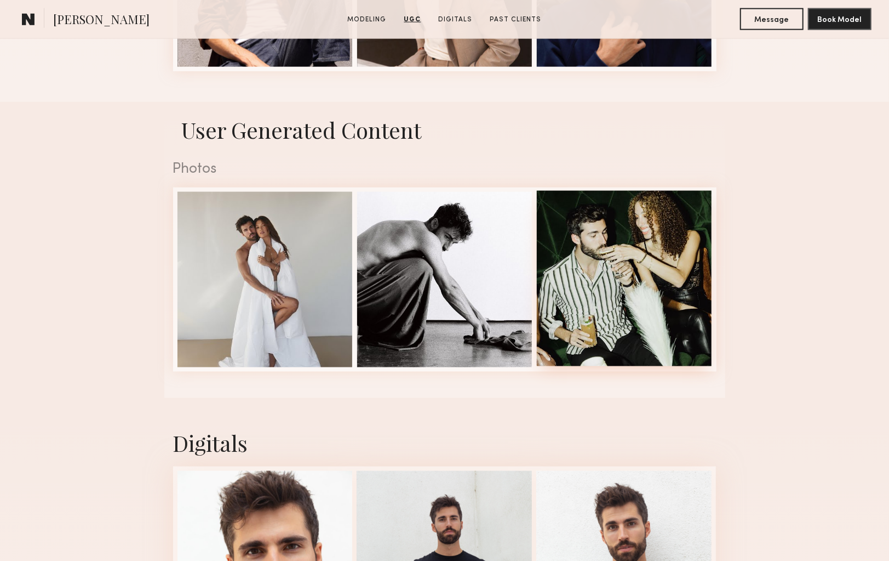
click at [651, 279] on div at bounding box center [624, 278] width 175 height 175
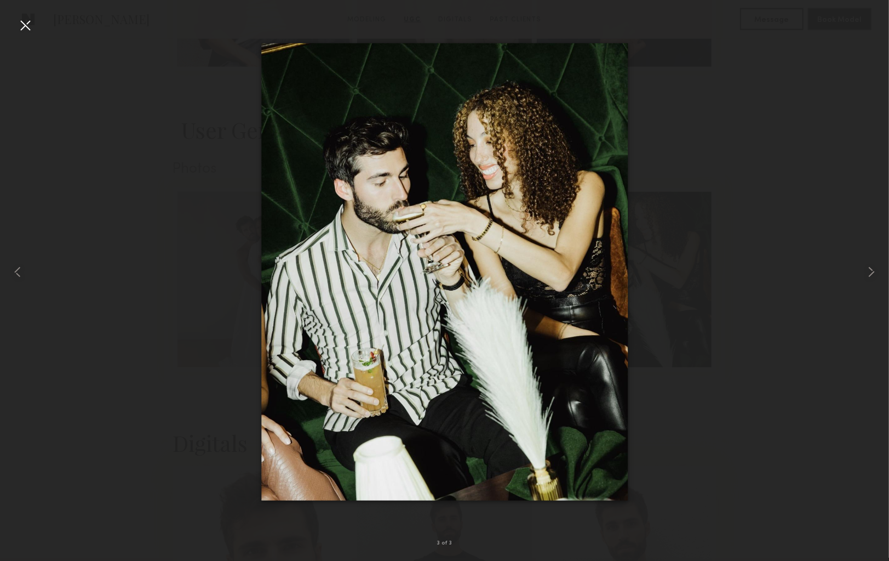
click at [28, 26] on div at bounding box center [25, 25] width 18 height 18
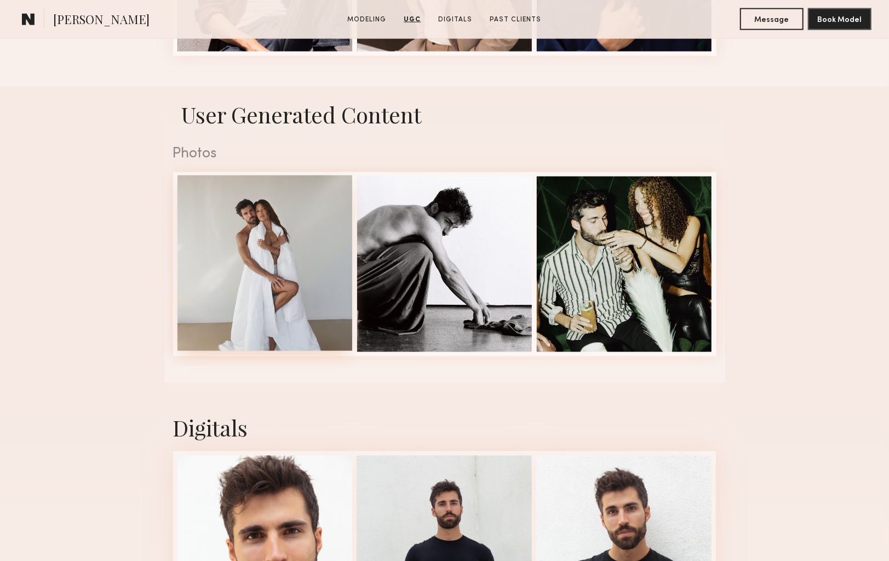
scroll to position [945, 0]
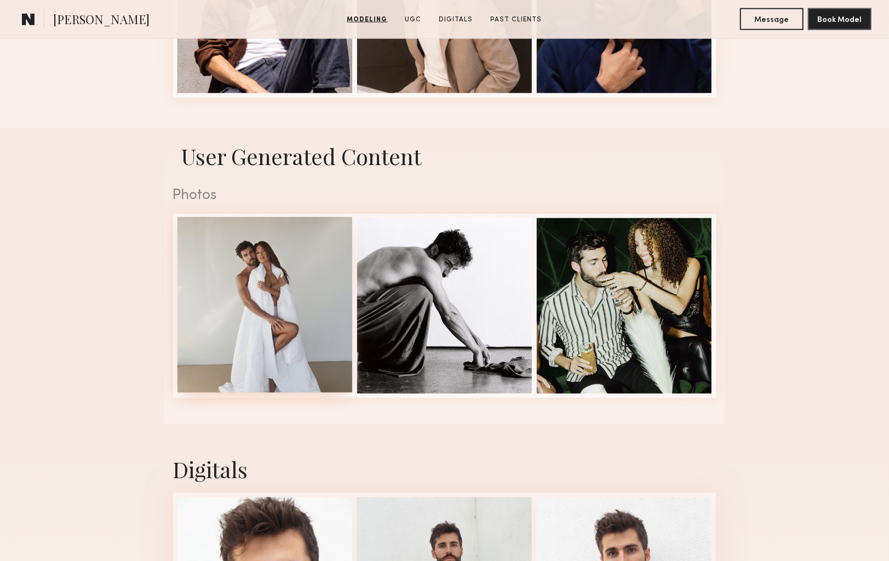
click at [252, 295] on div at bounding box center [265, 304] width 175 height 175
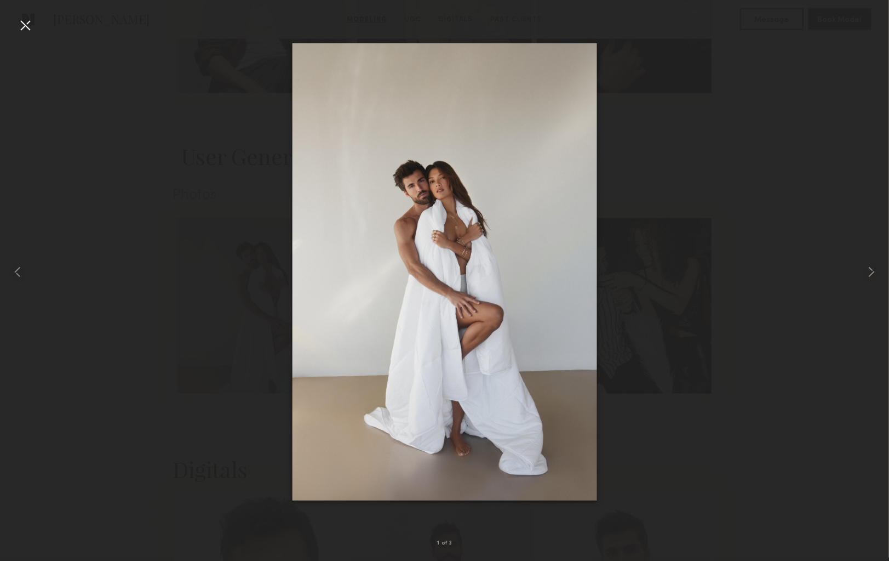
click at [27, 25] on div at bounding box center [25, 25] width 18 height 18
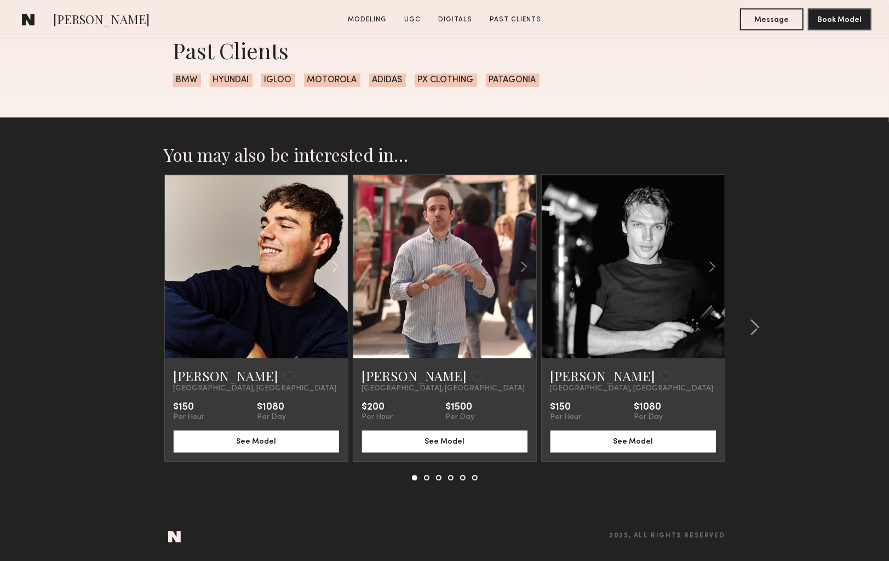
scroll to position [1804, 0]
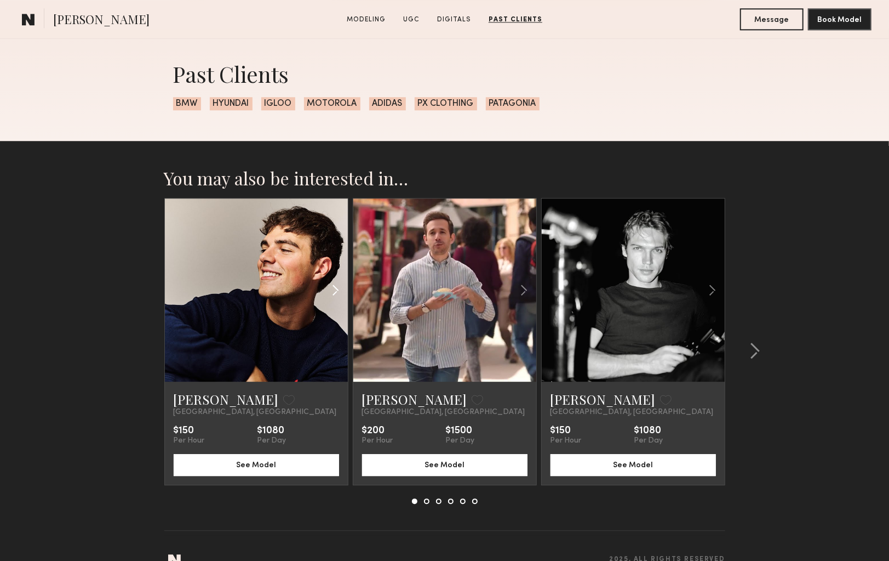
click at [337, 288] on common-icon at bounding box center [336, 290] width 16 height 21
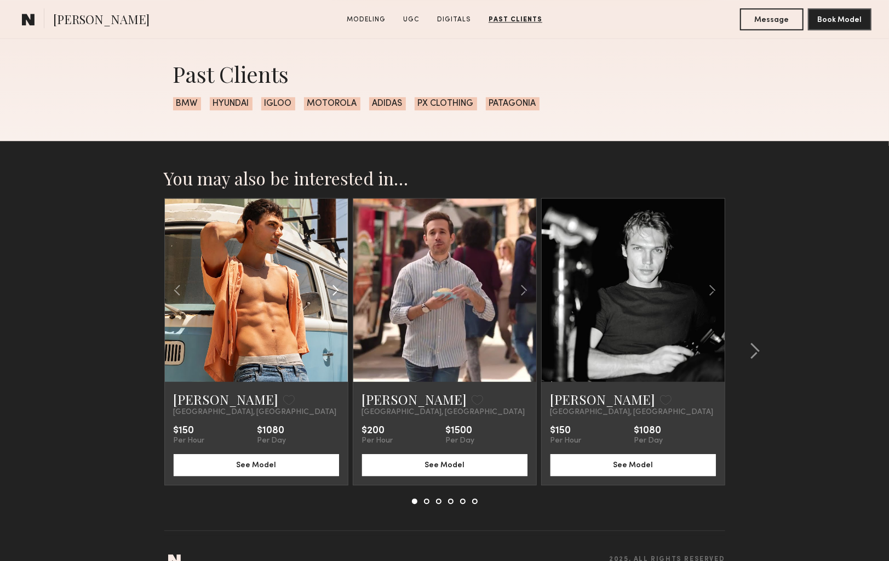
click at [337, 288] on common-icon at bounding box center [336, 290] width 16 height 21
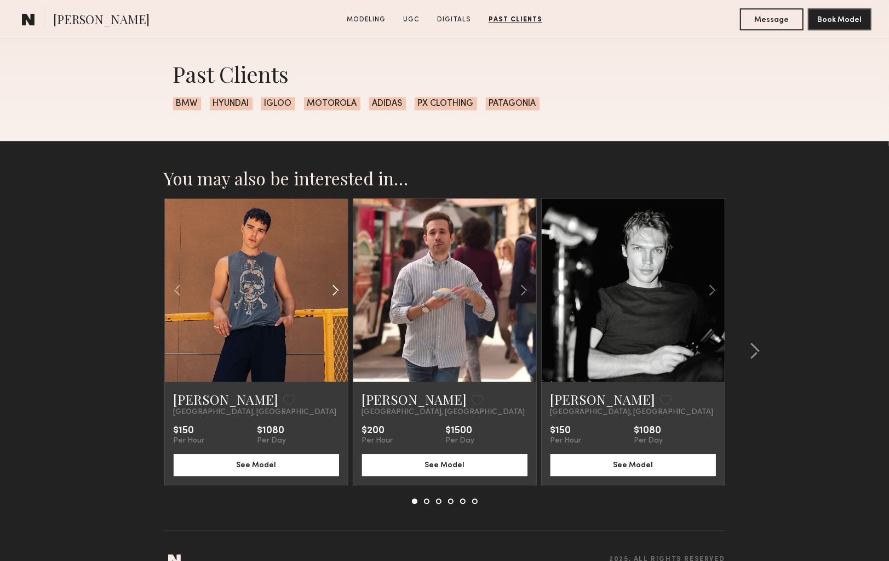
click at [337, 288] on common-icon at bounding box center [336, 290] width 16 height 21
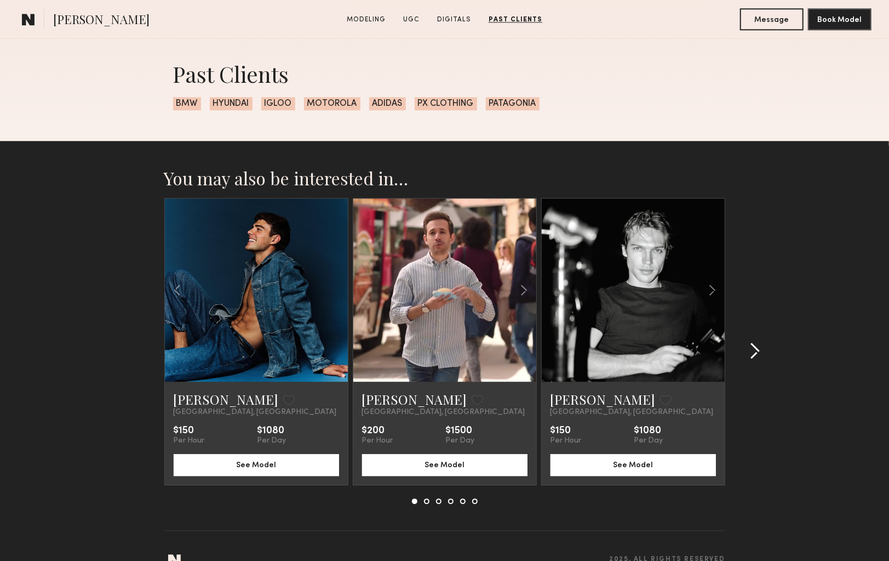
click at [755, 346] on common-icon at bounding box center [755, 351] width 11 height 18
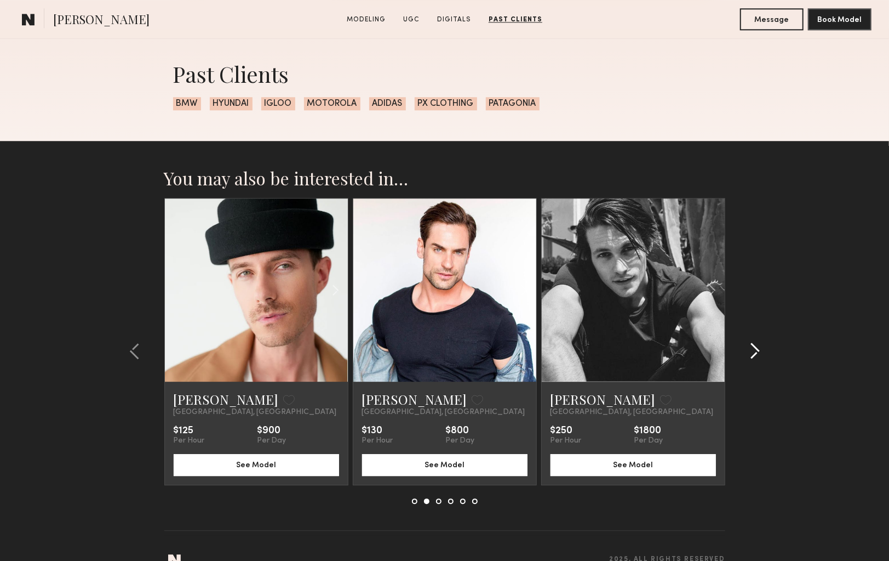
click at [755, 346] on common-icon at bounding box center [755, 351] width 11 height 18
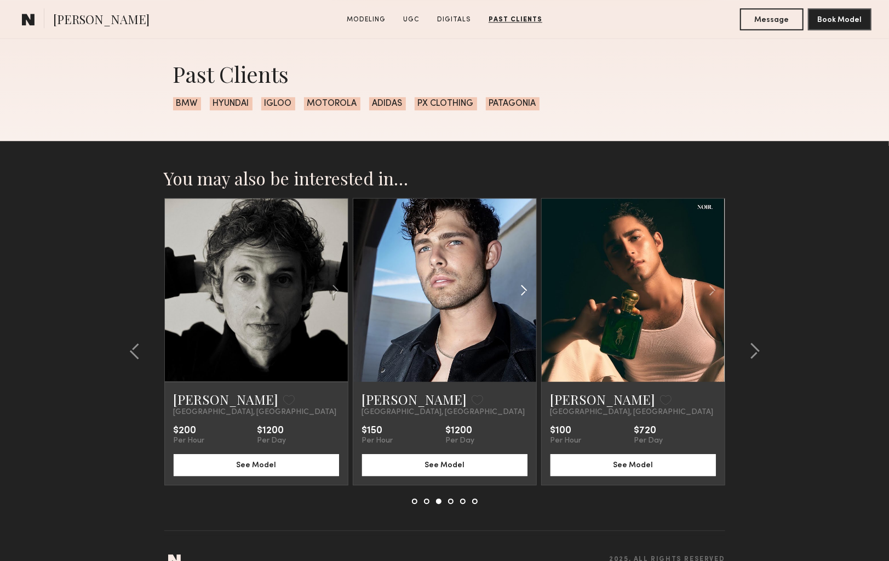
click at [520, 341] on div at bounding box center [506, 289] width 60 height 183
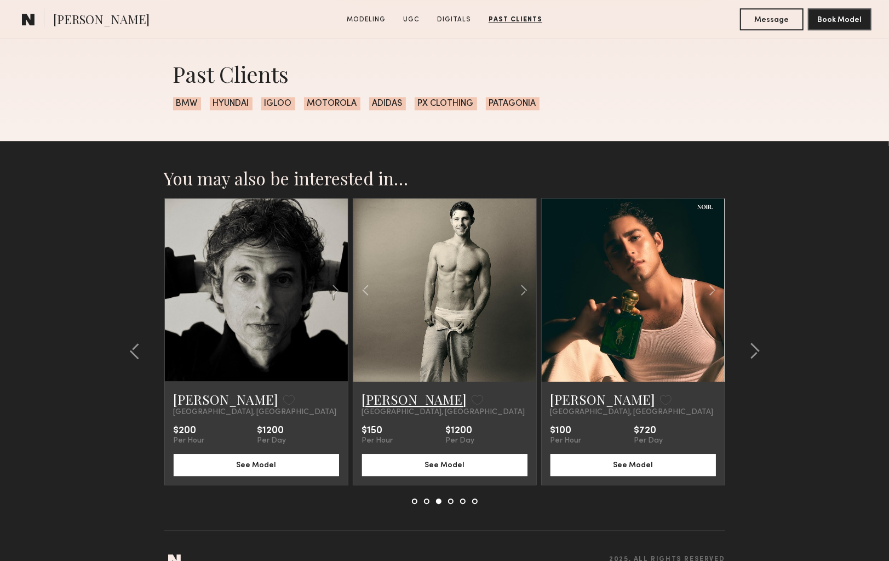
click at [385, 399] on link "Dylan W." at bounding box center [414, 399] width 105 height 18
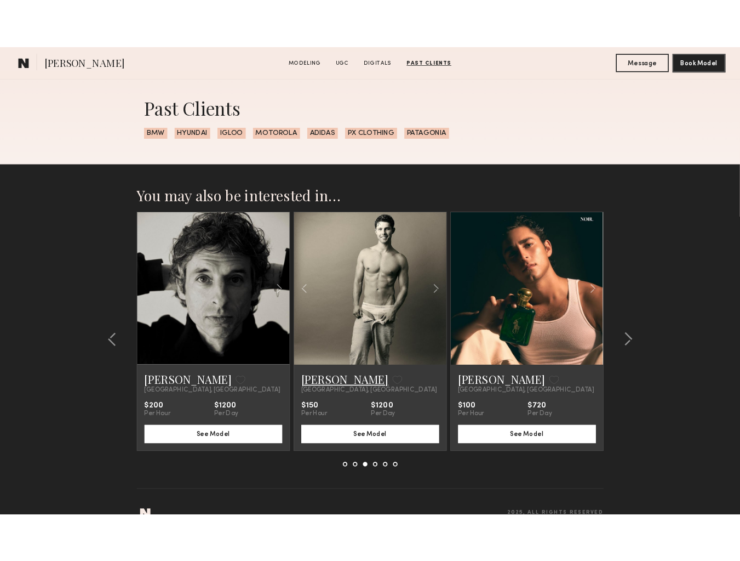
scroll to position [1801, 0]
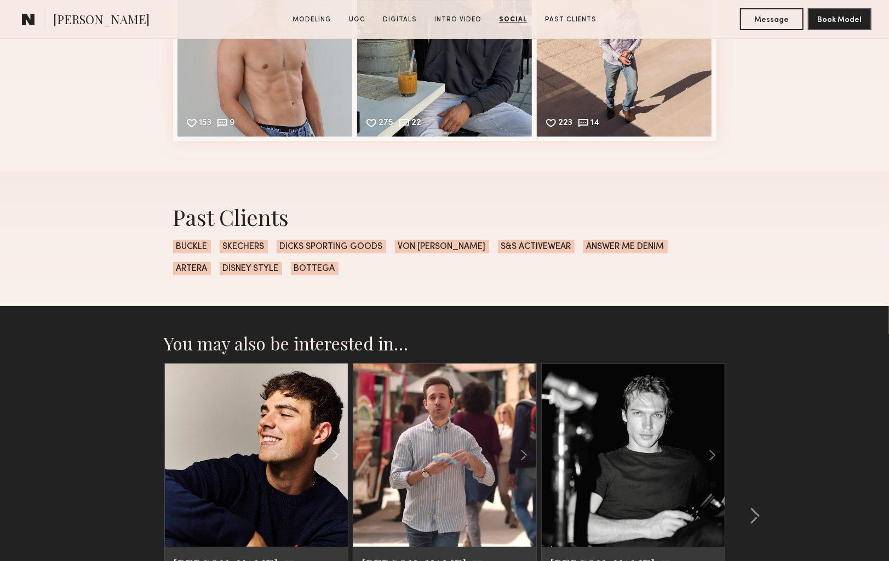
scroll to position [2780, 0]
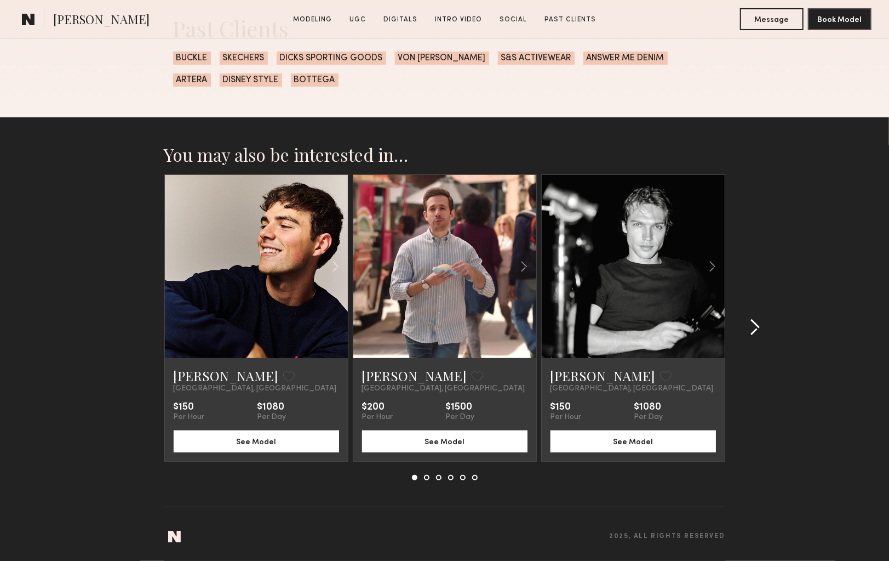
click at [757, 334] on common-icon at bounding box center [755, 327] width 11 height 18
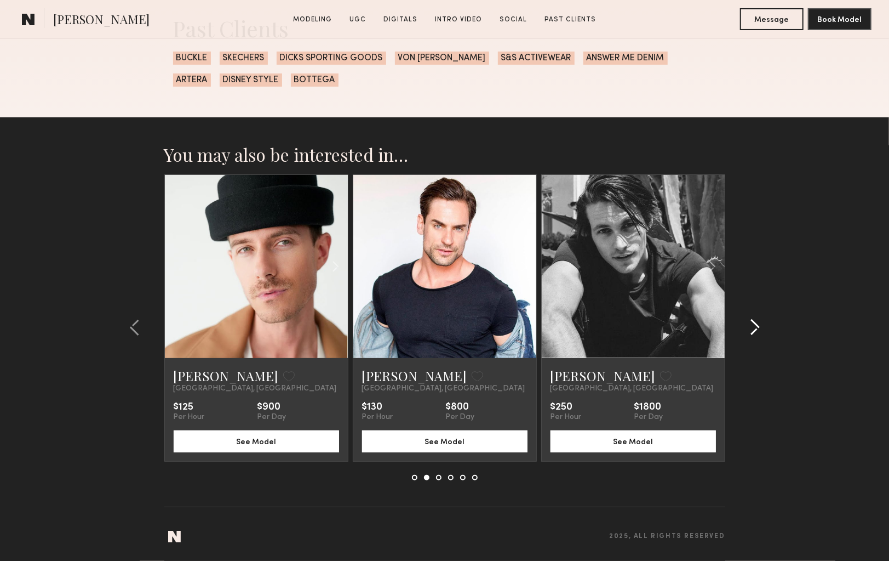
click at [757, 334] on common-icon at bounding box center [755, 327] width 11 height 18
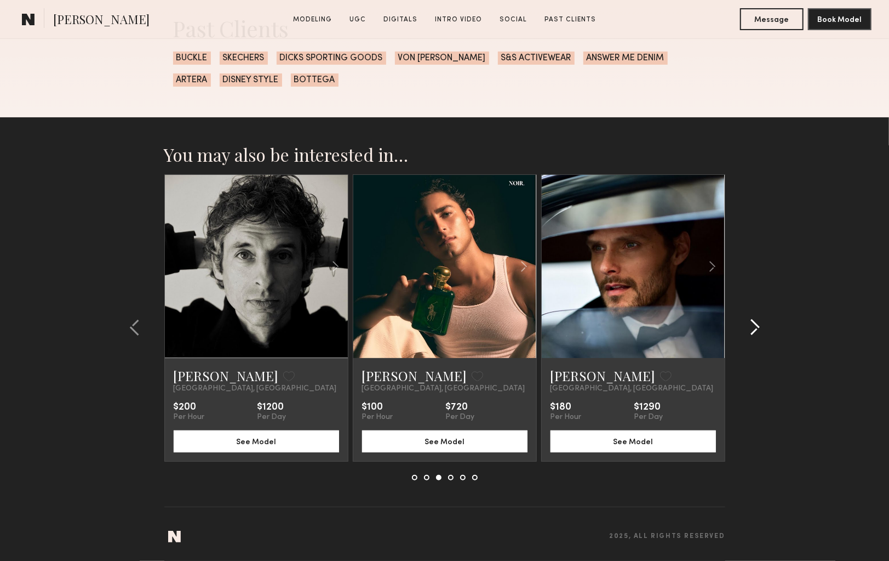
click at [757, 334] on common-icon at bounding box center [755, 327] width 11 height 18
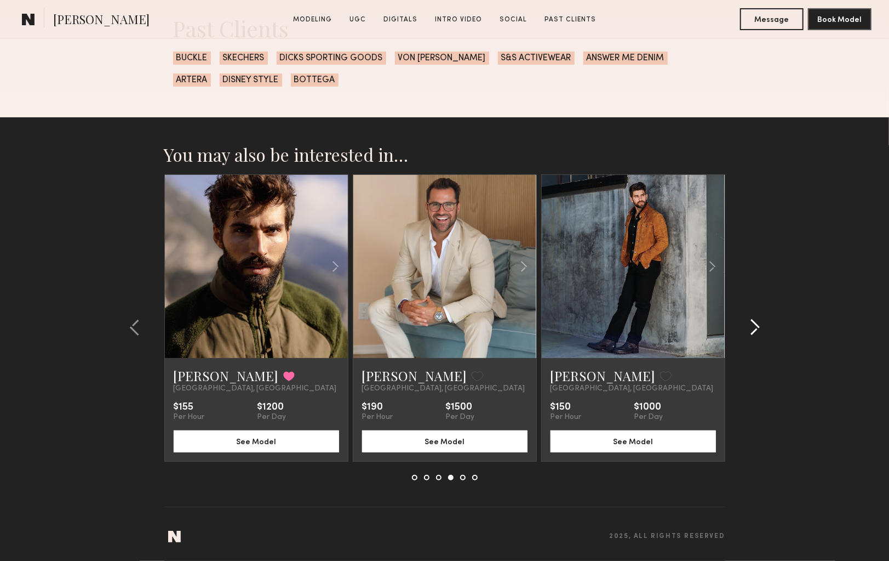
click at [757, 334] on common-icon at bounding box center [755, 327] width 11 height 18
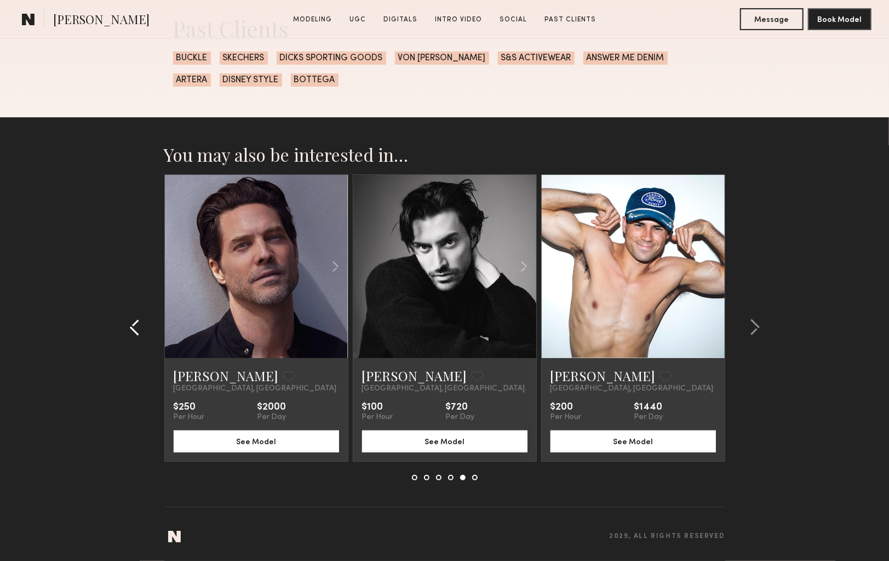
click at [135, 327] on common-icon at bounding box center [134, 327] width 11 height 18
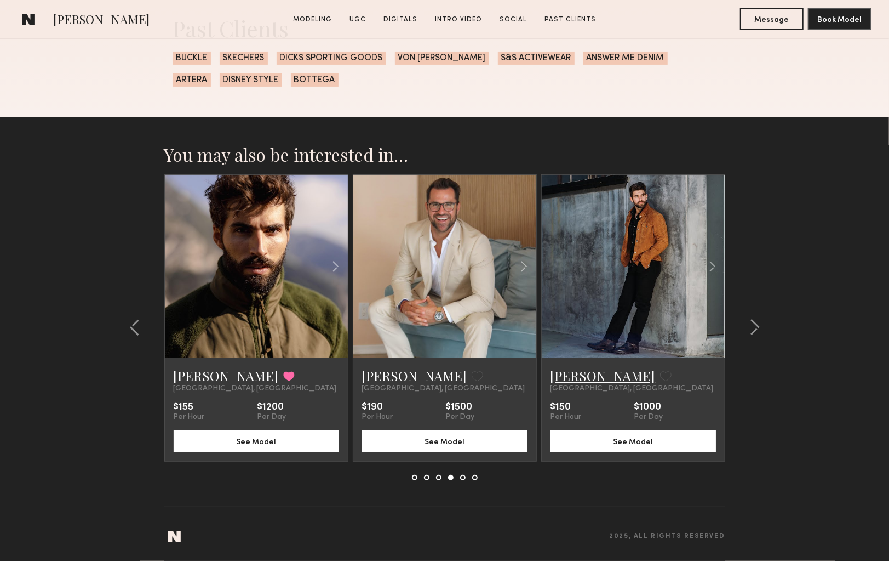
click at [569, 376] on link "[PERSON_NAME]" at bounding box center [603, 376] width 105 height 18
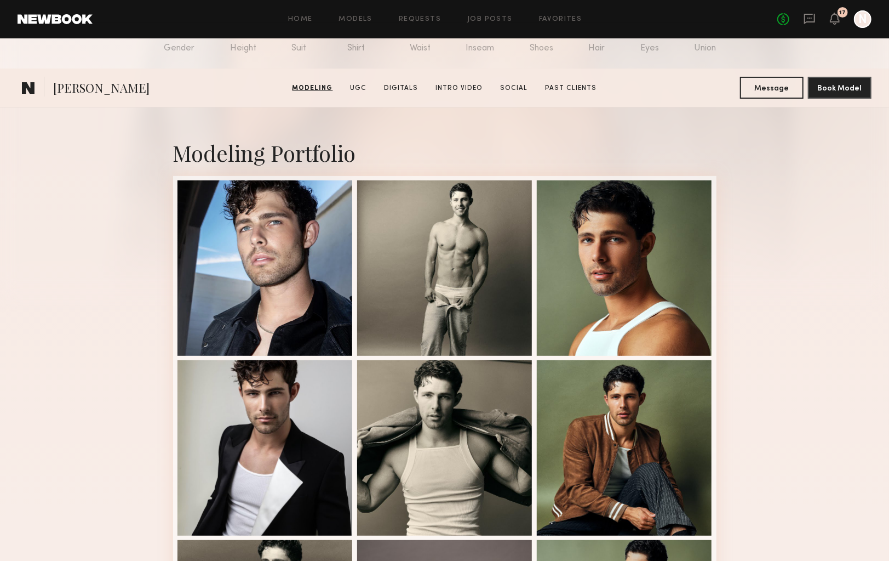
scroll to position [0, 0]
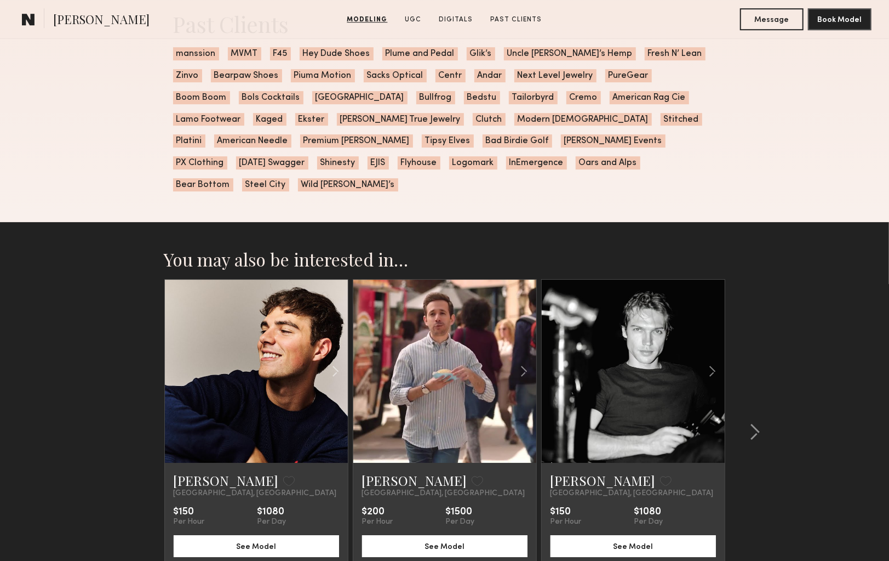
scroll to position [2170, 0]
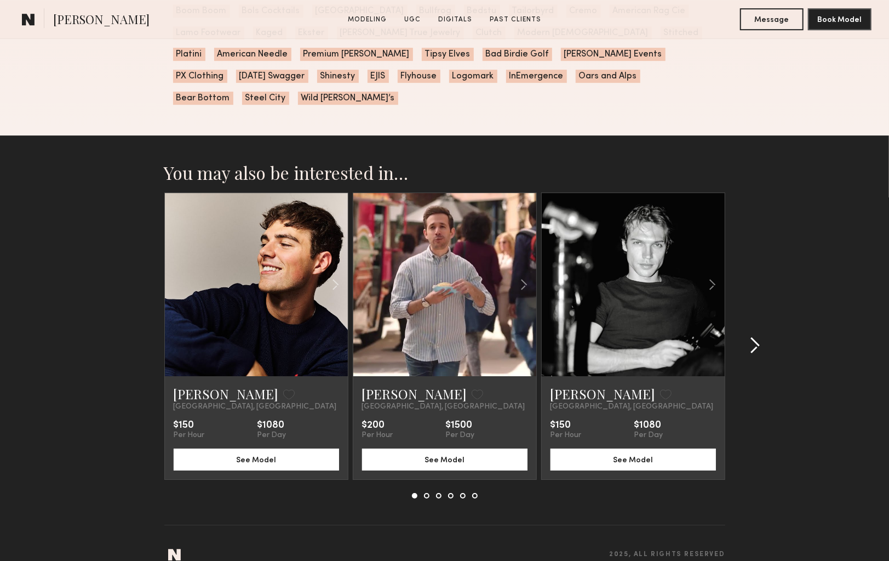
click at [759, 337] on common-icon at bounding box center [755, 346] width 11 height 18
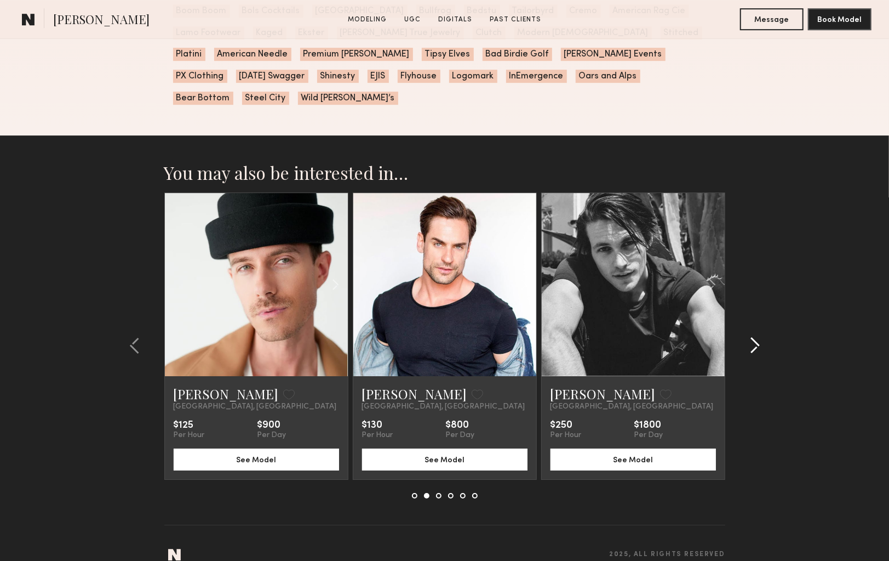
click at [759, 337] on common-icon at bounding box center [755, 346] width 11 height 18
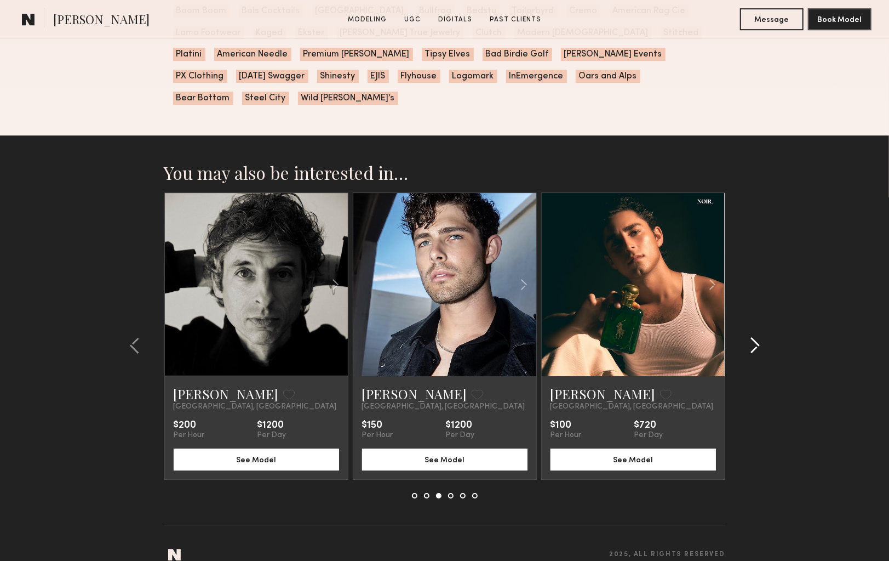
click at [759, 337] on common-icon at bounding box center [755, 346] width 11 height 18
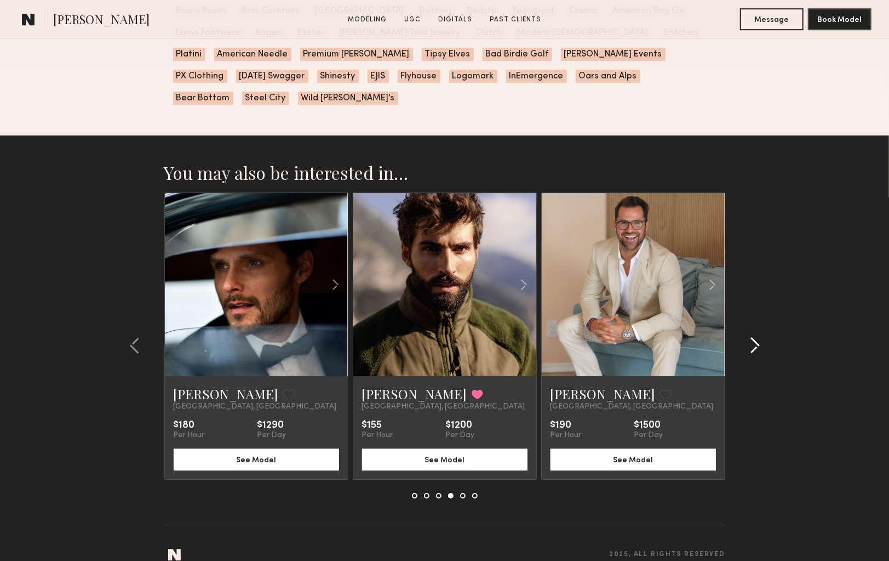
click at [759, 337] on common-icon at bounding box center [755, 346] width 11 height 18
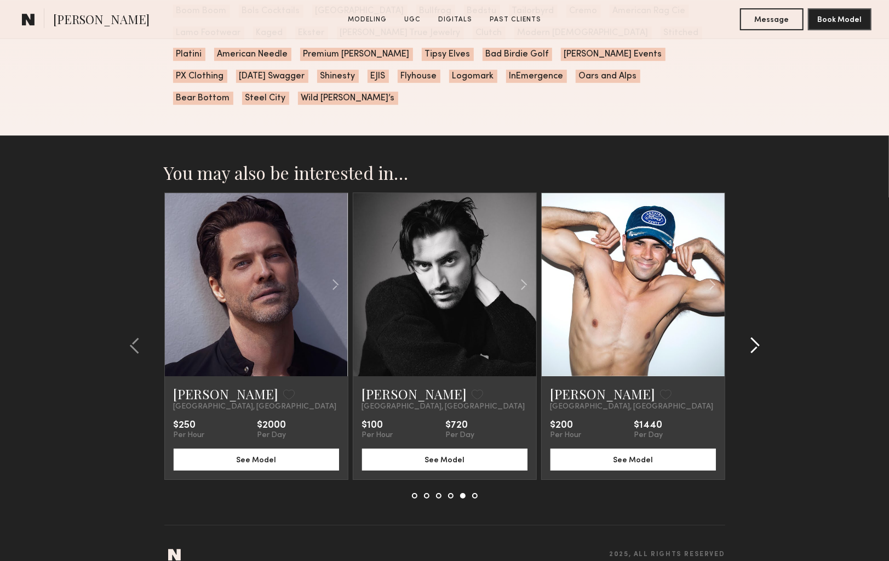
click at [759, 337] on common-icon at bounding box center [755, 346] width 11 height 18
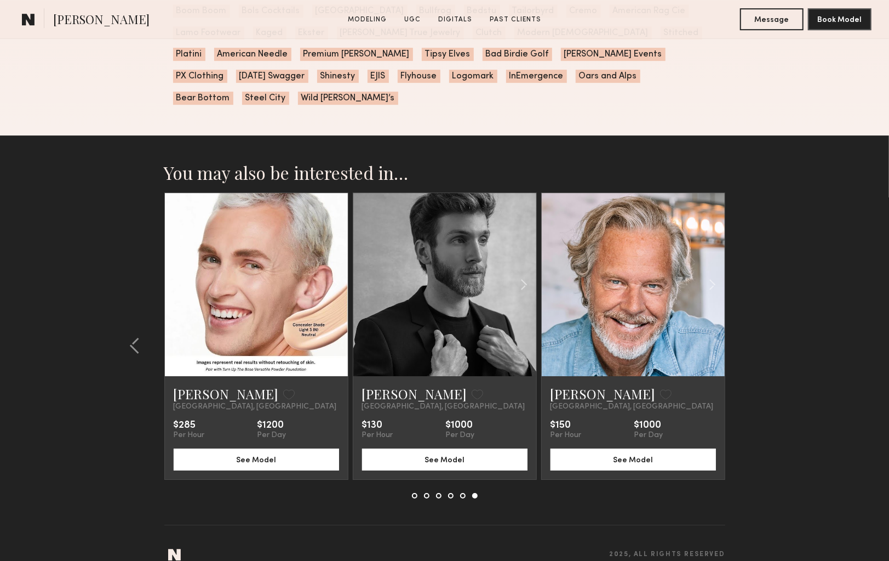
click at [759, 329] on section "You may also be interested in… [PERSON_NAME] Favorite [GEOGRAPHIC_DATA], [GEOGR…" at bounding box center [444, 356] width 889 height 443
click at [141, 337] on button at bounding box center [138, 346] width 18 height 18
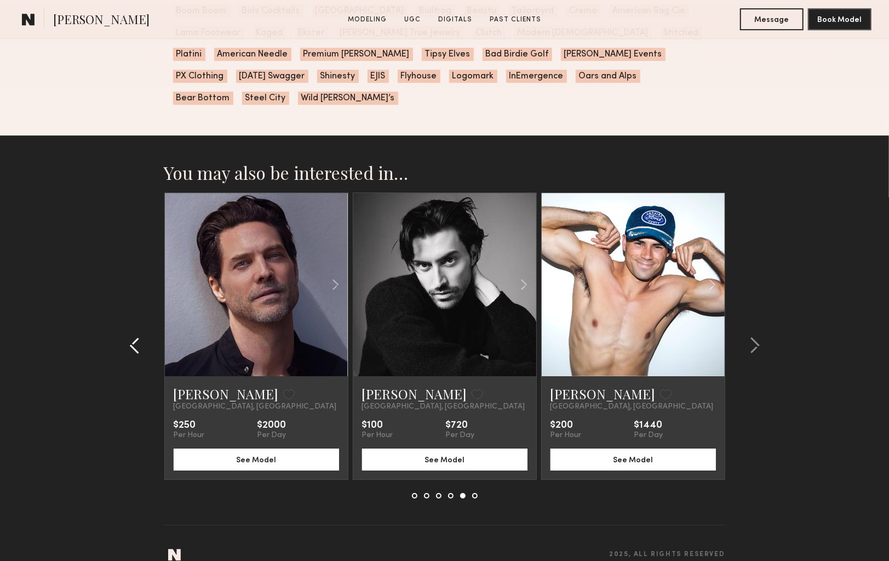
click at [141, 337] on button at bounding box center [138, 346] width 18 height 18
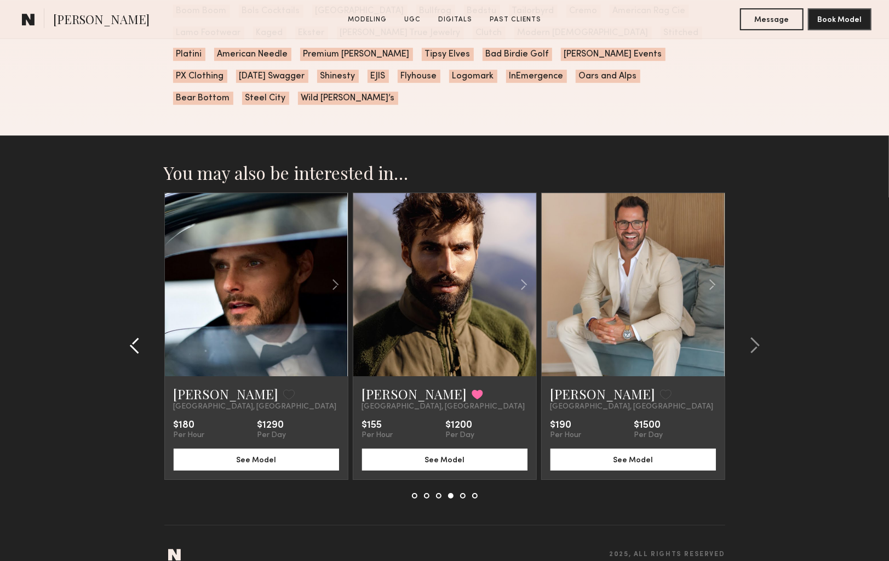
click at [141, 337] on button at bounding box center [138, 346] width 18 height 18
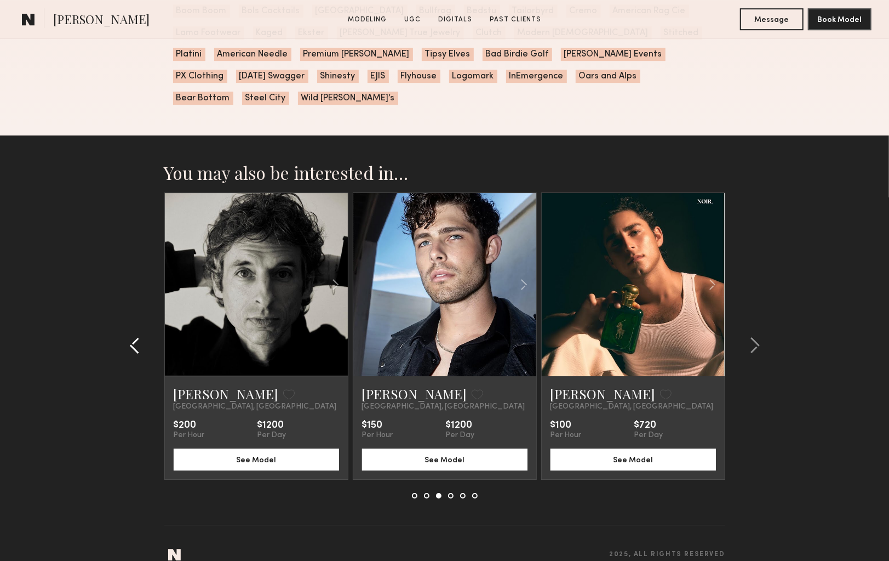
click at [141, 337] on button at bounding box center [138, 346] width 18 height 18
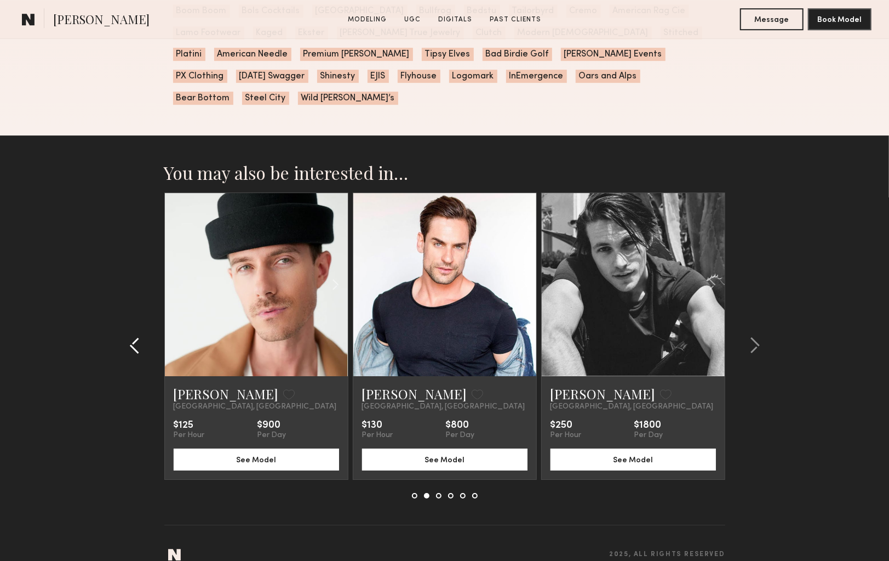
click at [142, 337] on button at bounding box center [138, 346] width 18 height 18
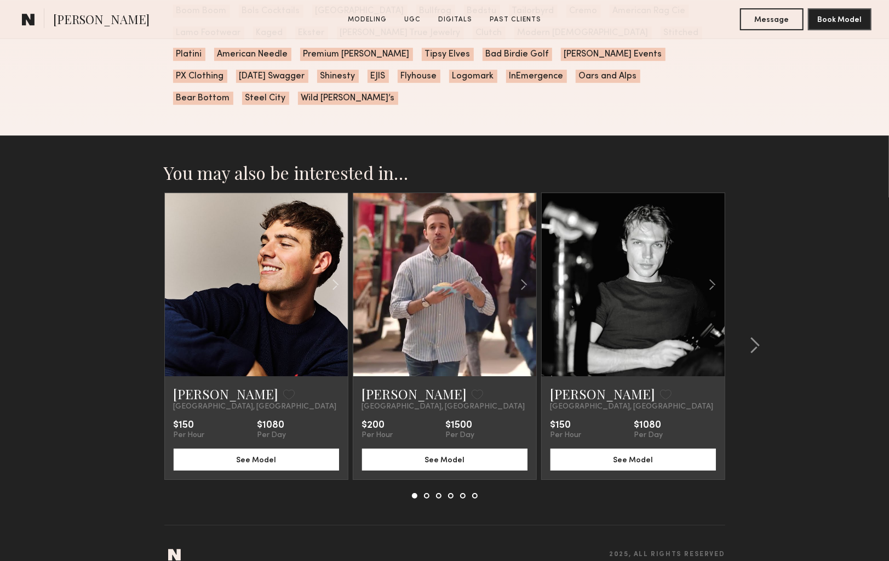
click at [142, 324] on section "You may also be interested in… [PERSON_NAME] Favorite [GEOGRAPHIC_DATA], [GEOGR…" at bounding box center [444, 356] width 889 height 443
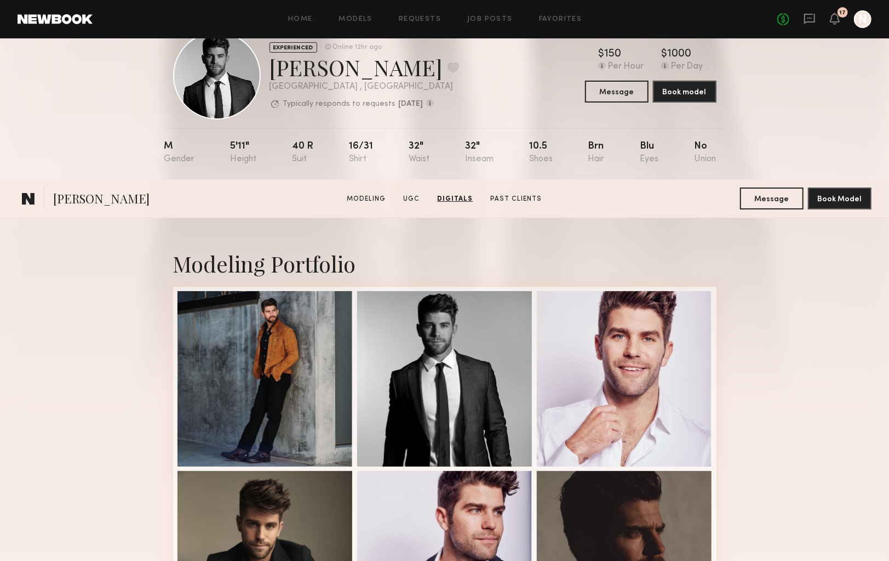
scroll to position [0, 0]
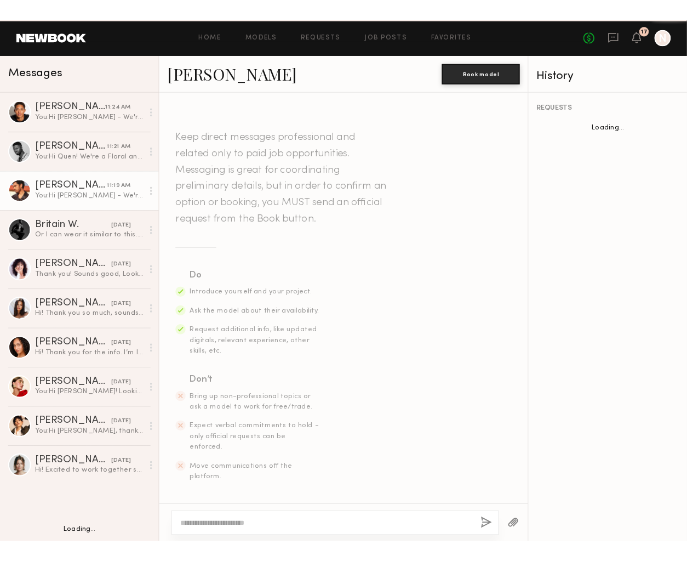
scroll to position [270, 0]
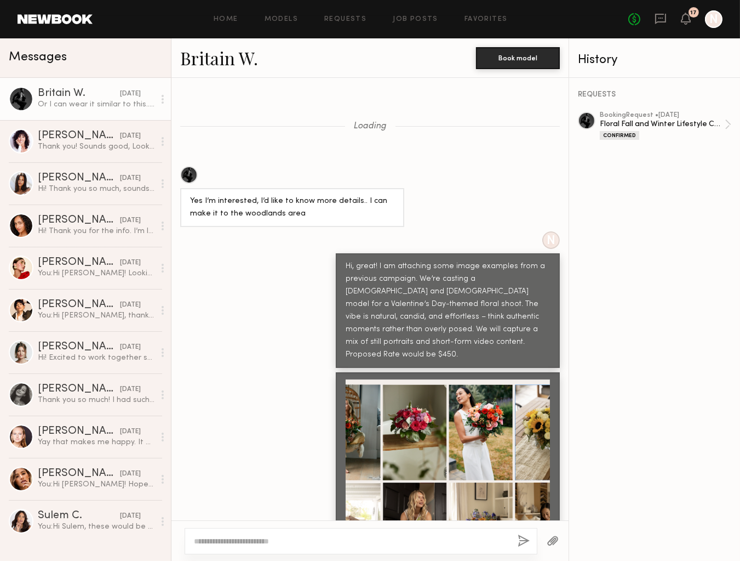
scroll to position [866, 0]
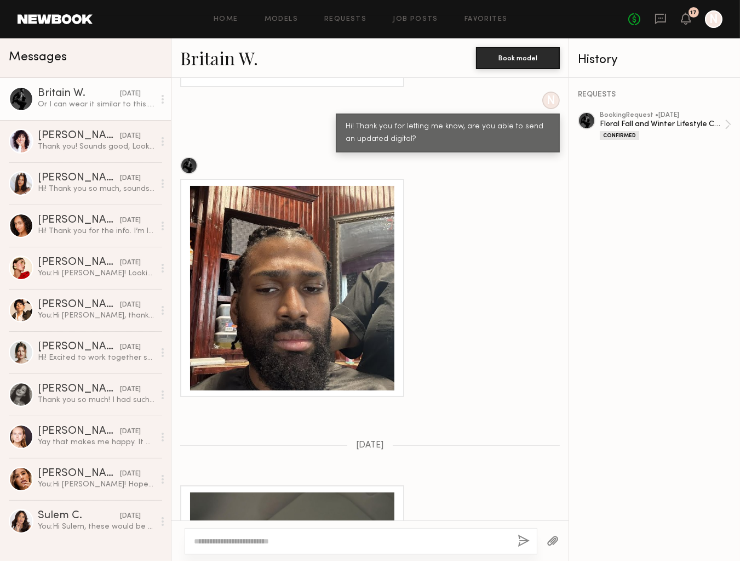
click at [443, 223] on div at bounding box center [370, 277] width 397 height 240
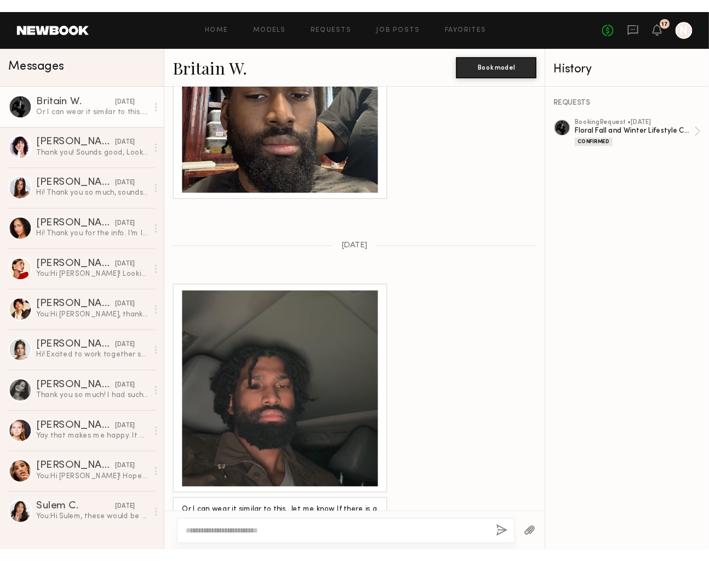
scroll to position [1085, 0]
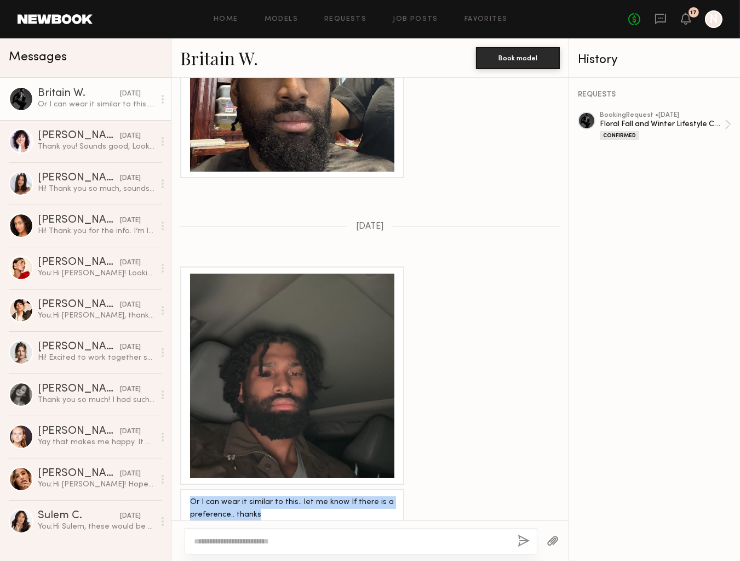
drag, startPoint x: 307, startPoint y: 500, endPoint x: 300, endPoint y: 465, distance: 35.7
click at [300, 465] on div "Loading Yes I’m interested, I’d like to know more details.. I can make it to th…" at bounding box center [370, 299] width 397 height 442
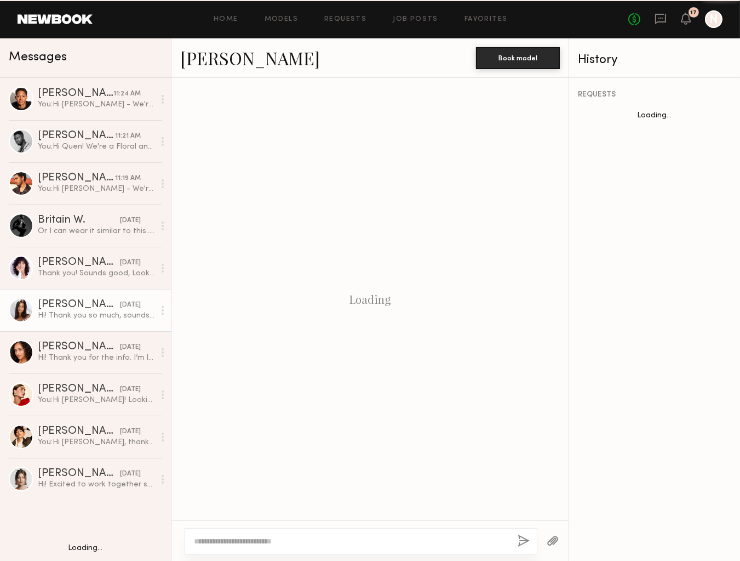
scroll to position [318, 0]
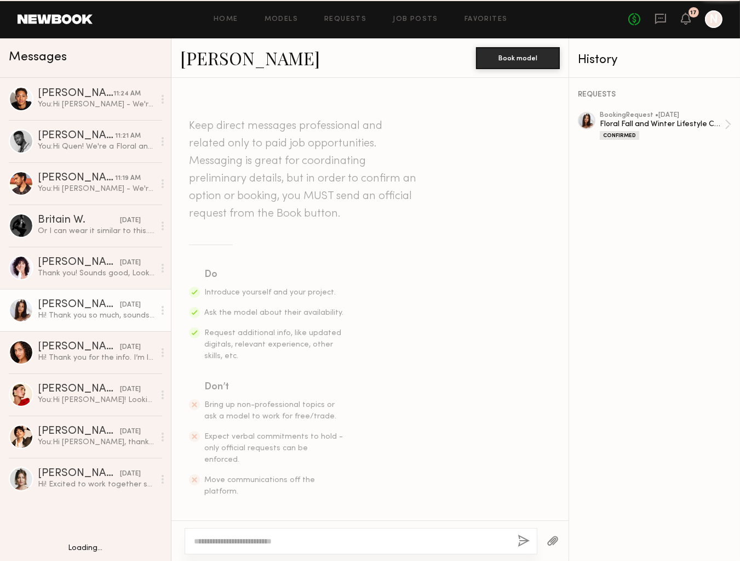
scroll to position [318, 0]
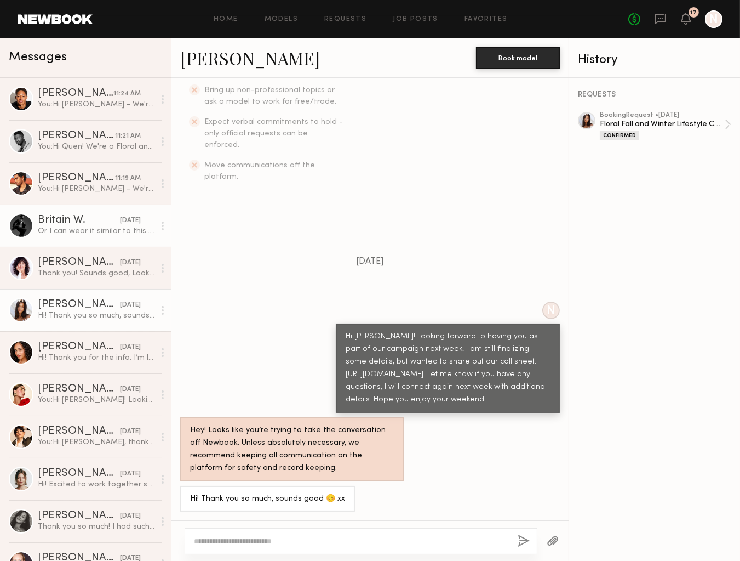
click at [69, 214] on link "Britain W. [DATE] Or I can wear it similar to this.. let me know If there is a …" at bounding box center [85, 225] width 171 height 42
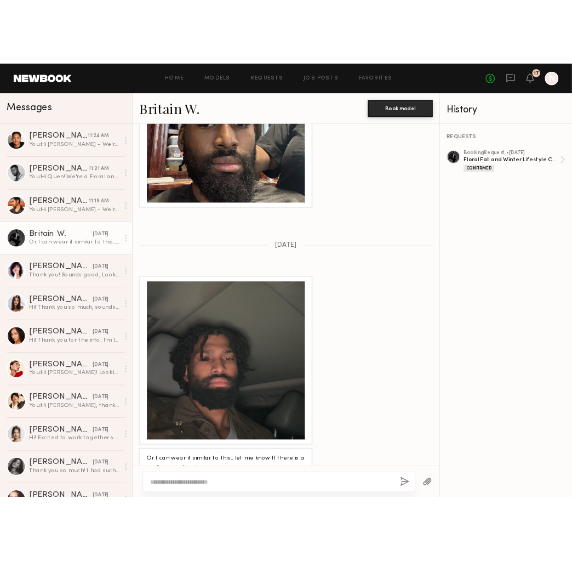
scroll to position [1085, 0]
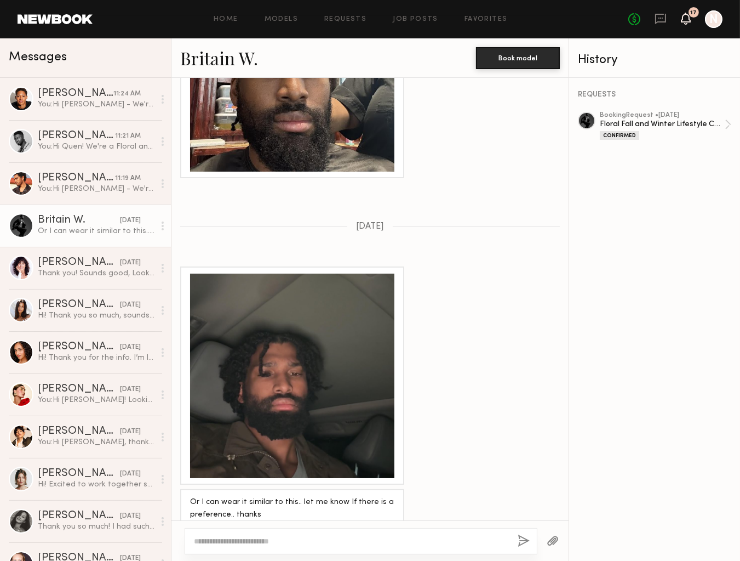
click at [688, 18] on icon at bounding box center [686, 18] width 9 height 8
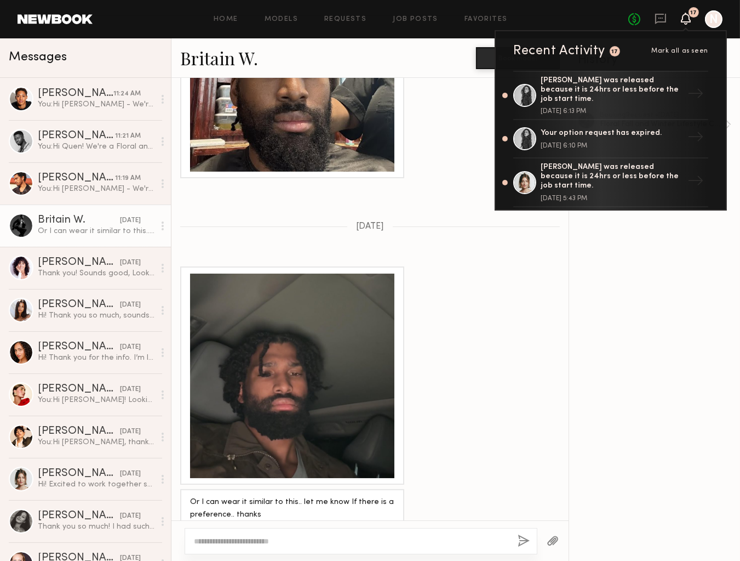
click at [585, 10] on div "Home Models Requests Job Posts Favorites Sign Out No fees up to $5,000 17 Recen…" at bounding box center [408, 19] width 630 height 18
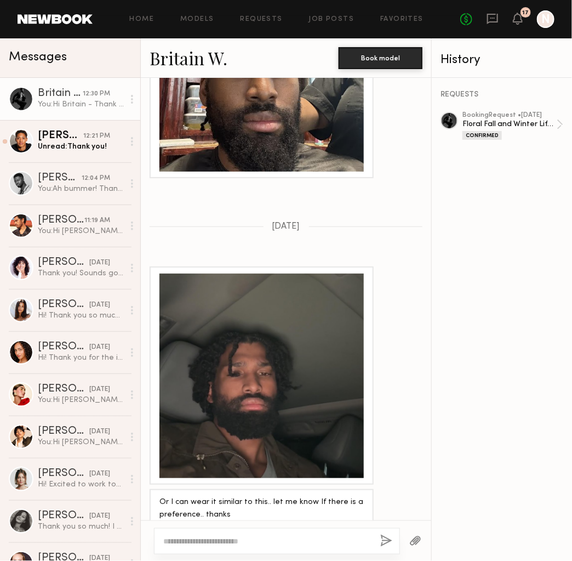
scroll to position [1421, 0]
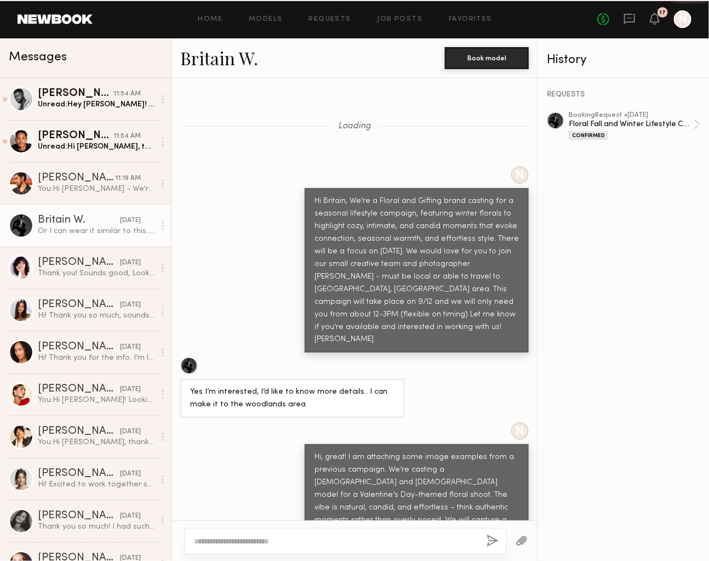
scroll to position [1263, 0]
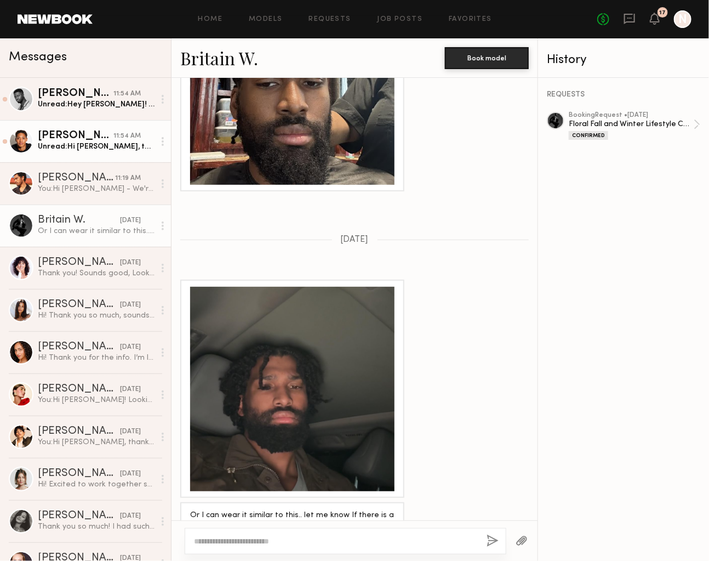
click at [98, 141] on div "[PERSON_NAME]" at bounding box center [76, 135] width 76 height 11
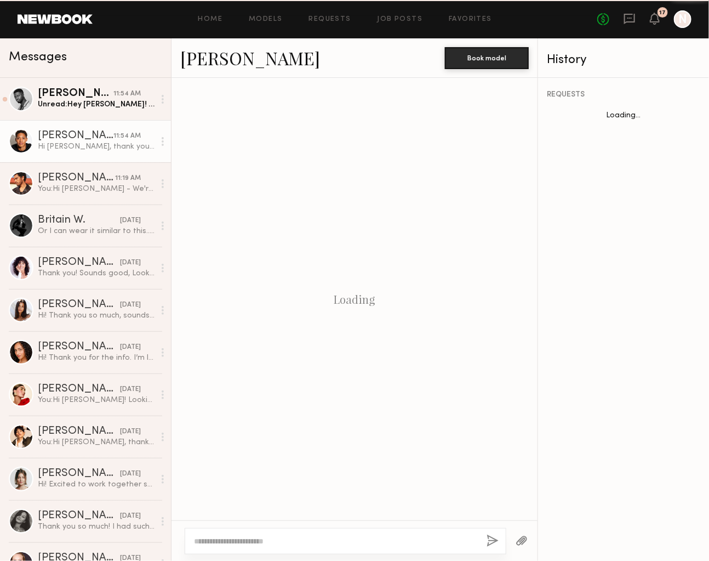
scroll to position [351, 0]
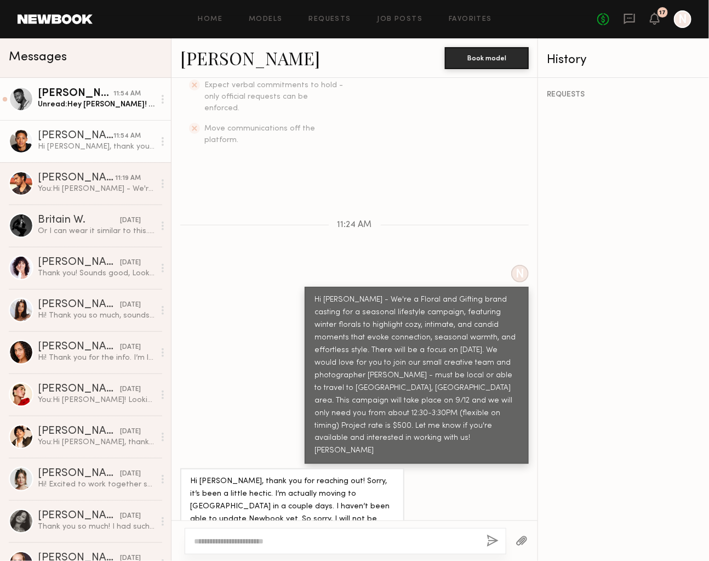
click at [88, 100] on div "Unread: Hey [PERSON_NAME]! I’d love to work with you guys!! I’ve seen a lot [PE…" at bounding box center [96, 104] width 117 height 10
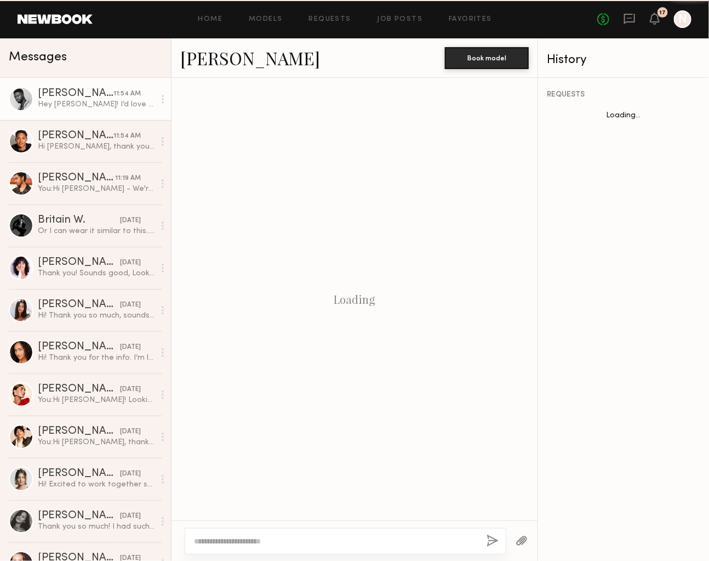
scroll to position [351, 0]
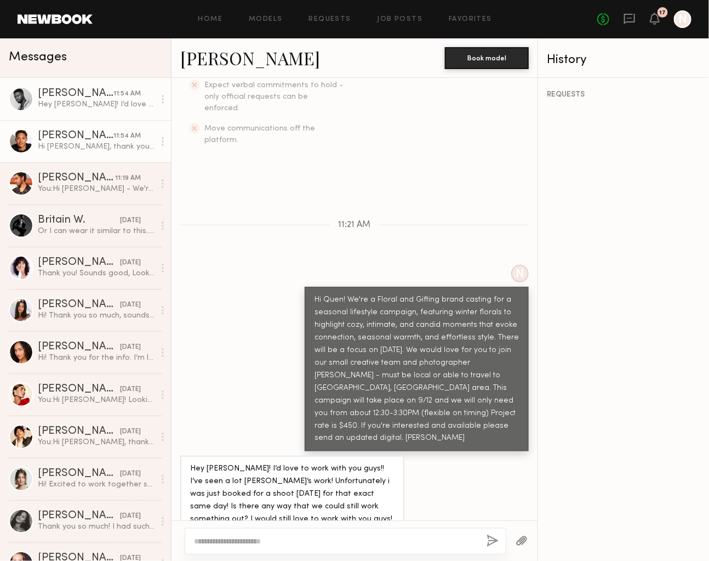
click at [79, 138] on div "[PERSON_NAME]" at bounding box center [76, 135] width 76 height 11
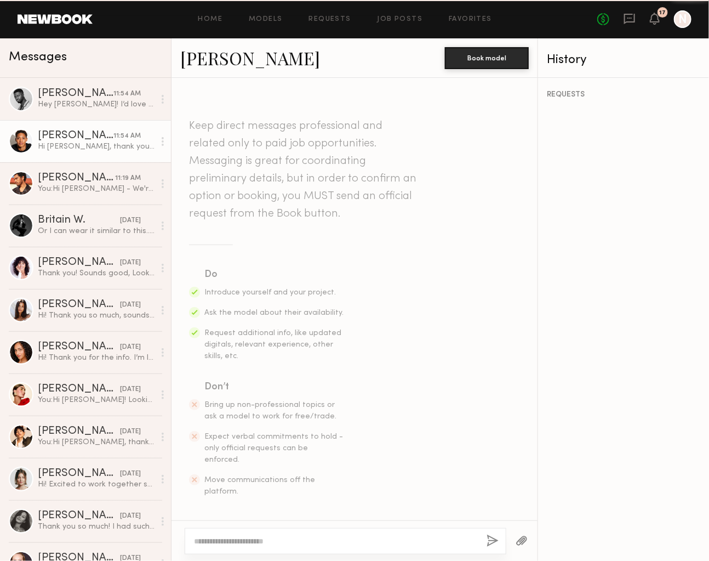
scroll to position [351, 0]
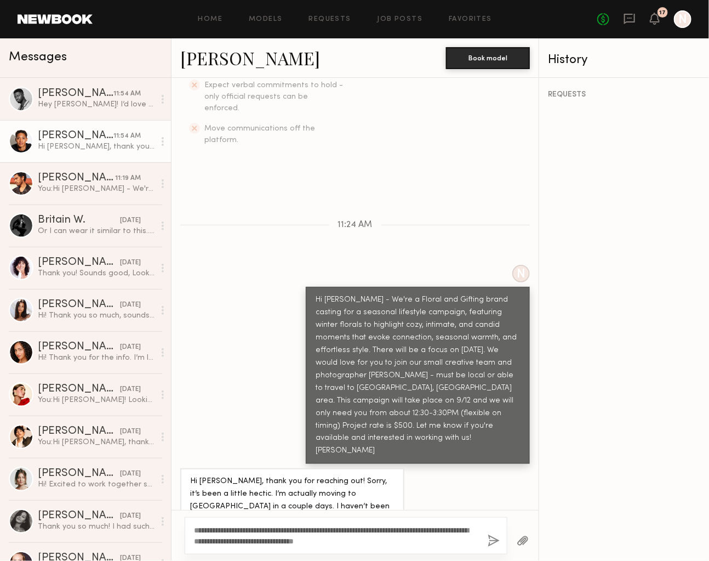
click at [307, 541] on textarea "**********" at bounding box center [336, 535] width 285 height 22
click at [388, 539] on textarea "**********" at bounding box center [336, 535] width 285 height 22
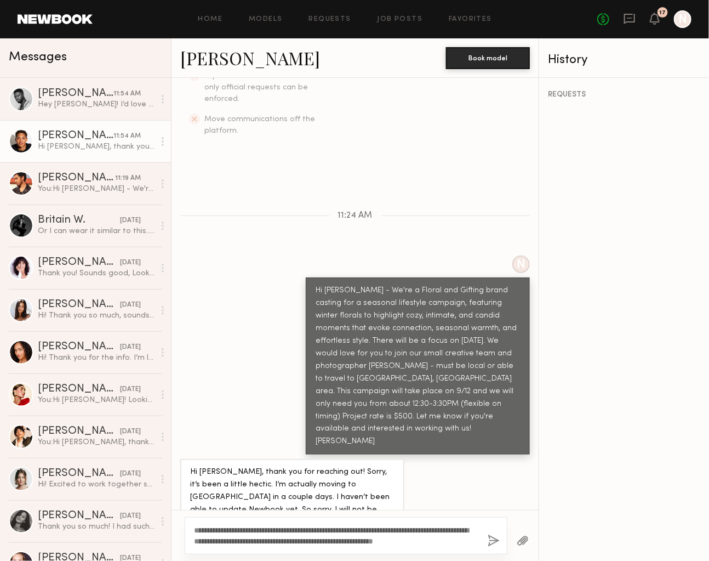
type textarea "**********"
click at [492, 540] on button "button" at bounding box center [494, 541] width 12 height 14
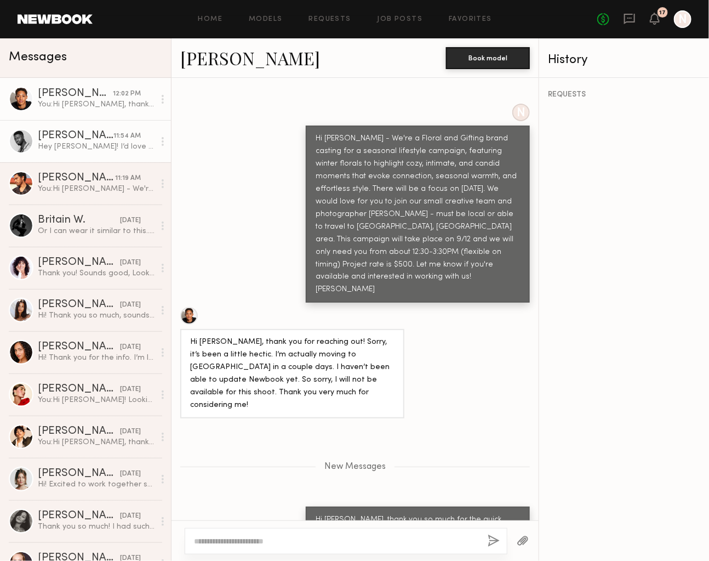
click at [89, 149] on div "Hey [PERSON_NAME]! I’d love to work with you guys!! I’ve seen a lot [PERSON_NAM…" at bounding box center [96, 146] width 117 height 10
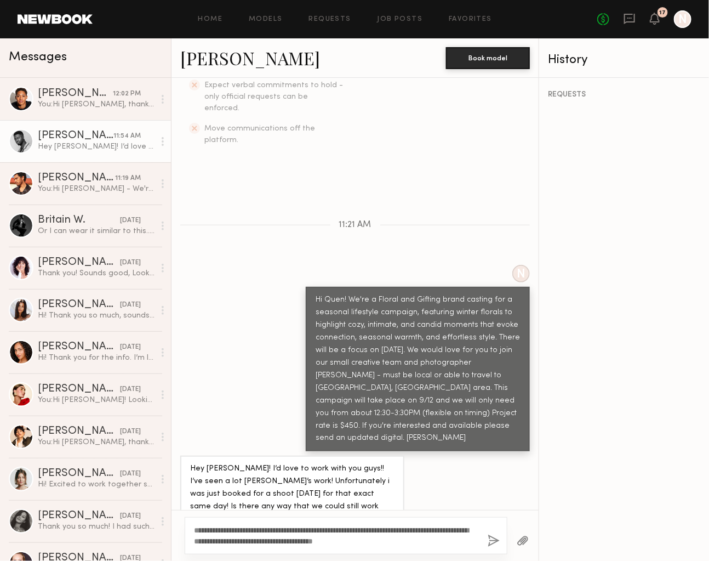
scroll to position [361, 0]
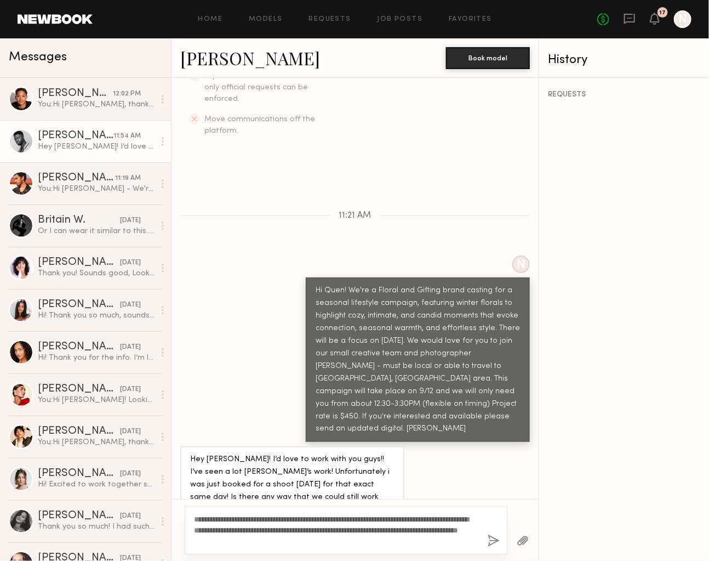
click at [255, 543] on textarea "**********" at bounding box center [336, 530] width 285 height 33
click at [351, 540] on textarea "**********" at bounding box center [336, 530] width 285 height 33
type textarea "**********"
click at [493, 543] on button "button" at bounding box center [494, 541] width 12 height 14
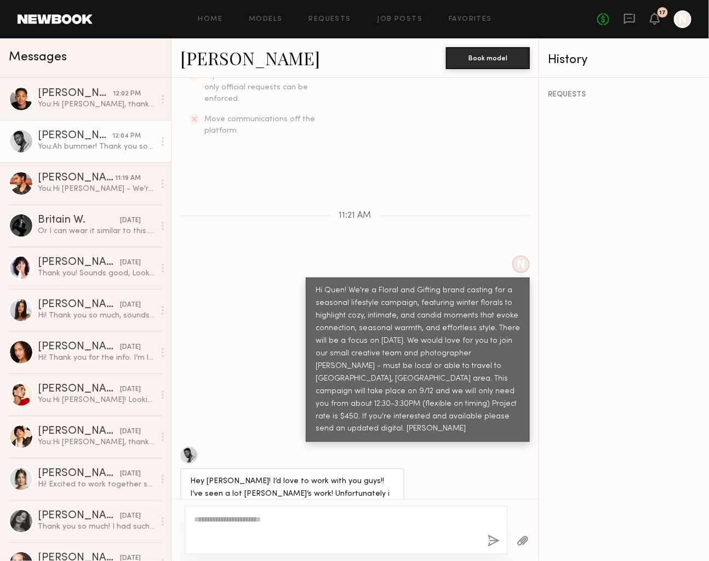
scroll to position [538, 0]
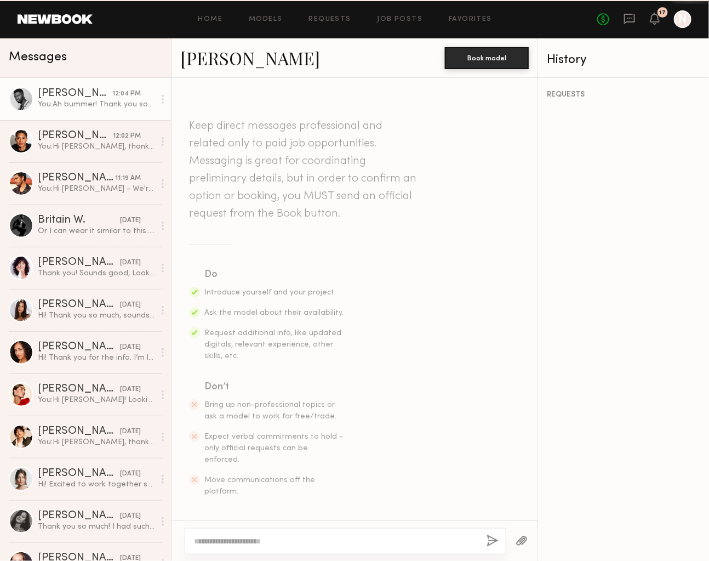
scroll to position [454, 0]
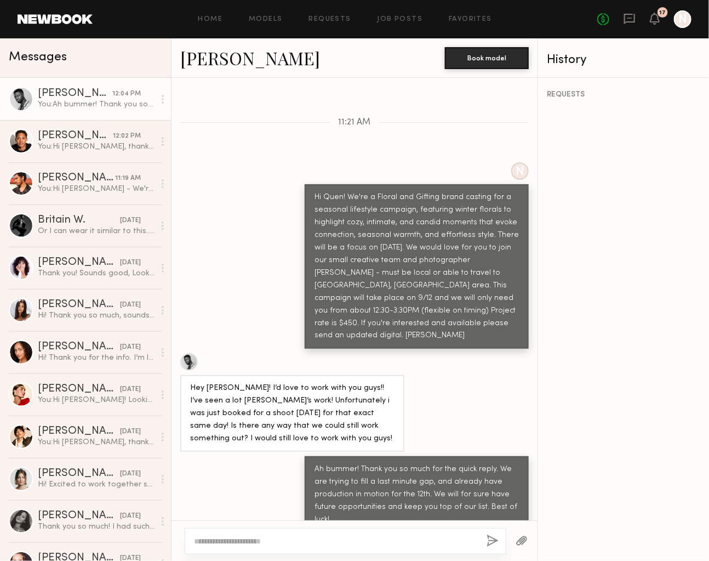
click at [190, 353] on div at bounding box center [189, 362] width 18 height 18
click at [83, 219] on div "Britain W." at bounding box center [79, 220] width 82 height 11
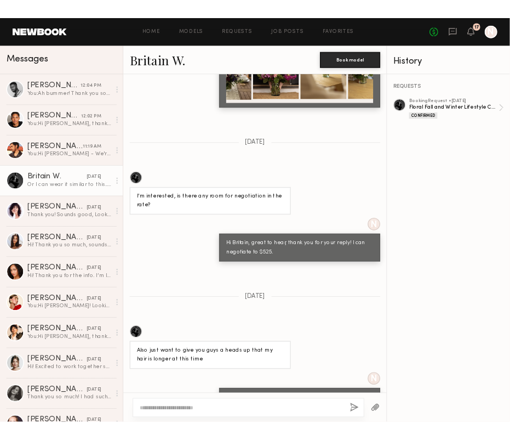
scroll to position [464, 0]
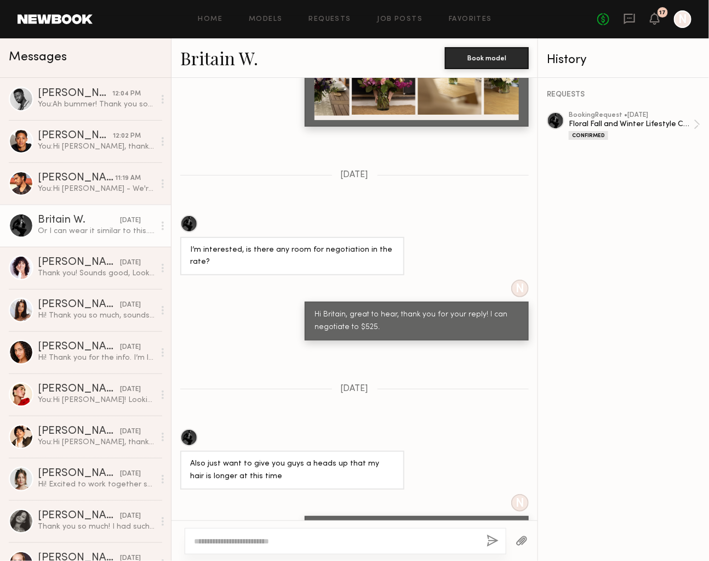
click at [62, 19] on link at bounding box center [55, 19] width 75 height 10
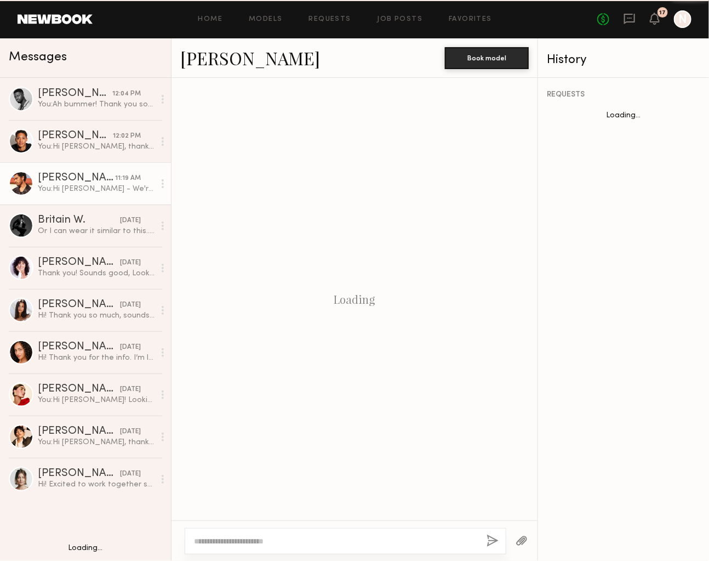
scroll to position [270, 0]
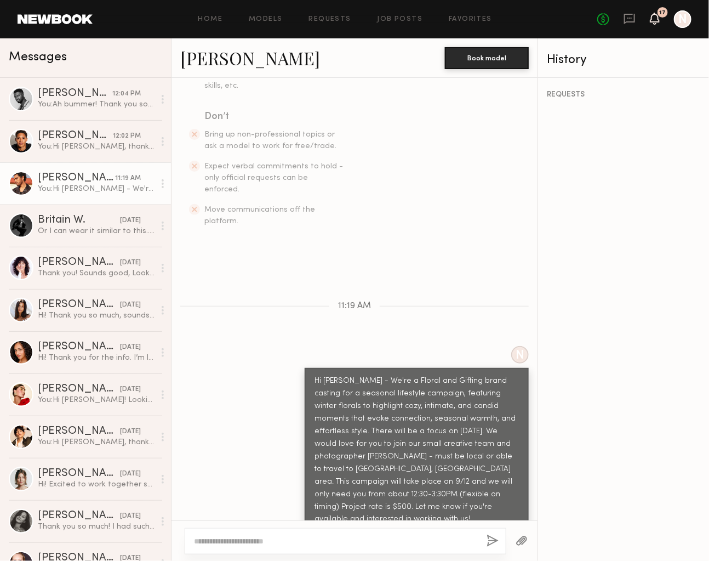
click at [658, 17] on icon at bounding box center [655, 18] width 9 height 8
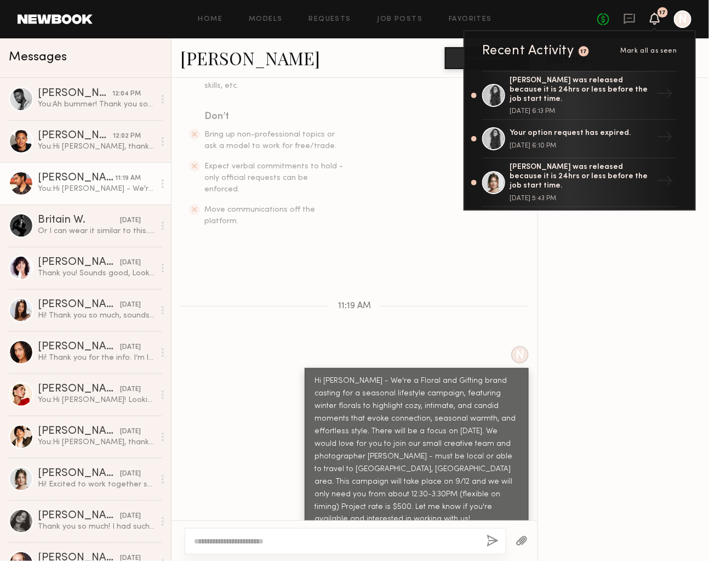
click at [658, 17] on icon at bounding box center [655, 18] width 9 height 8
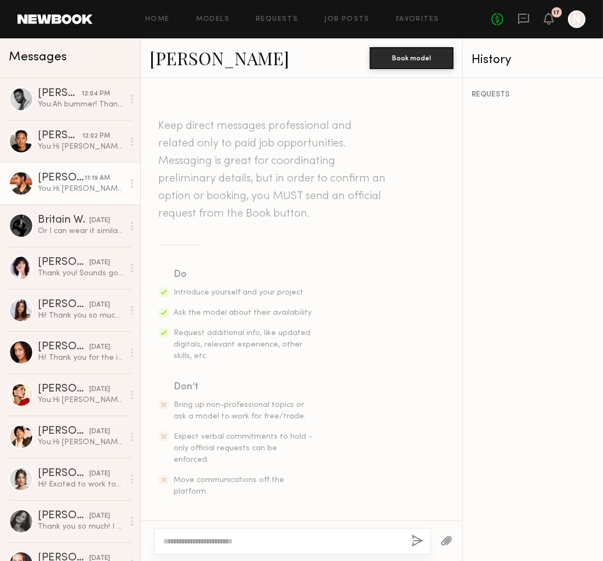
click at [176, 63] on link "[PERSON_NAME]" at bounding box center [220, 58] width 140 height 24
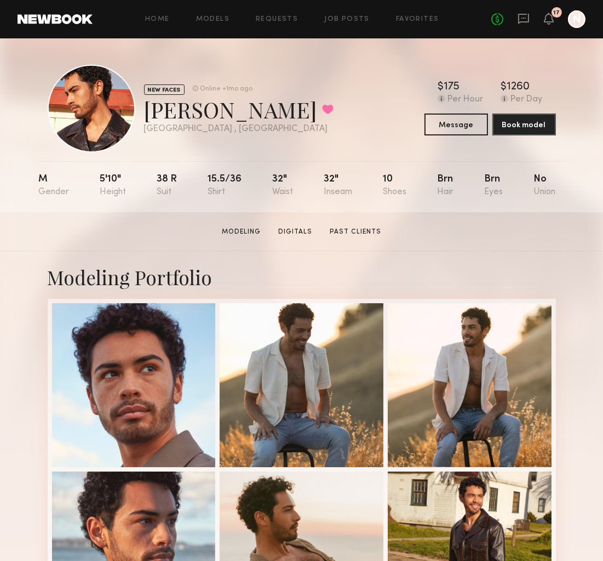
click at [55, 20] on link at bounding box center [55, 19] width 75 height 10
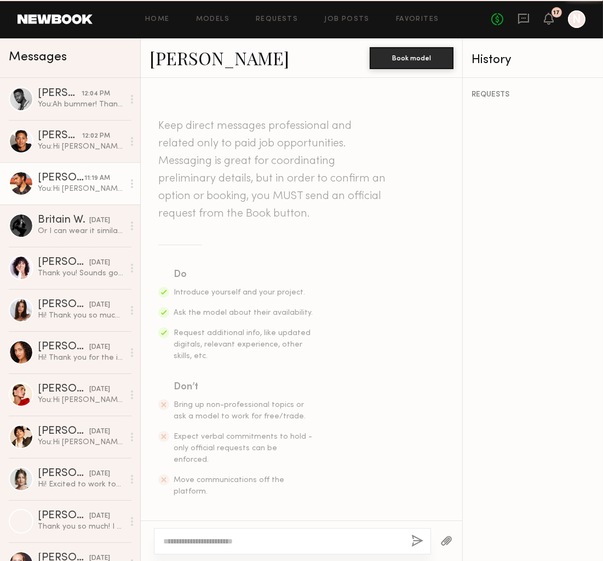
scroll to position [270, 0]
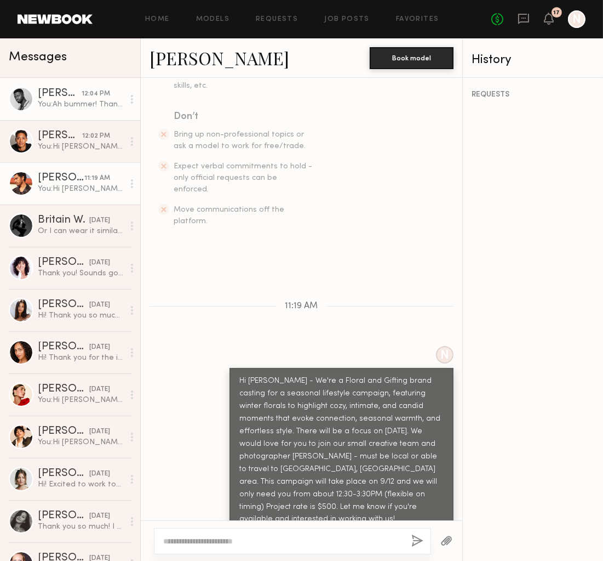
click at [58, 89] on div "[PERSON_NAME]" at bounding box center [60, 93] width 44 height 11
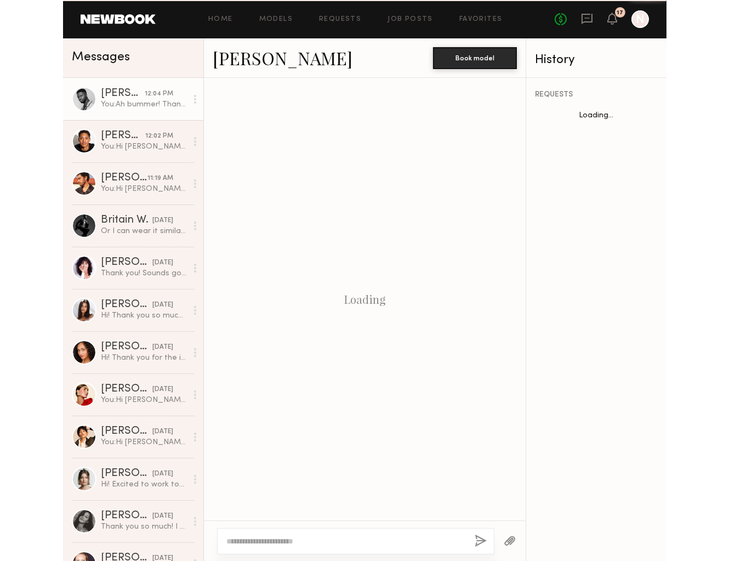
scroll to position [454, 0]
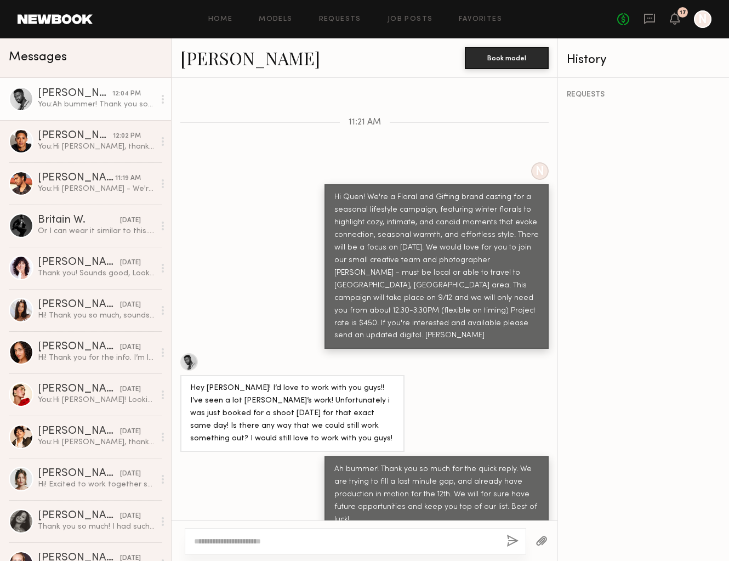
click at [223, 60] on link "[PERSON_NAME]" at bounding box center [250, 58] width 140 height 24
click at [80, 222] on div "Britain W." at bounding box center [79, 220] width 82 height 11
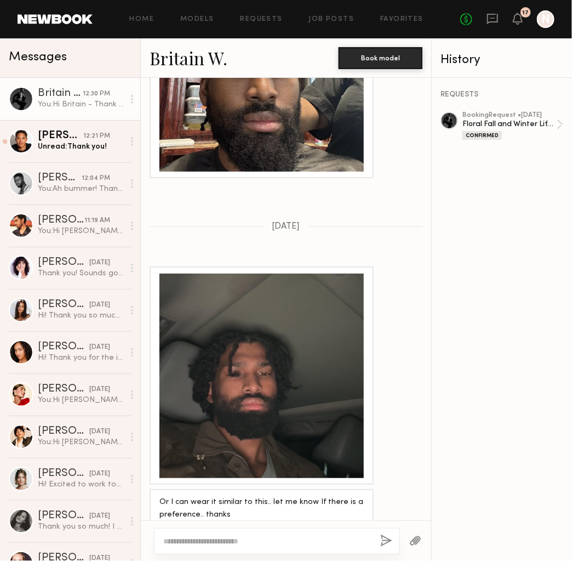
scroll to position [1421, 0]
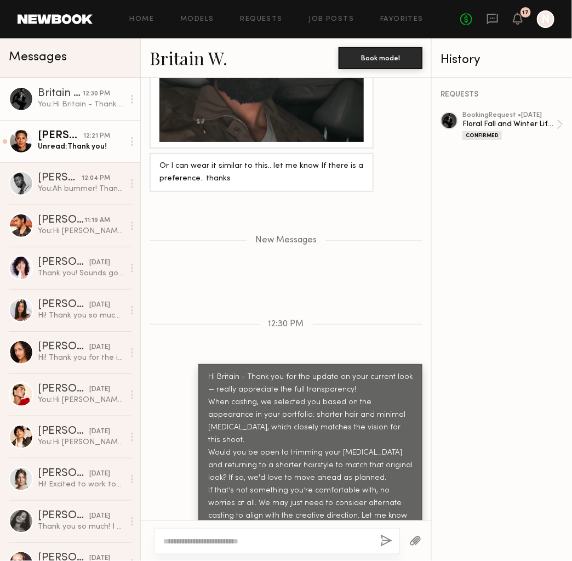
click at [88, 140] on div "12:21 PM" at bounding box center [96, 136] width 27 height 10
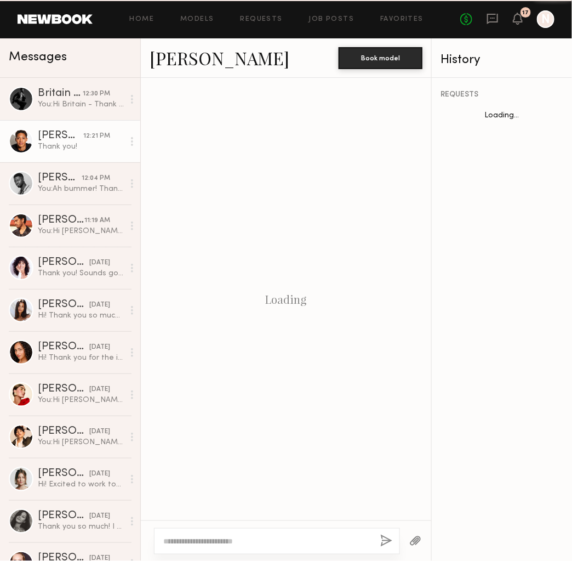
scroll to position [481, 0]
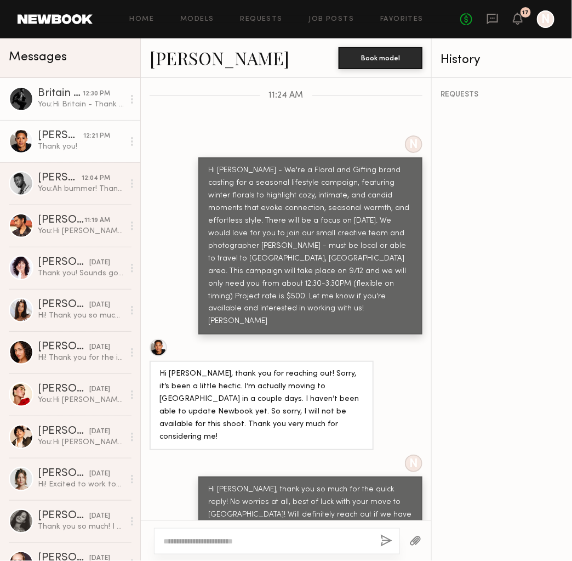
click at [74, 109] on div "You: Hi Britain - Thank you for the update on your current look — really apprec…" at bounding box center [81, 104] width 86 height 10
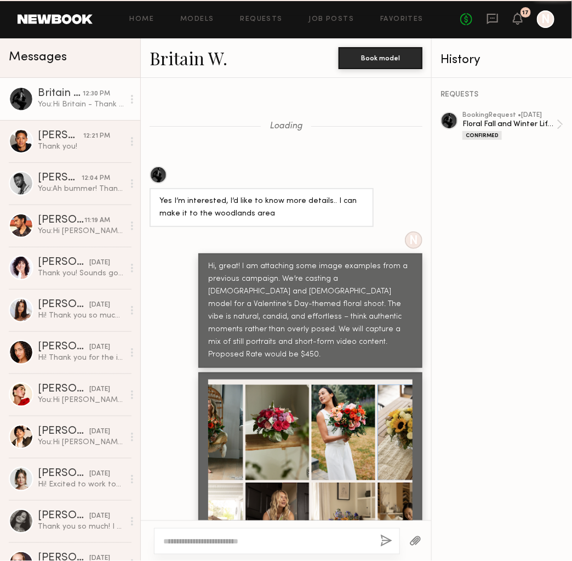
scroll to position [1337, 0]
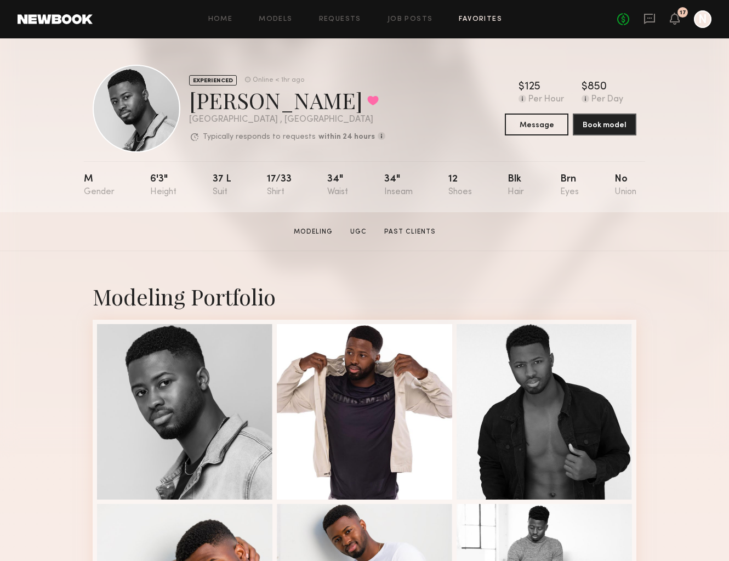
click at [477, 18] on link "Favorites" at bounding box center [480, 19] width 43 height 7
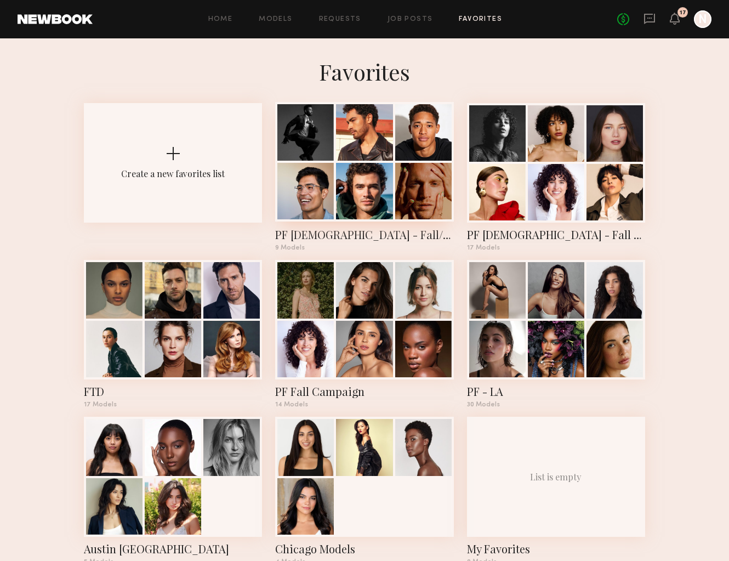
click at [407, 174] on div at bounding box center [423, 191] width 56 height 56
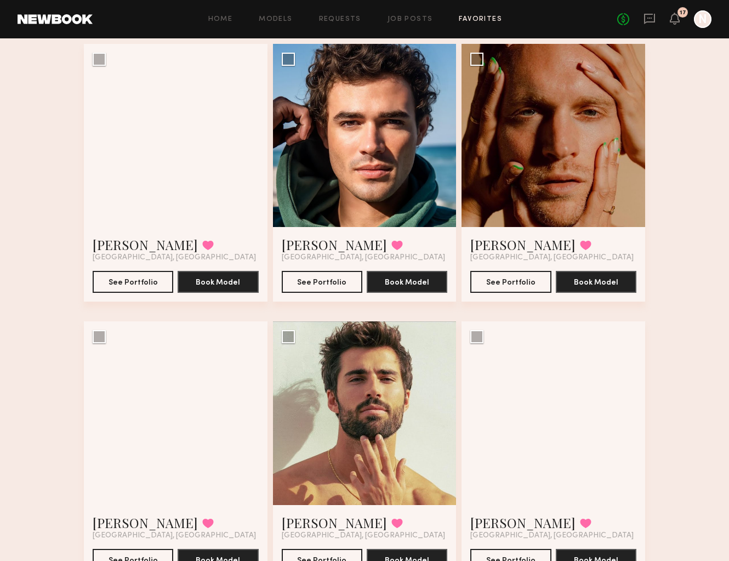
scroll to position [417, 0]
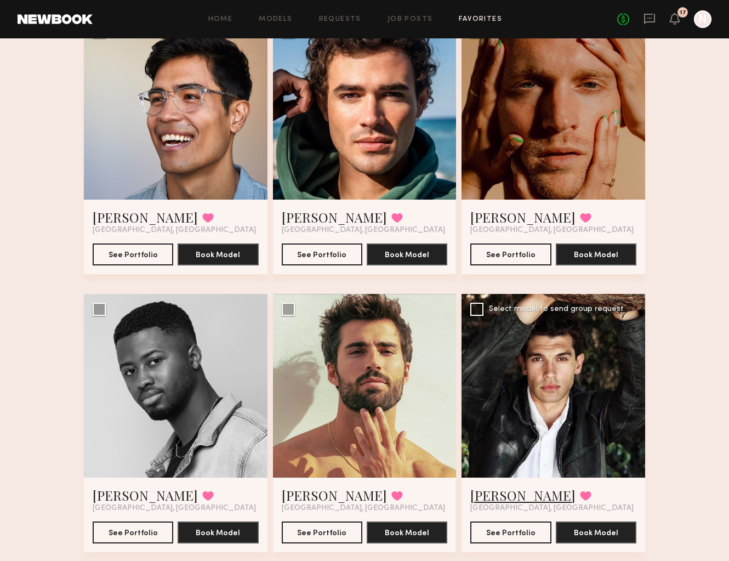
click at [501, 486] on link "[PERSON_NAME]" at bounding box center [522, 495] width 105 height 18
click at [493, 486] on link "[PERSON_NAME]" at bounding box center [522, 495] width 105 height 18
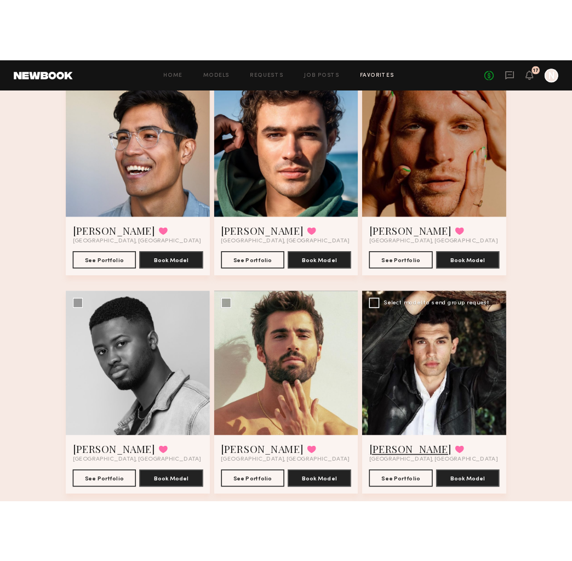
scroll to position [381, 0]
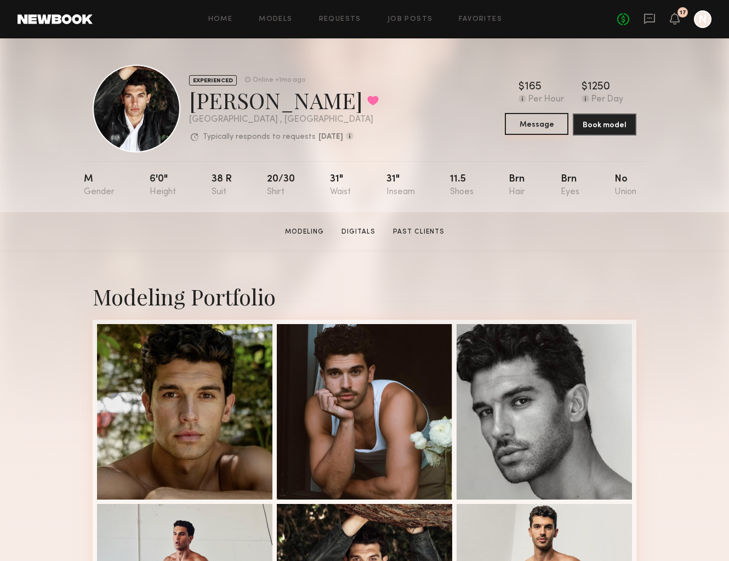
click at [543, 123] on button "Message" at bounding box center [537, 124] width 64 height 22
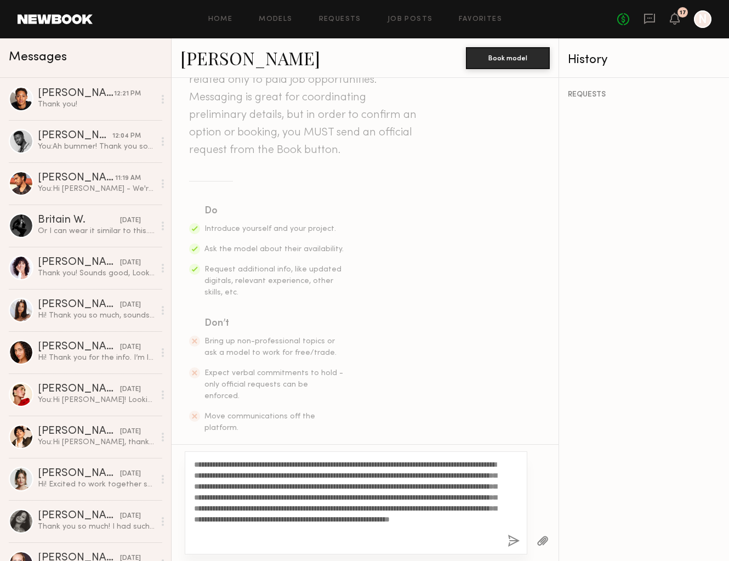
scroll to position [84, 0]
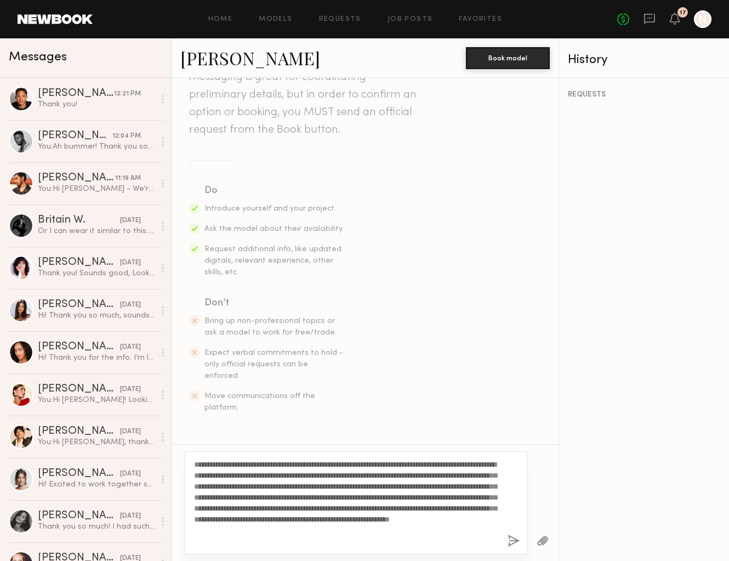
drag, startPoint x: 287, startPoint y: 531, endPoint x: 276, endPoint y: 532, distance: 11.0
click at [276, 532] on textarea "**********" at bounding box center [346, 503] width 305 height 88
type textarea "**********"
click at [515, 543] on button "button" at bounding box center [513, 541] width 12 height 14
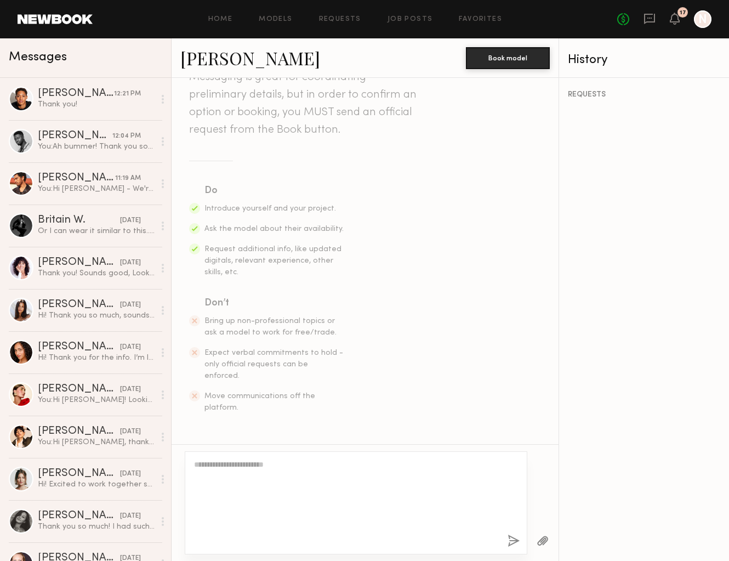
scroll to position [270, 0]
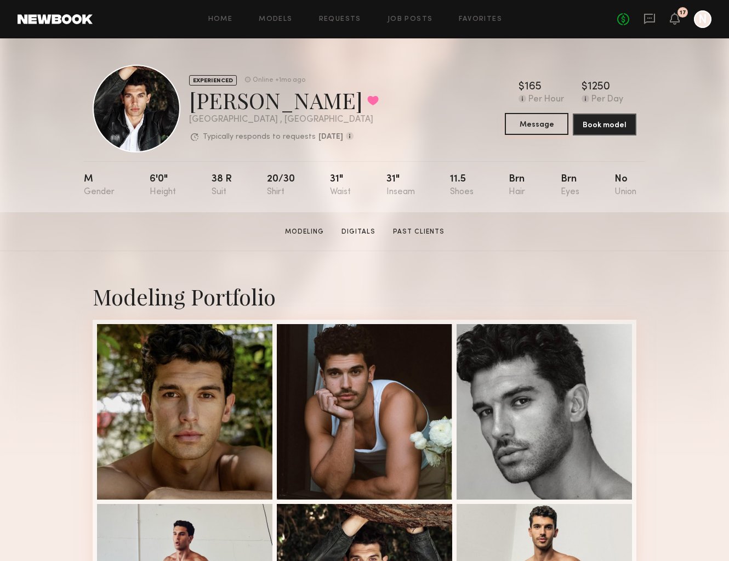
click at [527, 128] on button "Message" at bounding box center [537, 124] width 64 height 22
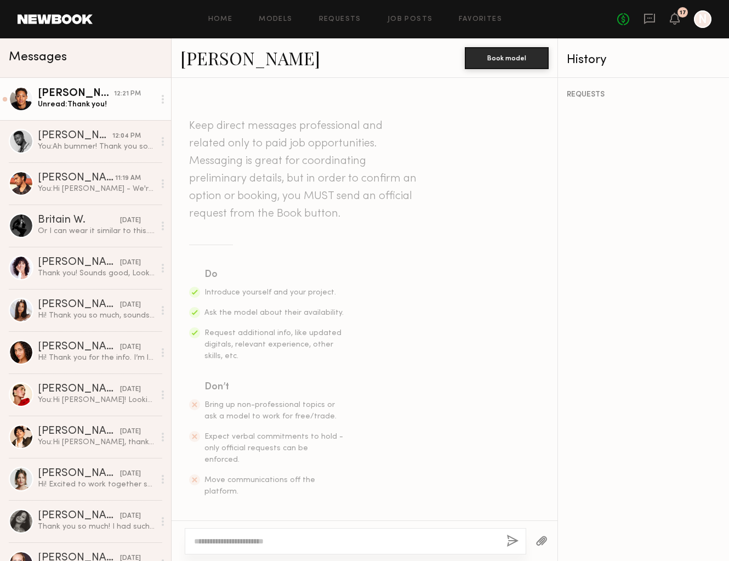
click at [77, 104] on div "Unread: Thank you!" at bounding box center [96, 104] width 117 height 10
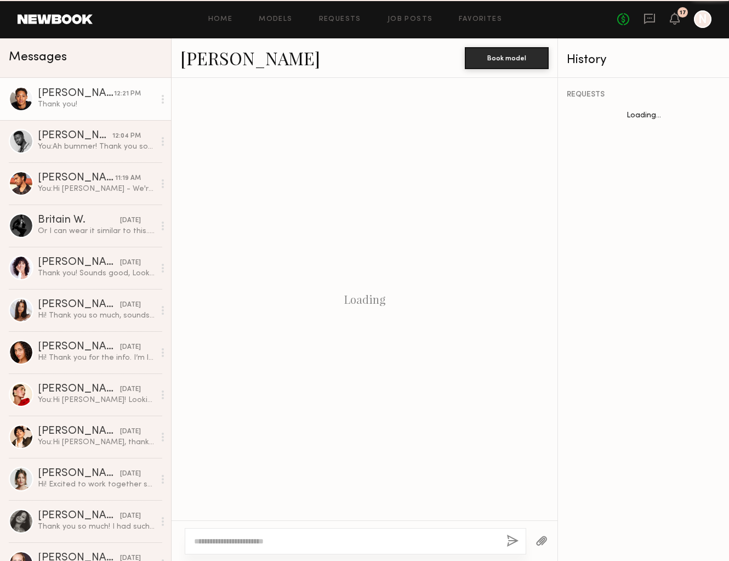
scroll to position [481, 0]
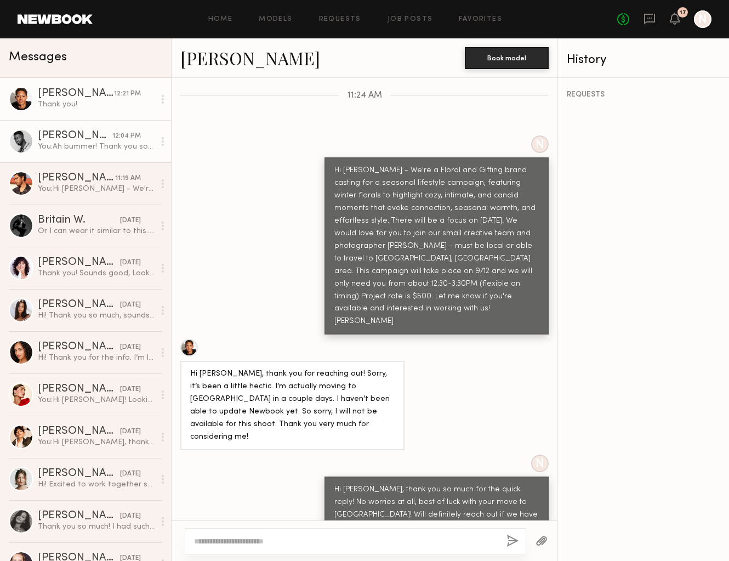
click at [66, 140] on div "[PERSON_NAME]" at bounding box center [75, 135] width 75 height 11
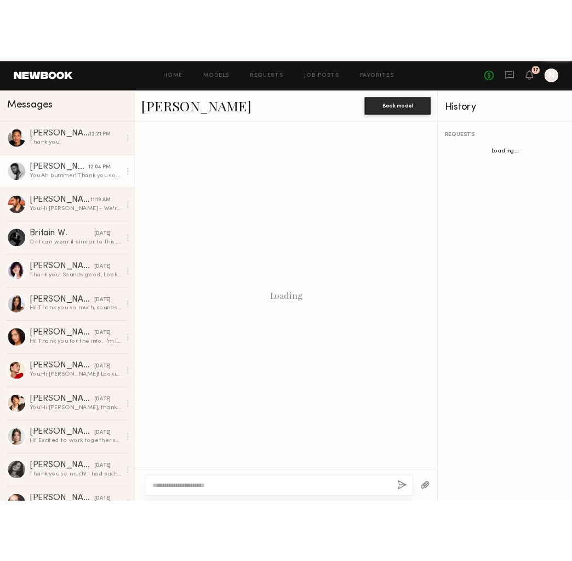
scroll to position [454, 0]
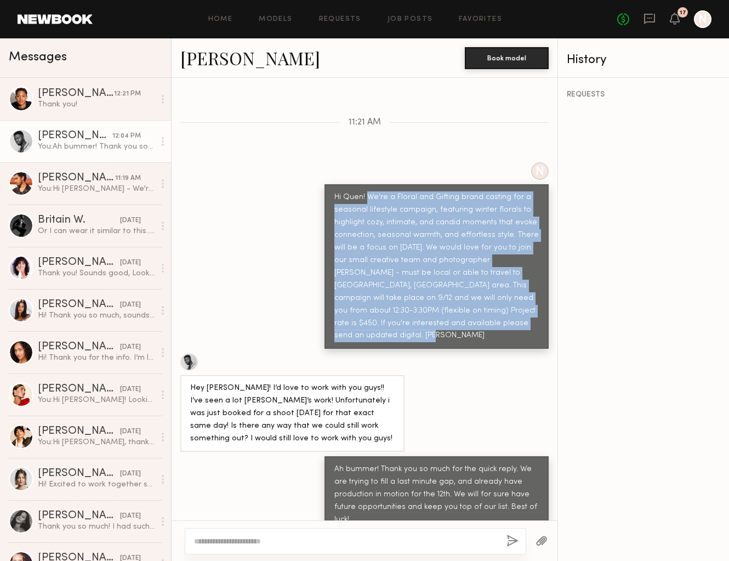
drag, startPoint x: 521, startPoint y: 318, endPoint x: 368, endPoint y: 191, distance: 198.9
click at [368, 191] on div "Hi Quen! We're a Floral and Gifting brand casting for a seasonal lifestyle camp…" at bounding box center [436, 266] width 204 height 151
copy div "We're a Floral and Gifting brand casting for a seasonal lifestyle campaign, fea…"
click at [649, 22] on icon at bounding box center [649, 19] width 11 height 10
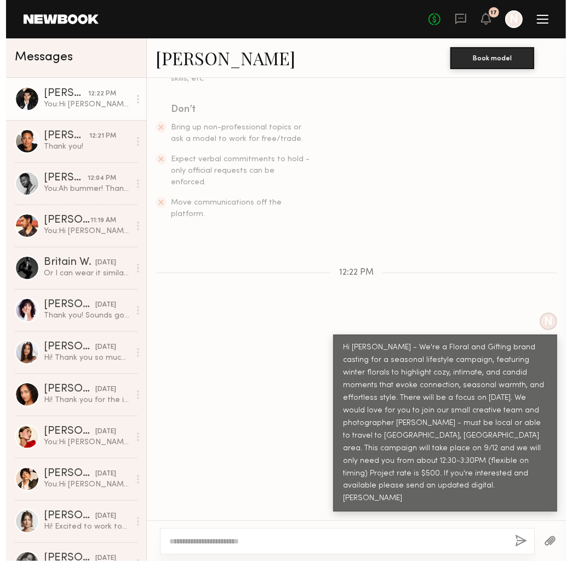
scroll to position [218, 0]
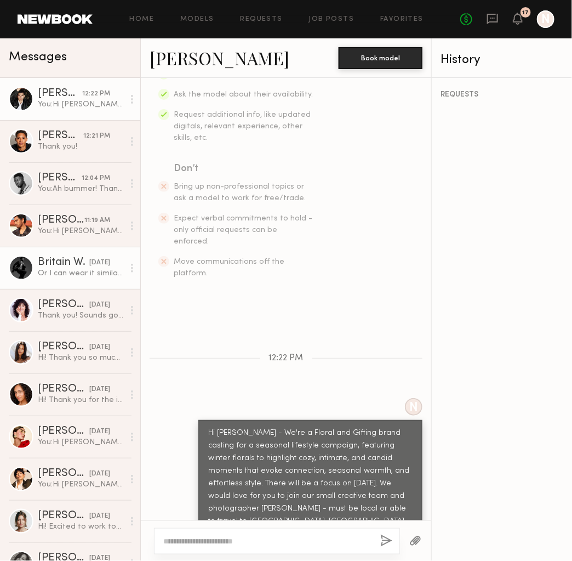
click at [68, 263] on div "Britain W." at bounding box center [64, 262] width 52 height 11
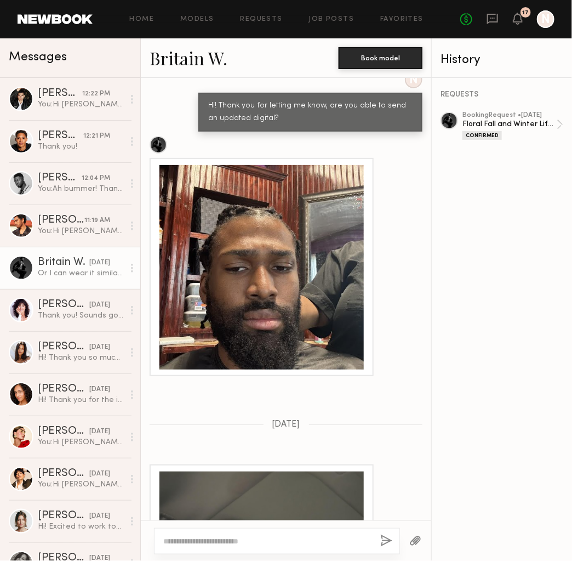
scroll to position [1085, 0]
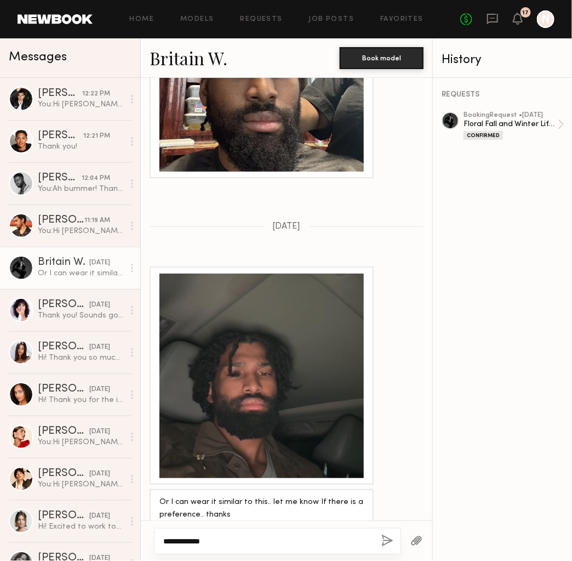
paste textarea "**********"
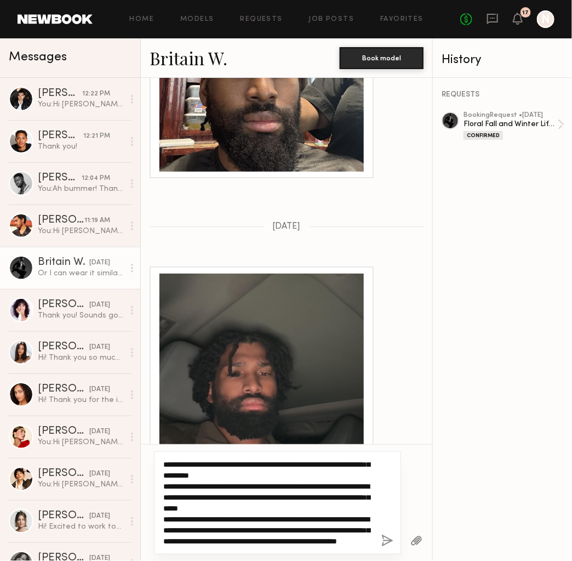
scroll to position [0, 0]
click at [237, 475] on textarea "**********" at bounding box center [267, 503] width 209 height 88
click at [308, 539] on textarea "**********" at bounding box center [267, 503] width 209 height 88
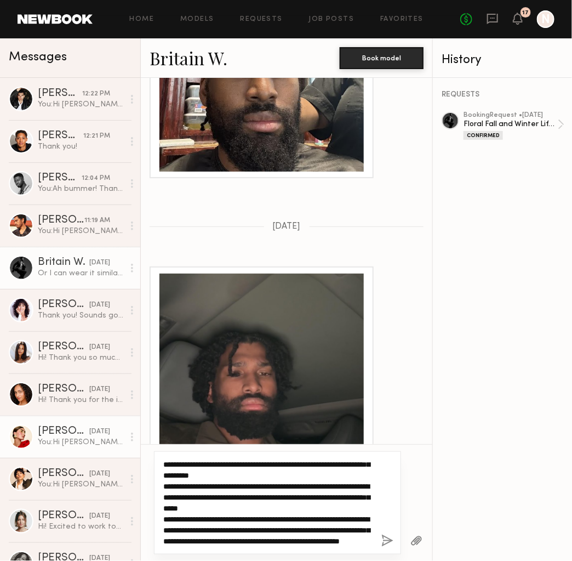
type textarea "**********"
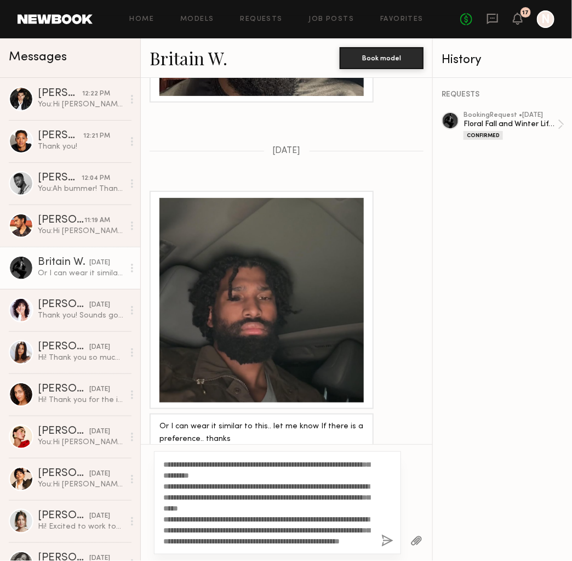
click at [386, 541] on button "button" at bounding box center [387, 541] width 12 height 14
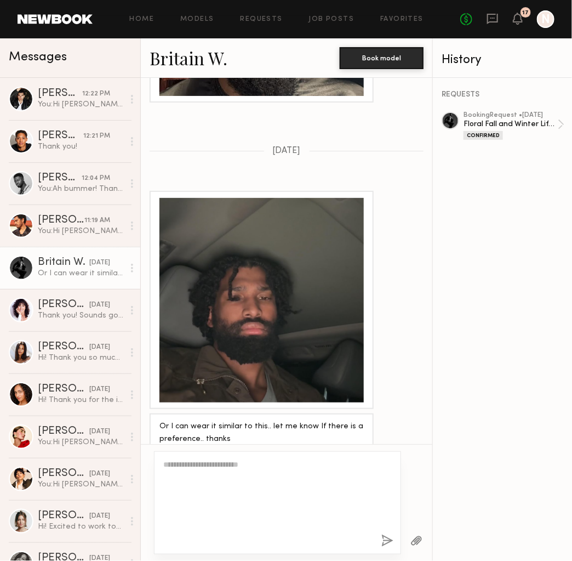
scroll to position [0, 0]
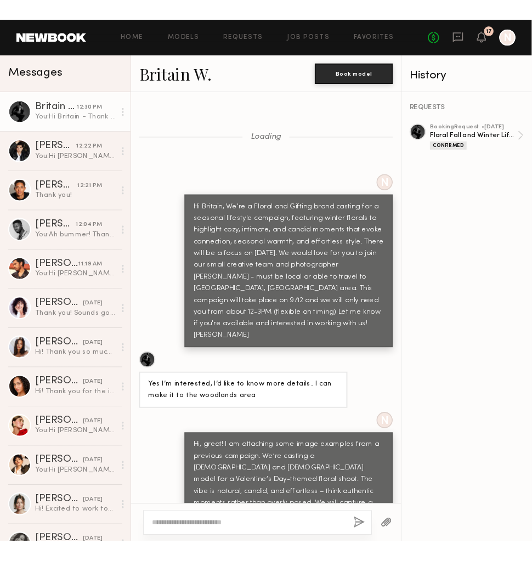
scroll to position [1515, 0]
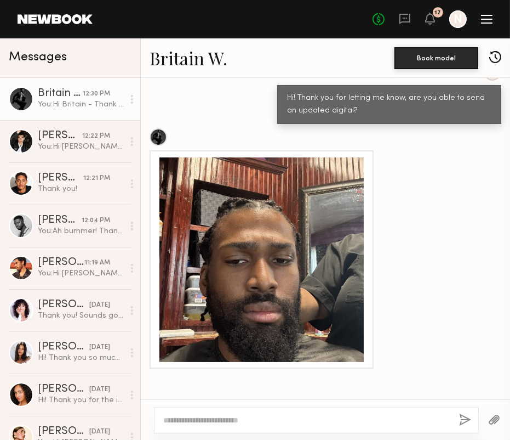
scroll to position [1043, 0]
